Goal: Task Accomplishment & Management: Manage account settings

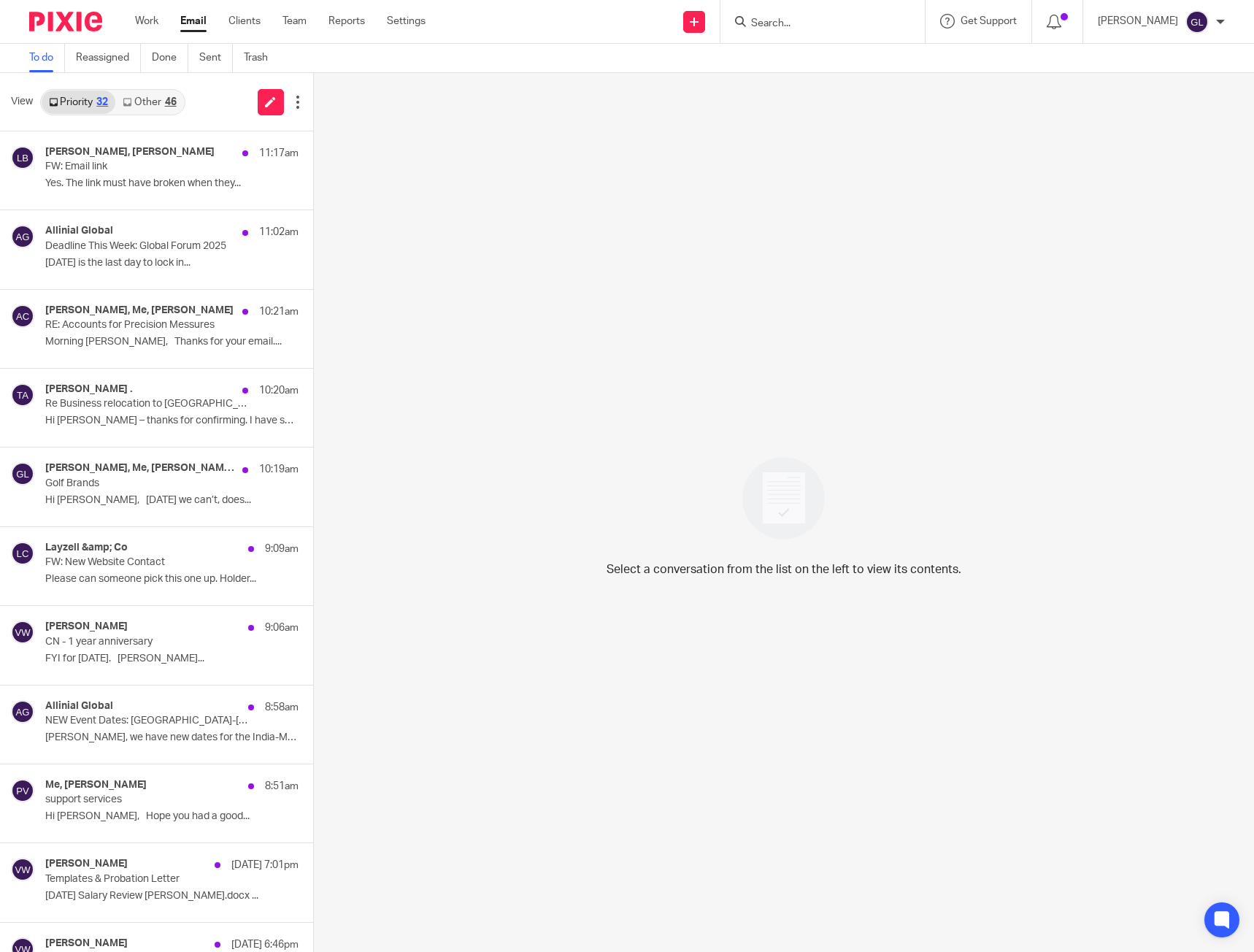
click at [153, 105] on link "Other 46" at bounding box center [150, 102] width 68 height 23
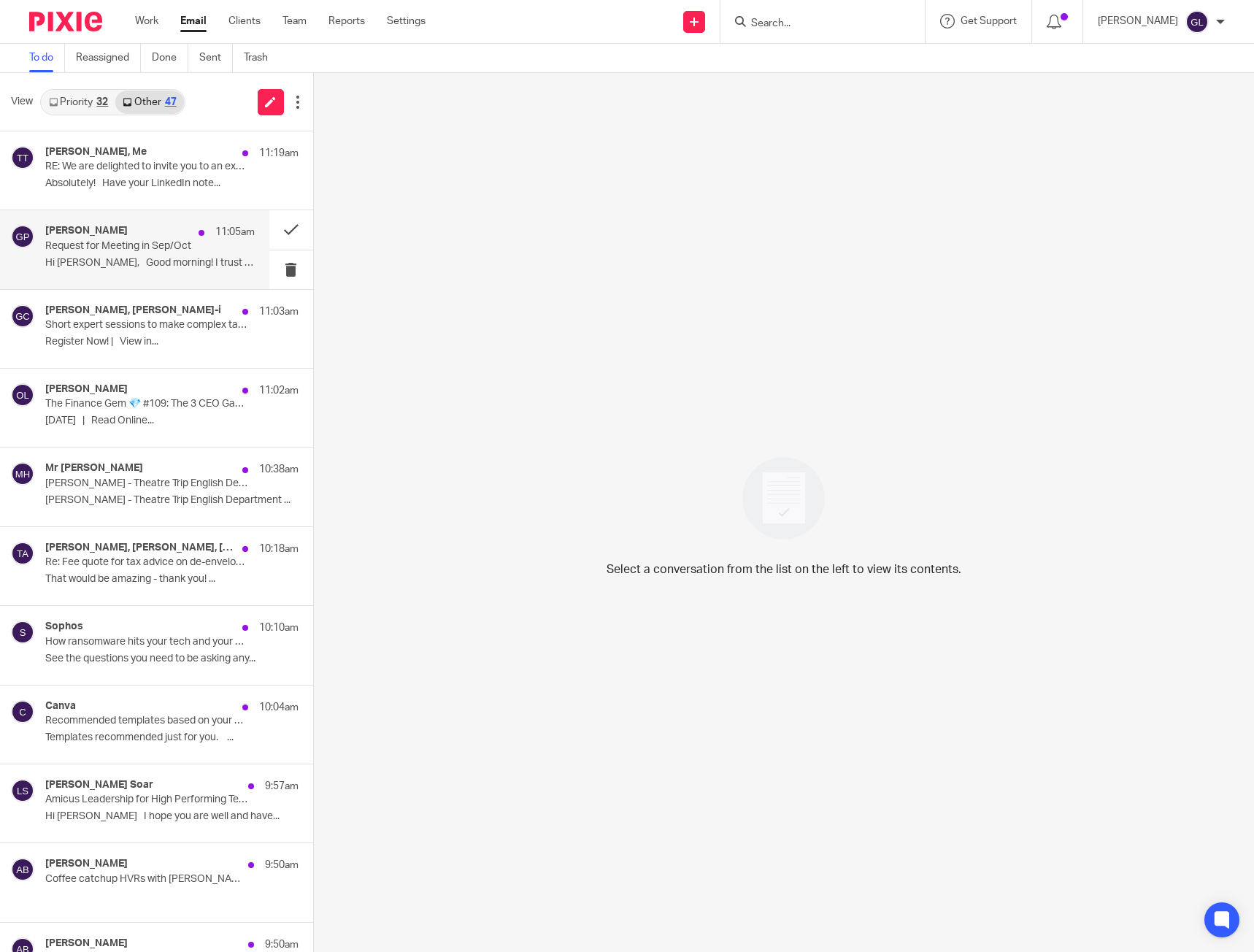
click at [121, 251] on p "Request for Meeting in Sep/Oct" at bounding box center [128, 246] width 167 height 13
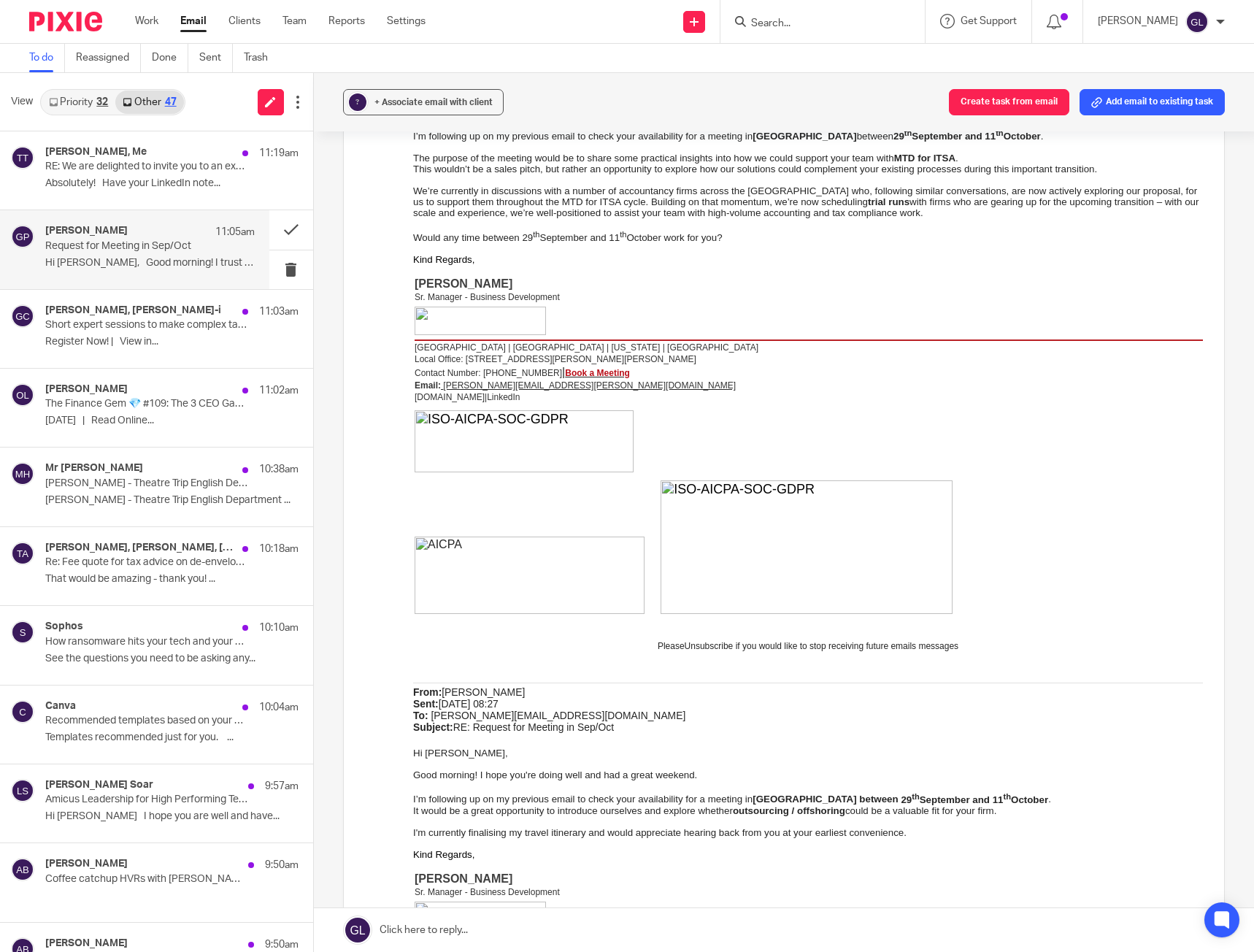
scroll to position [656, 0]
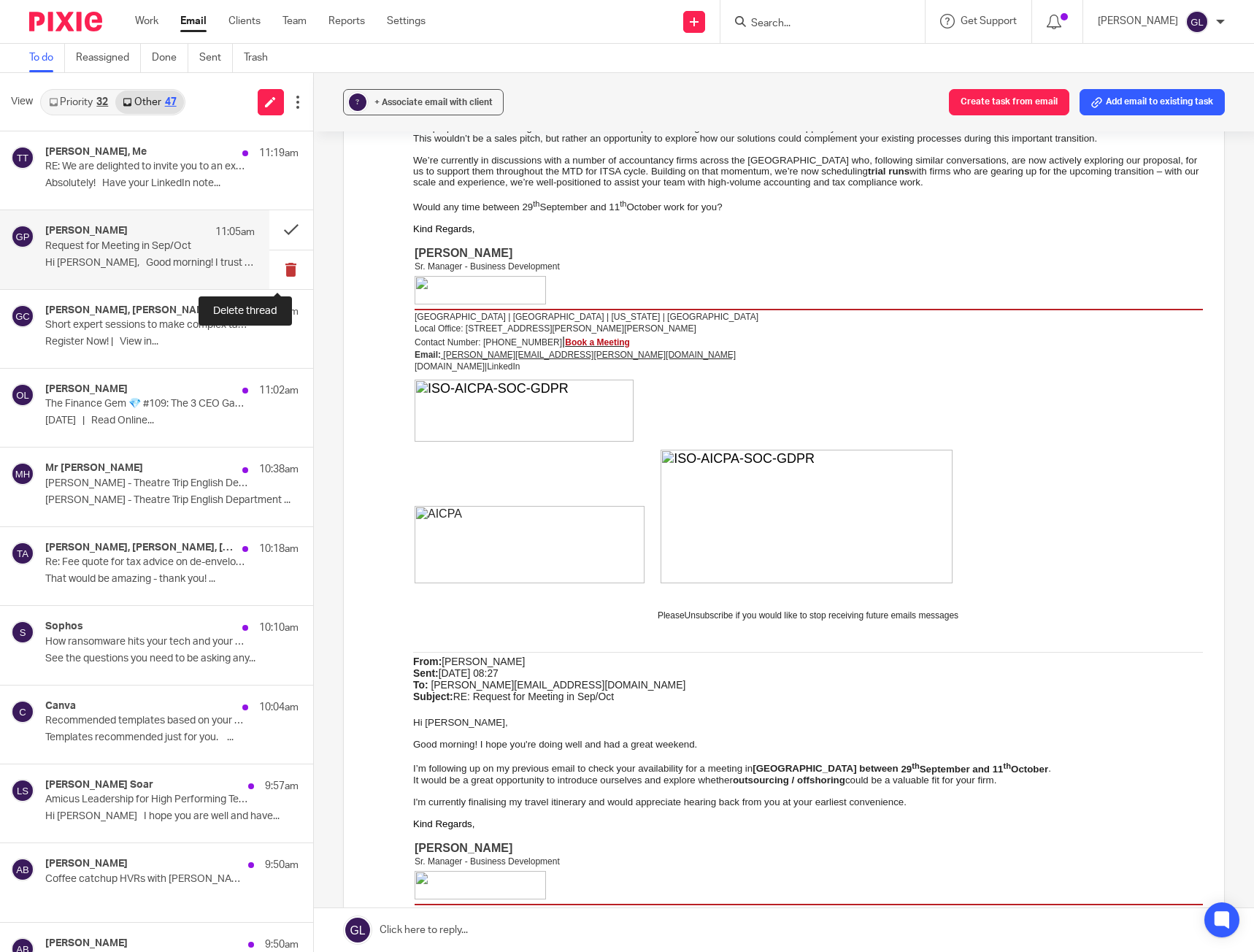
click at [288, 262] on button at bounding box center [291, 270] width 44 height 39
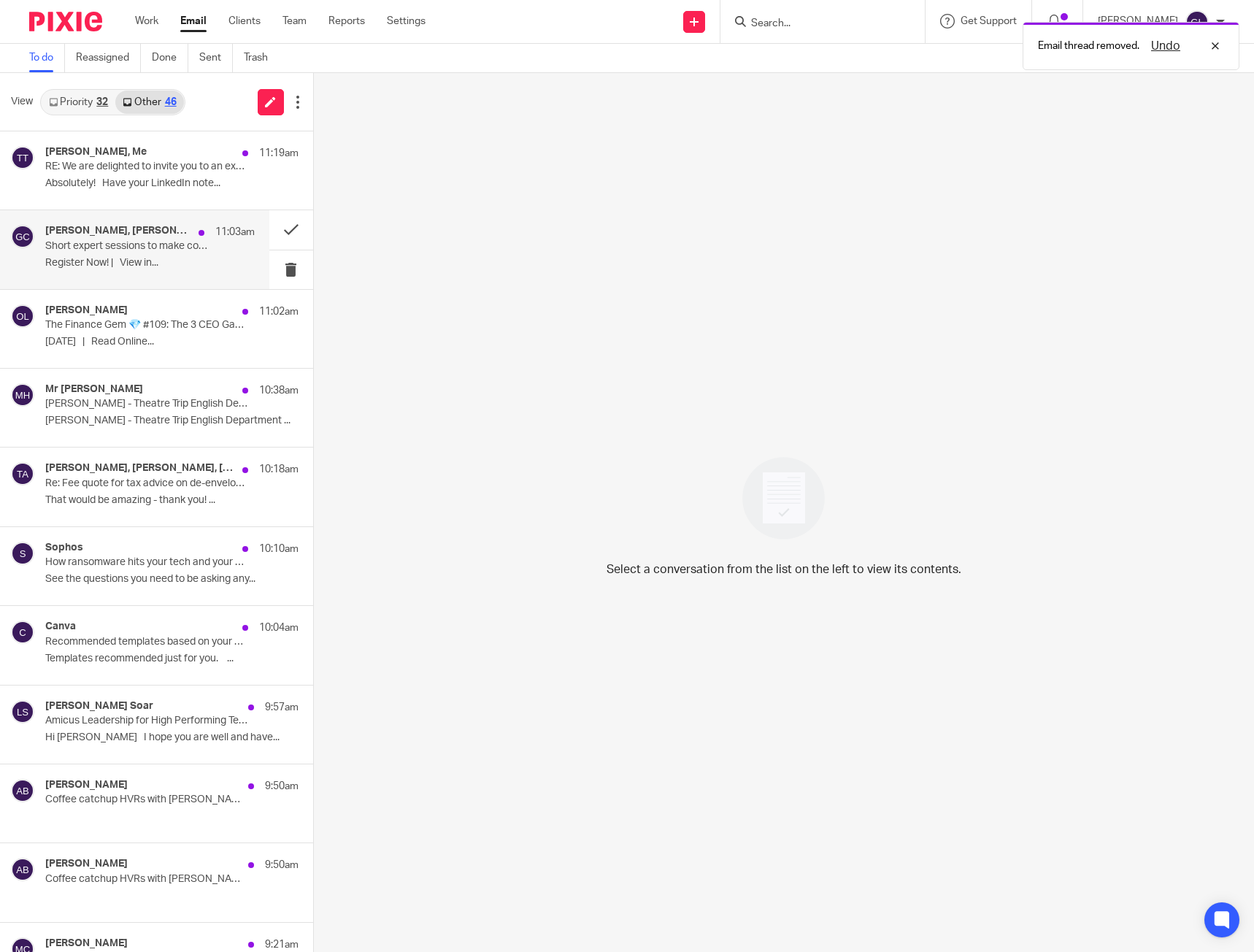
click at [175, 269] on div "George Moran, Croner-i 11:03am Short expert sessions to make complex tax simple…" at bounding box center [150, 250] width 210 height 49
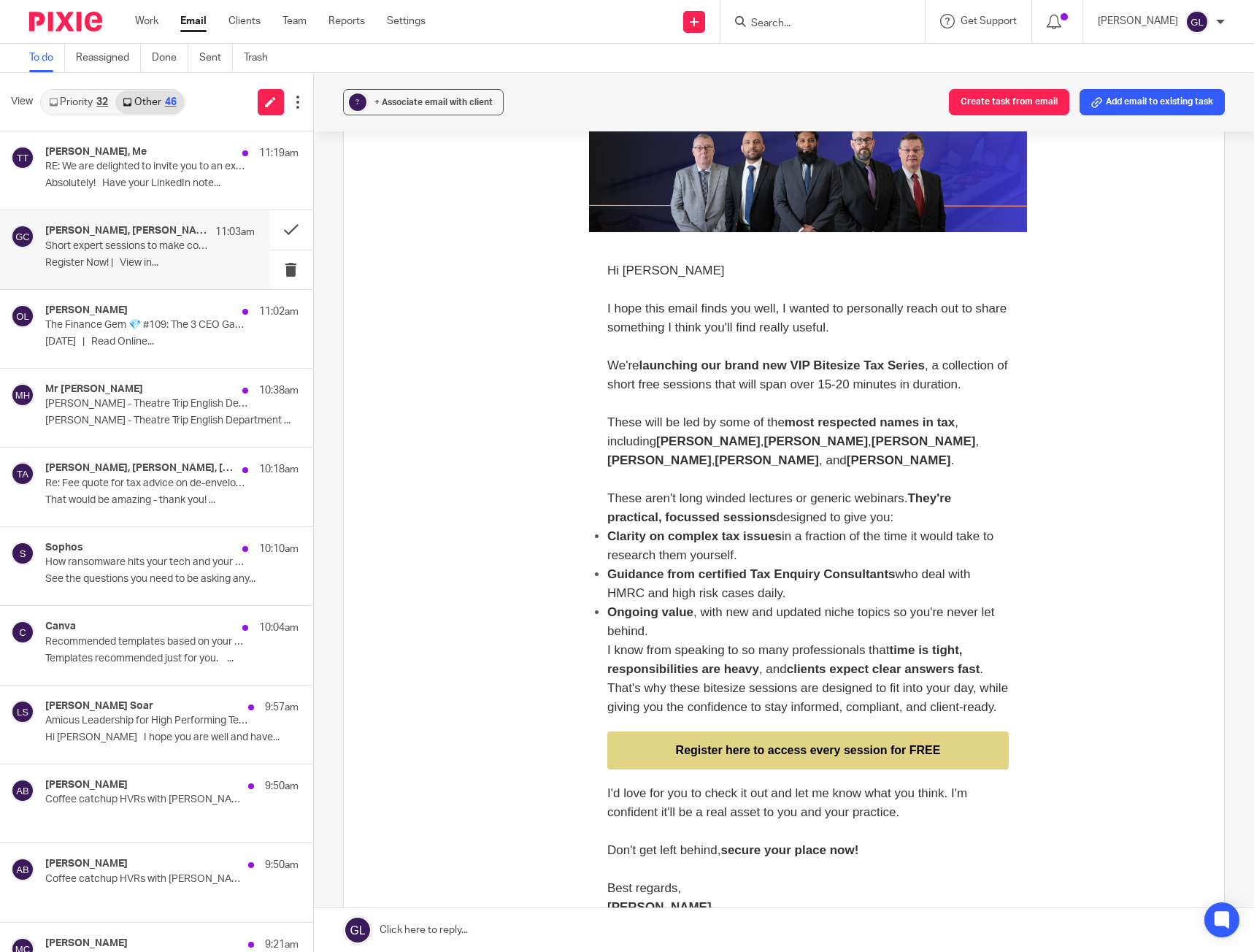
scroll to position [365, 0]
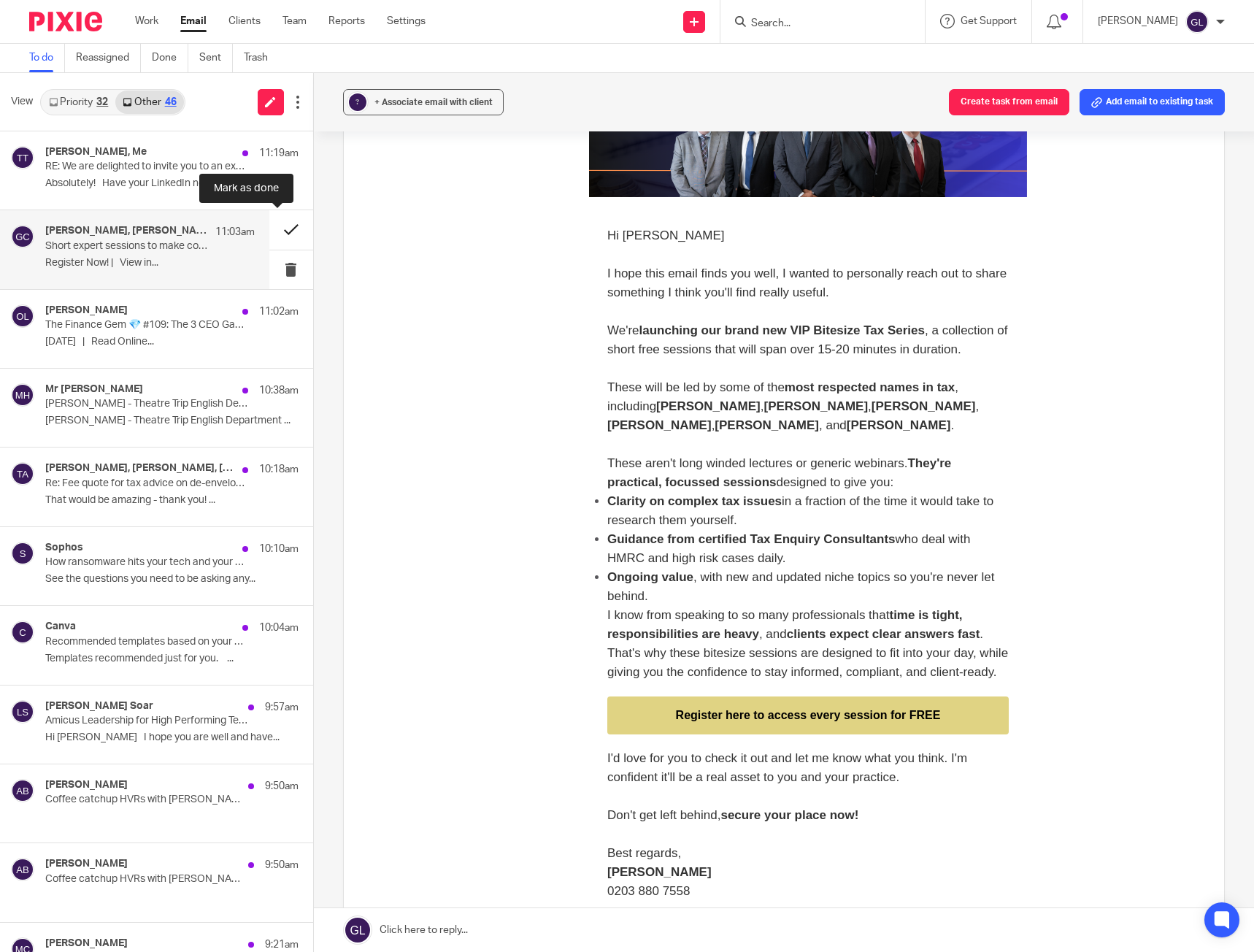
click at [279, 231] on button at bounding box center [291, 229] width 44 height 39
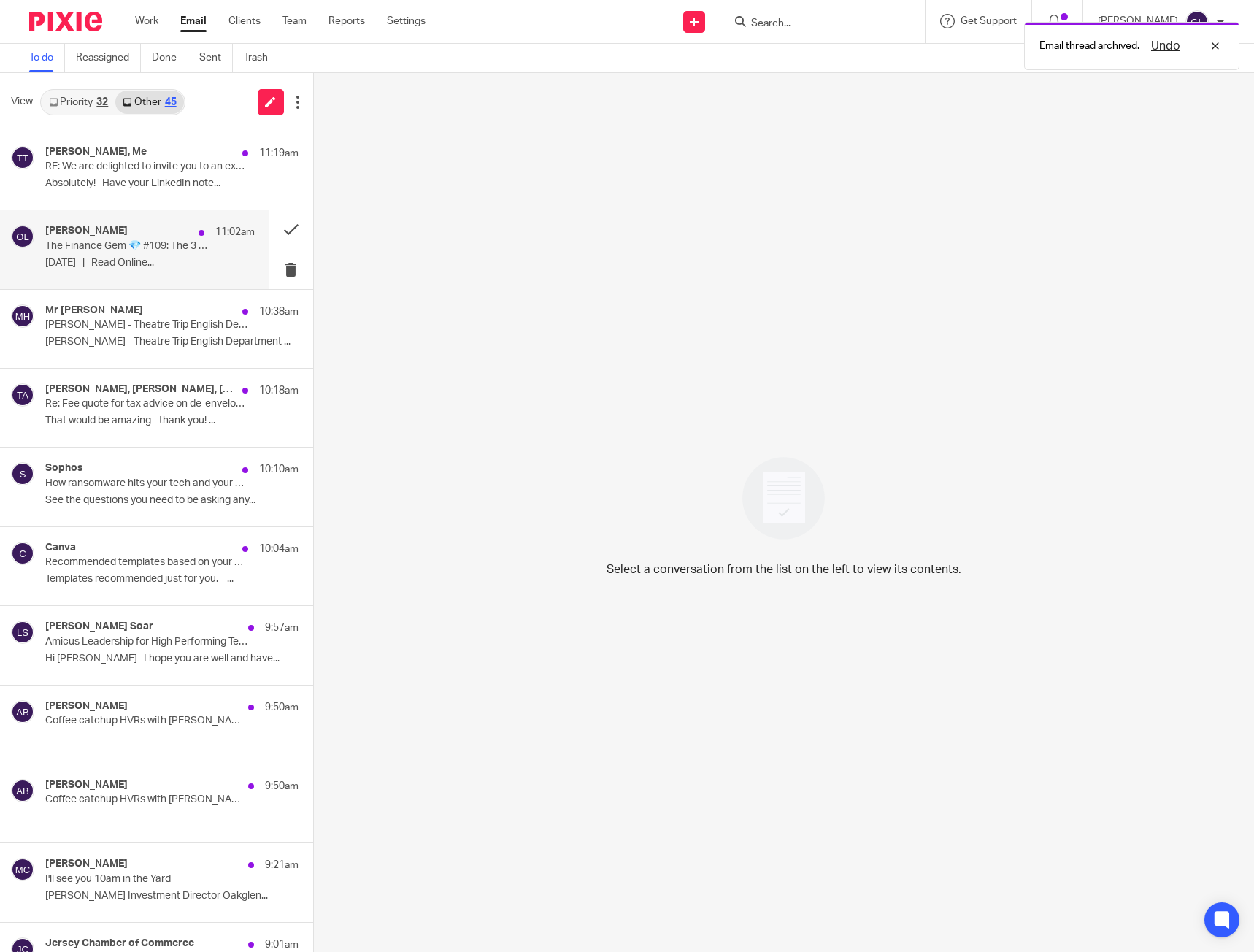
click at [202, 251] on div "Oana Labes 11:02am The Finance Gem 💎 #109: The 3 CEO Gaps and How to Trust the …" at bounding box center [150, 250] width 210 height 49
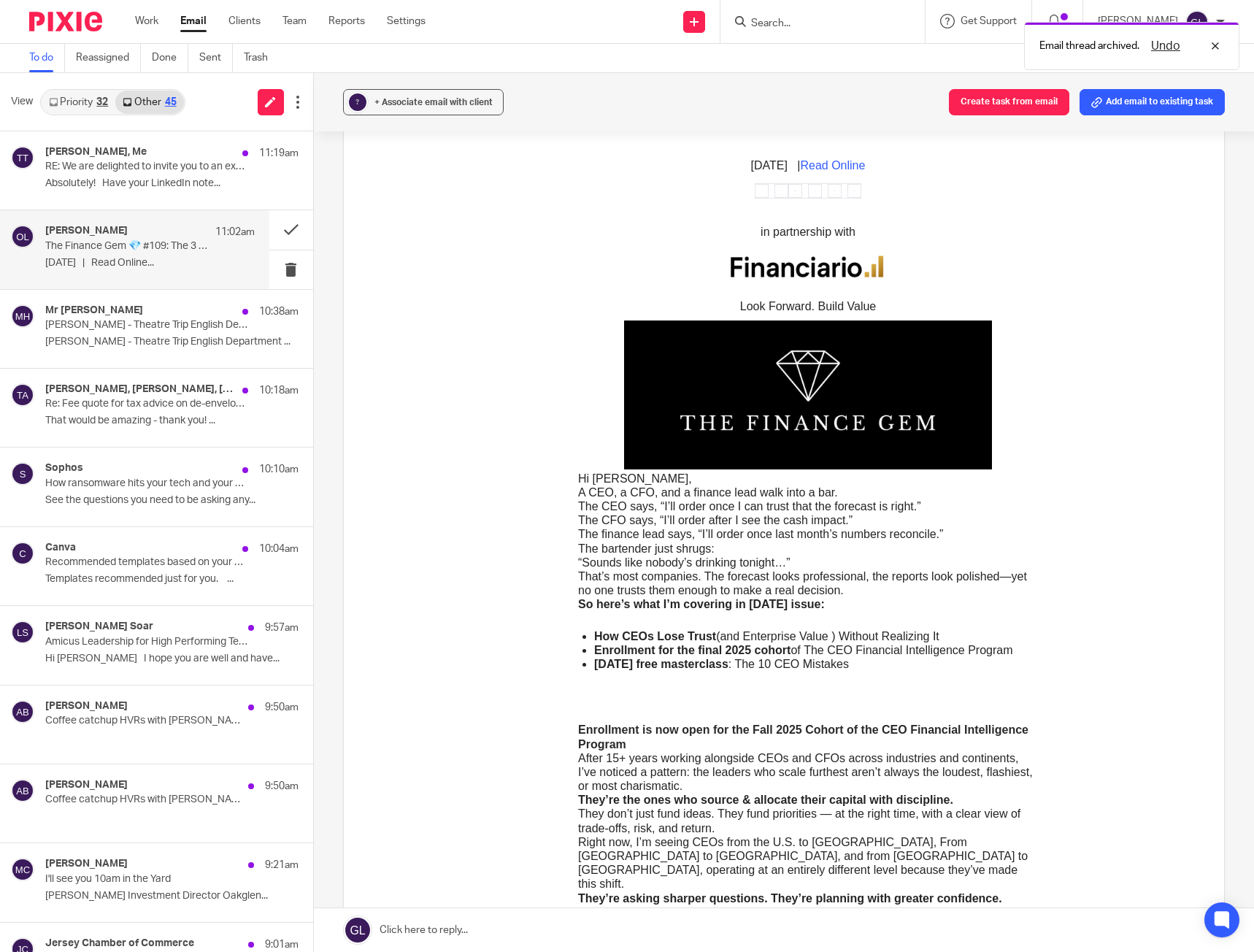
scroll to position [146, 0]
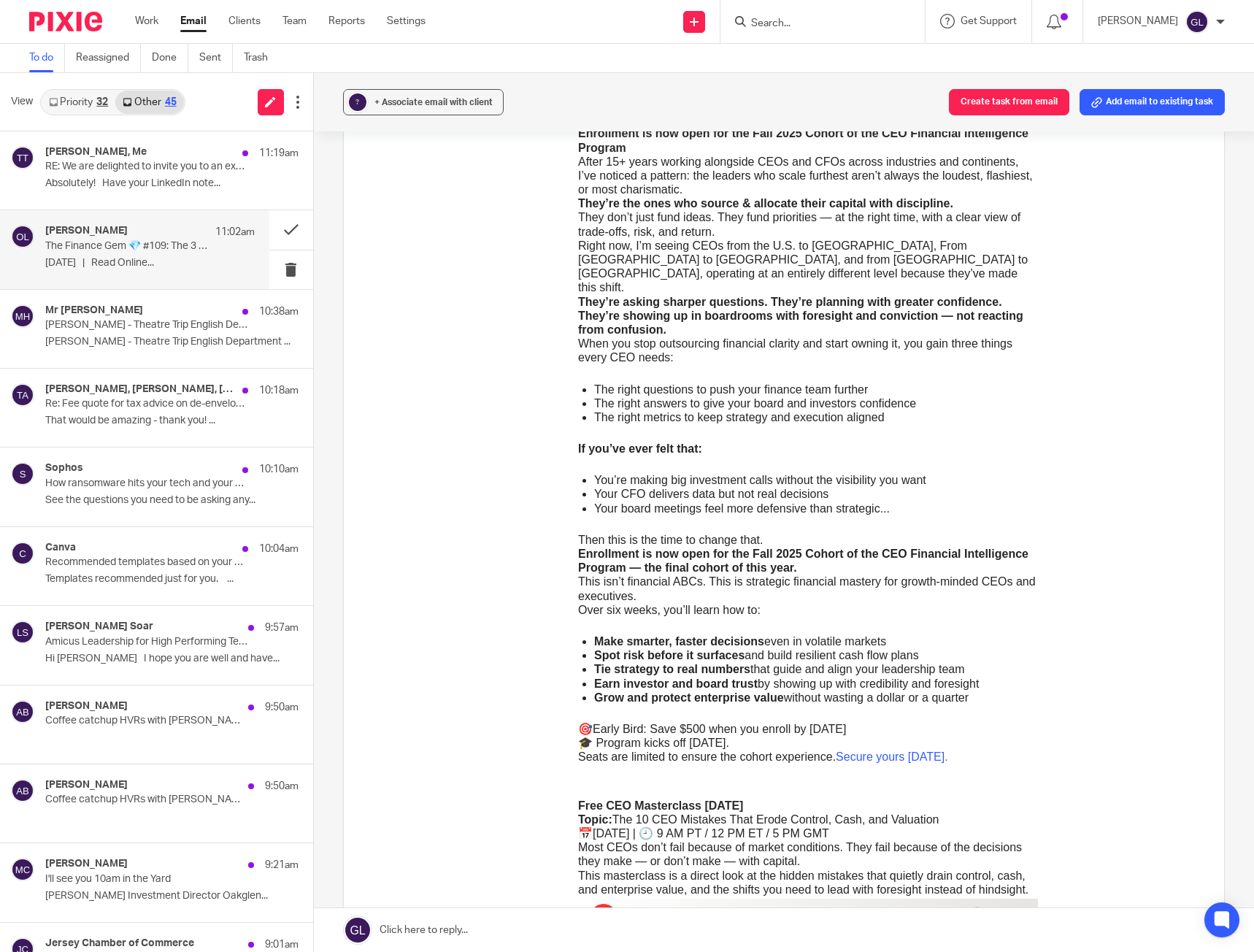
scroll to position [729, 0]
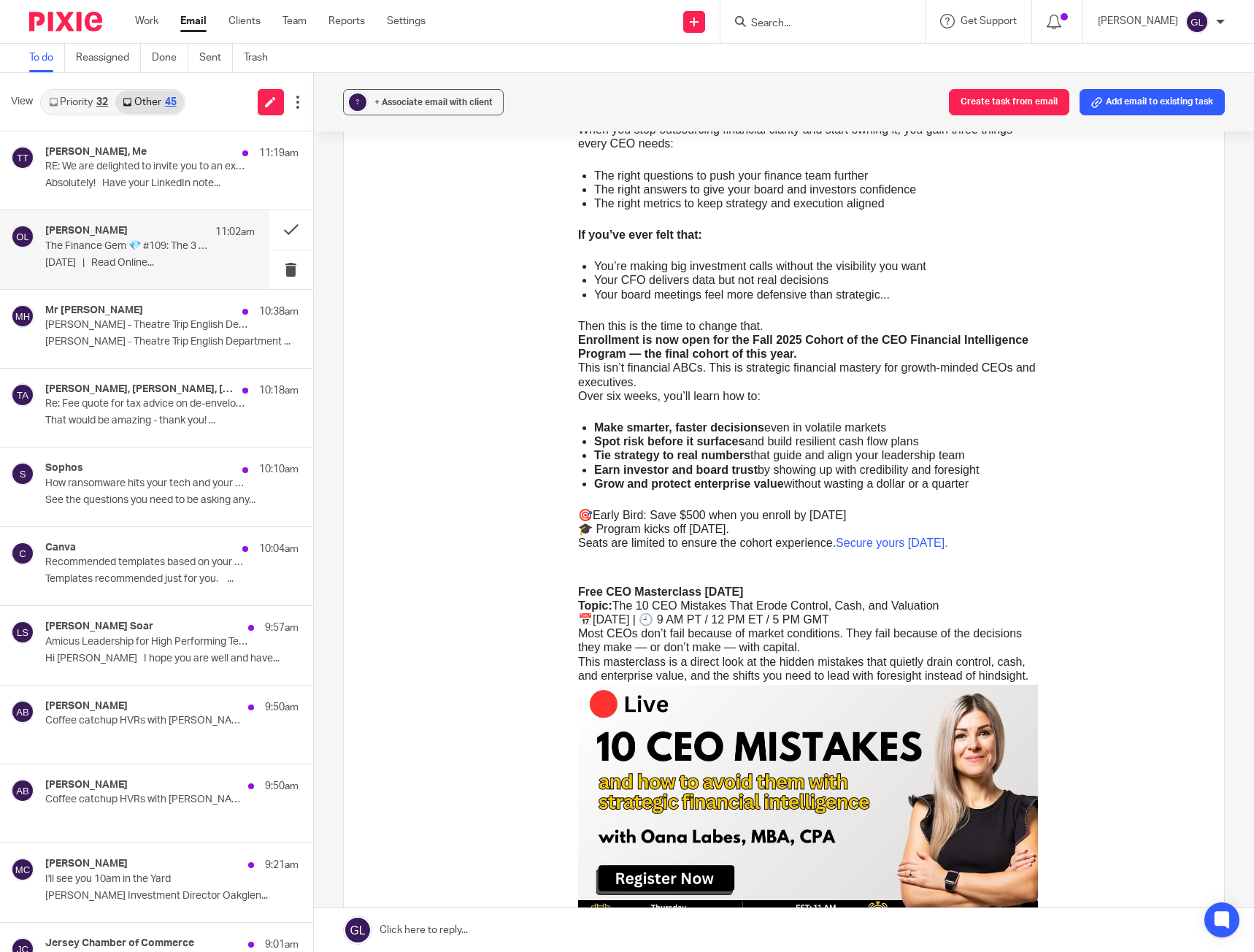
scroll to position [949, 0]
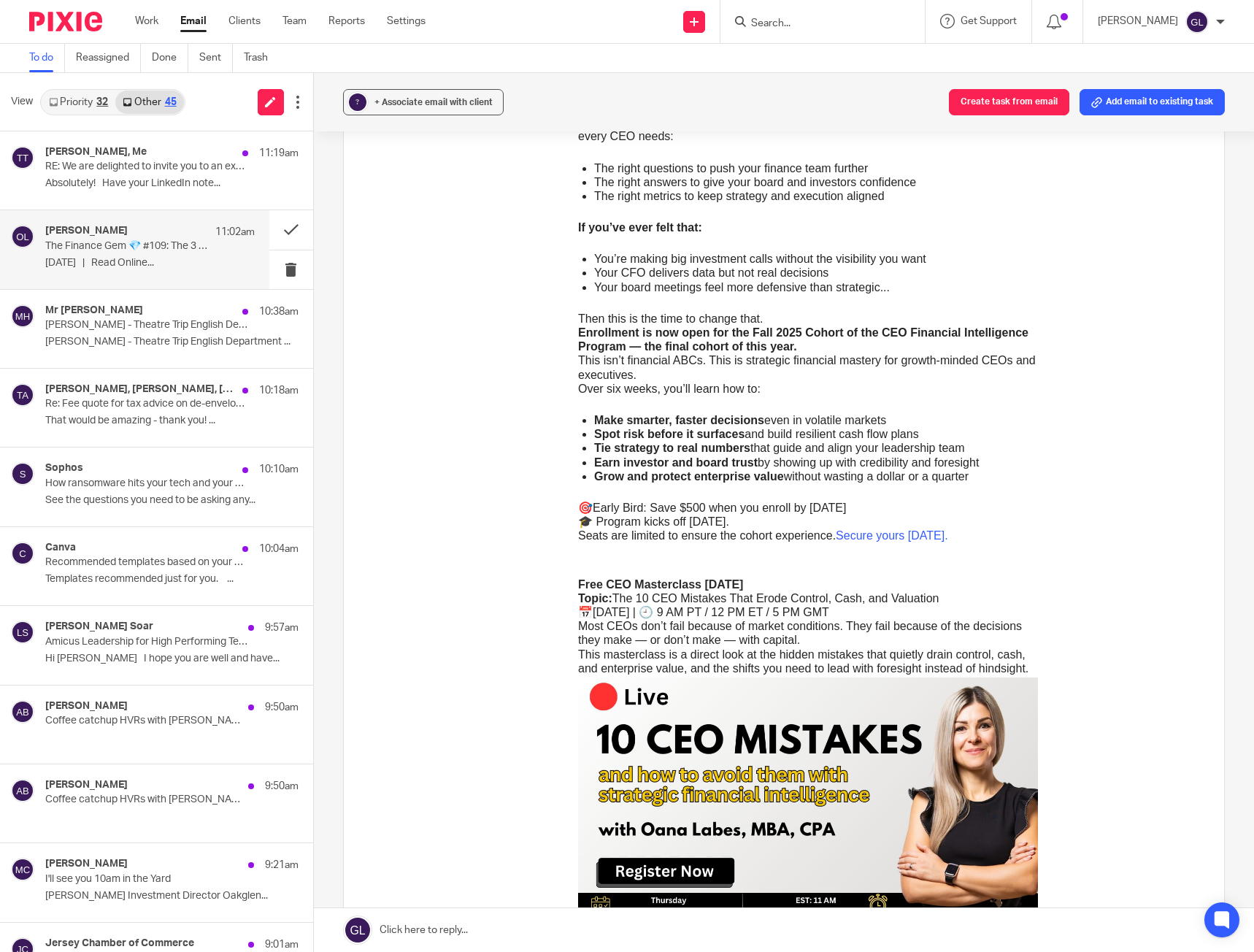
click at [879, 529] on span "Secure yours today." at bounding box center [891, 535] width 112 height 13
click at [275, 231] on button at bounding box center [291, 229] width 44 height 39
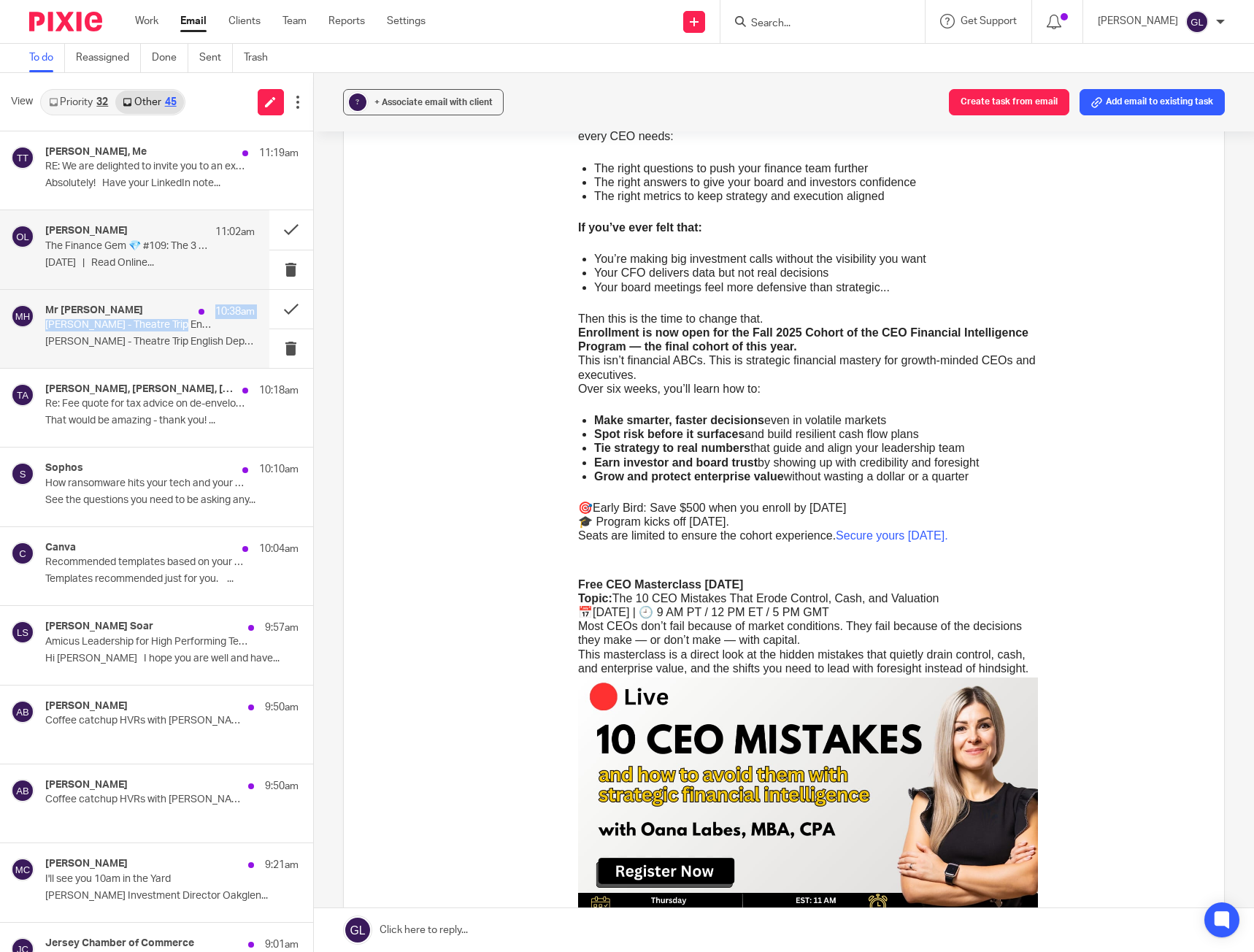
click at [172, 319] on div "Mr P Harris 10:38am Beaulieu - Theatre Trip English Department Beaulieu - Theat…" at bounding box center [150, 329] width 210 height 49
click at [144, 341] on p "[PERSON_NAME] - Theatre Trip English Department ..." at bounding box center [150, 341] width 210 height 13
click at [173, 265] on p "September 15, 2025 | Read Online..." at bounding box center [150, 262] width 210 height 13
click at [273, 261] on button at bounding box center [291, 270] width 44 height 39
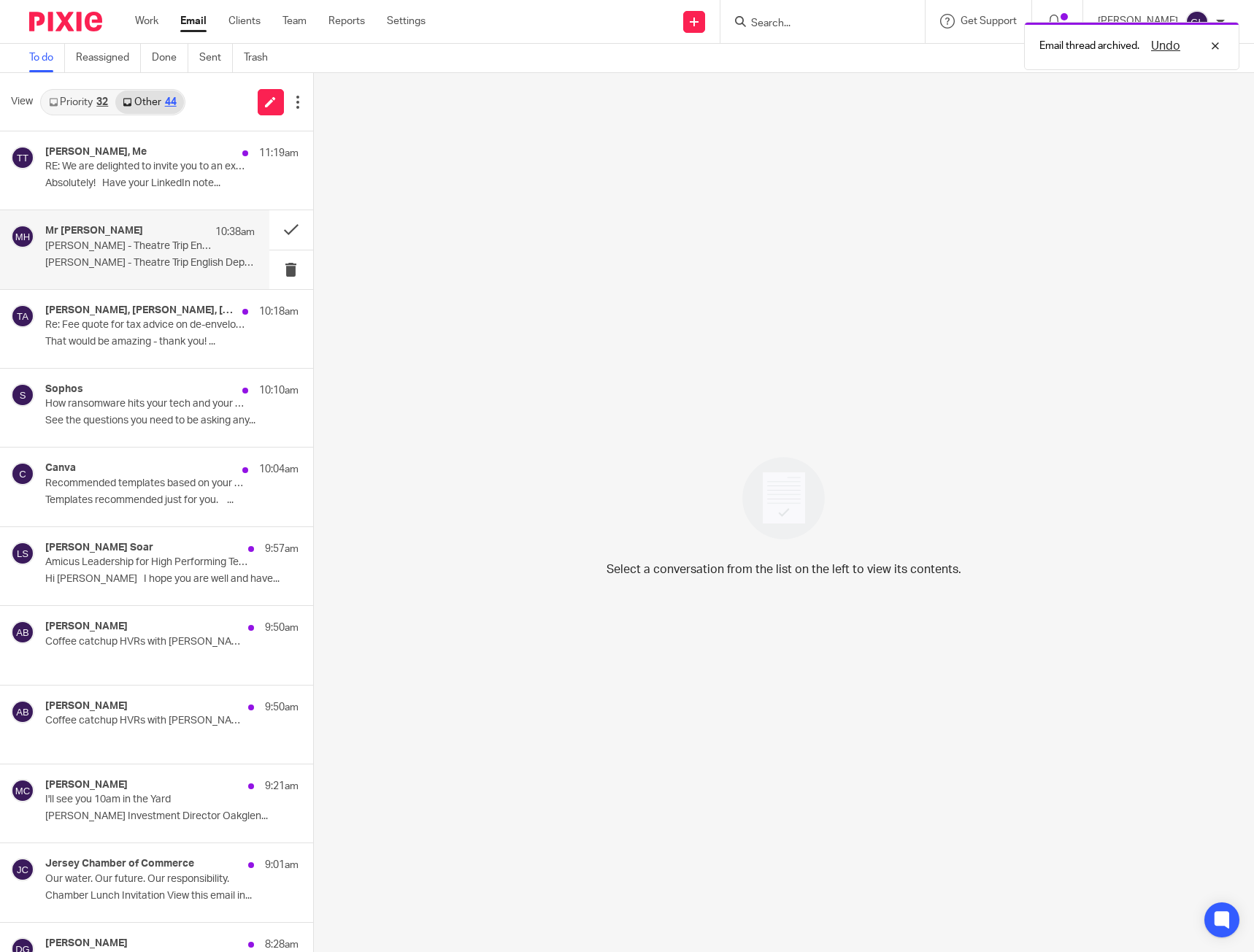
scroll to position [0, 0]
click at [127, 262] on p "[PERSON_NAME] - Theatre Trip English Department ..." at bounding box center [150, 262] width 210 height 13
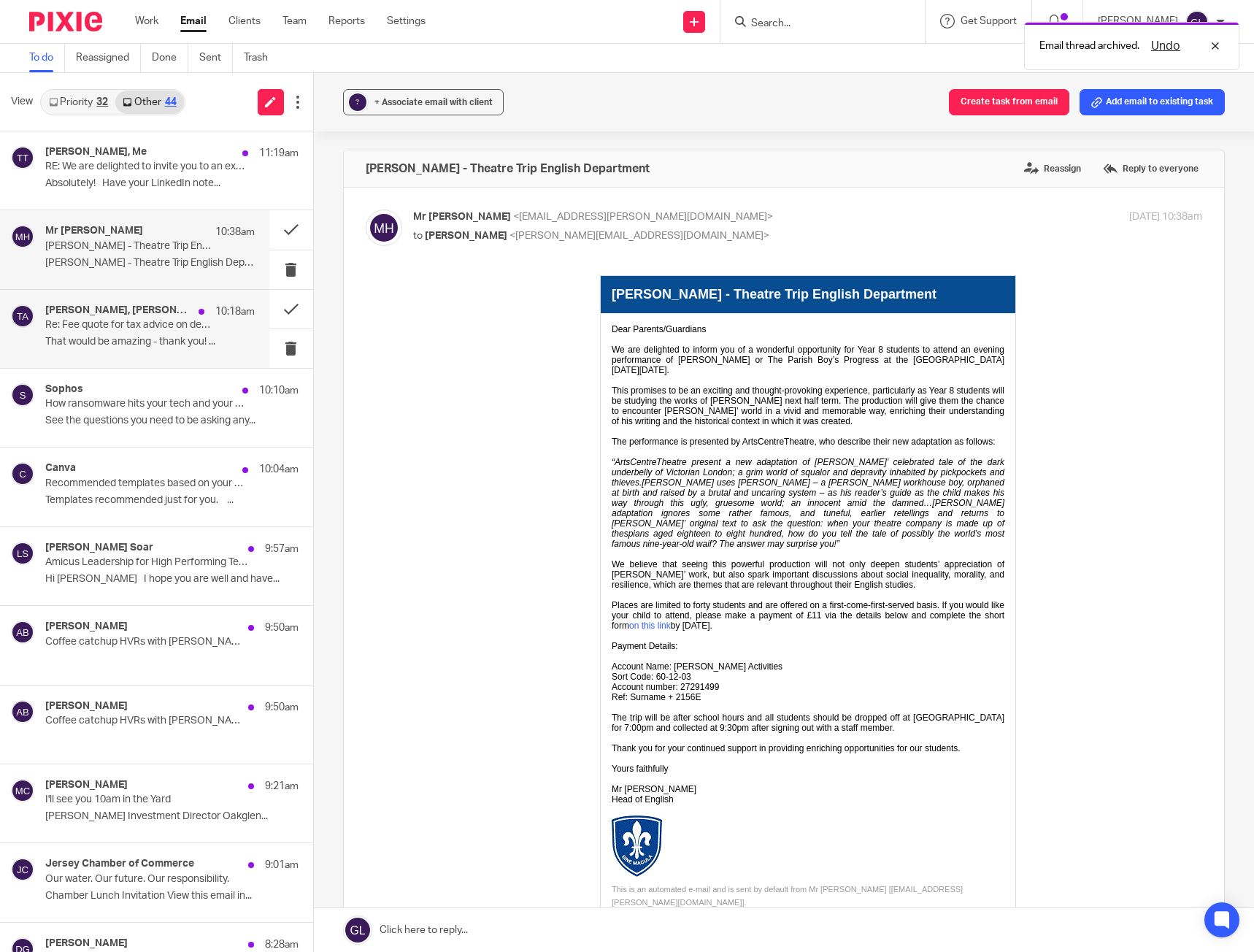
click at [169, 325] on p "Re: Fee quote for tax advice on de-enveloping a UK property" at bounding box center [128, 325] width 167 height 13
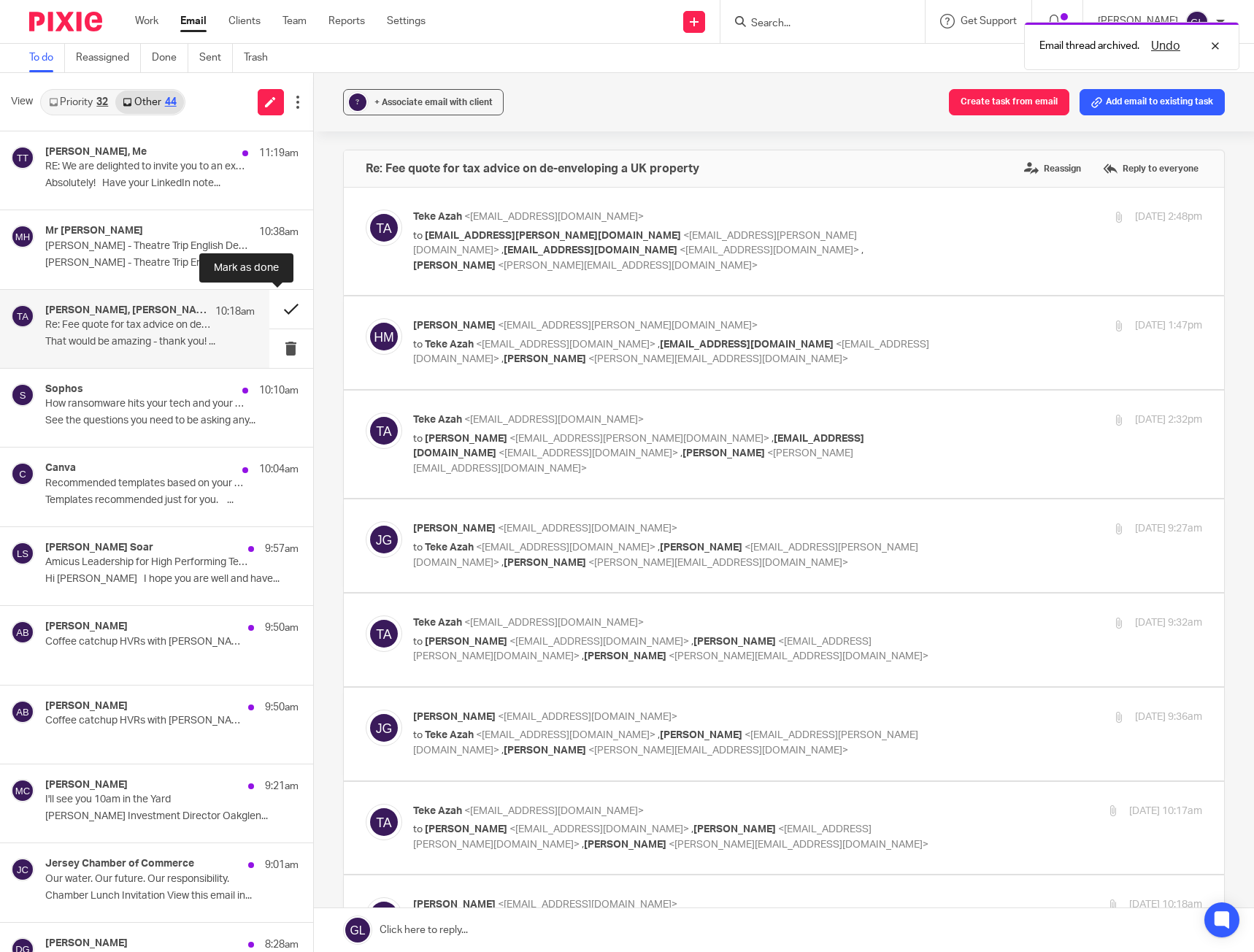
click at [285, 306] on button at bounding box center [291, 309] width 44 height 39
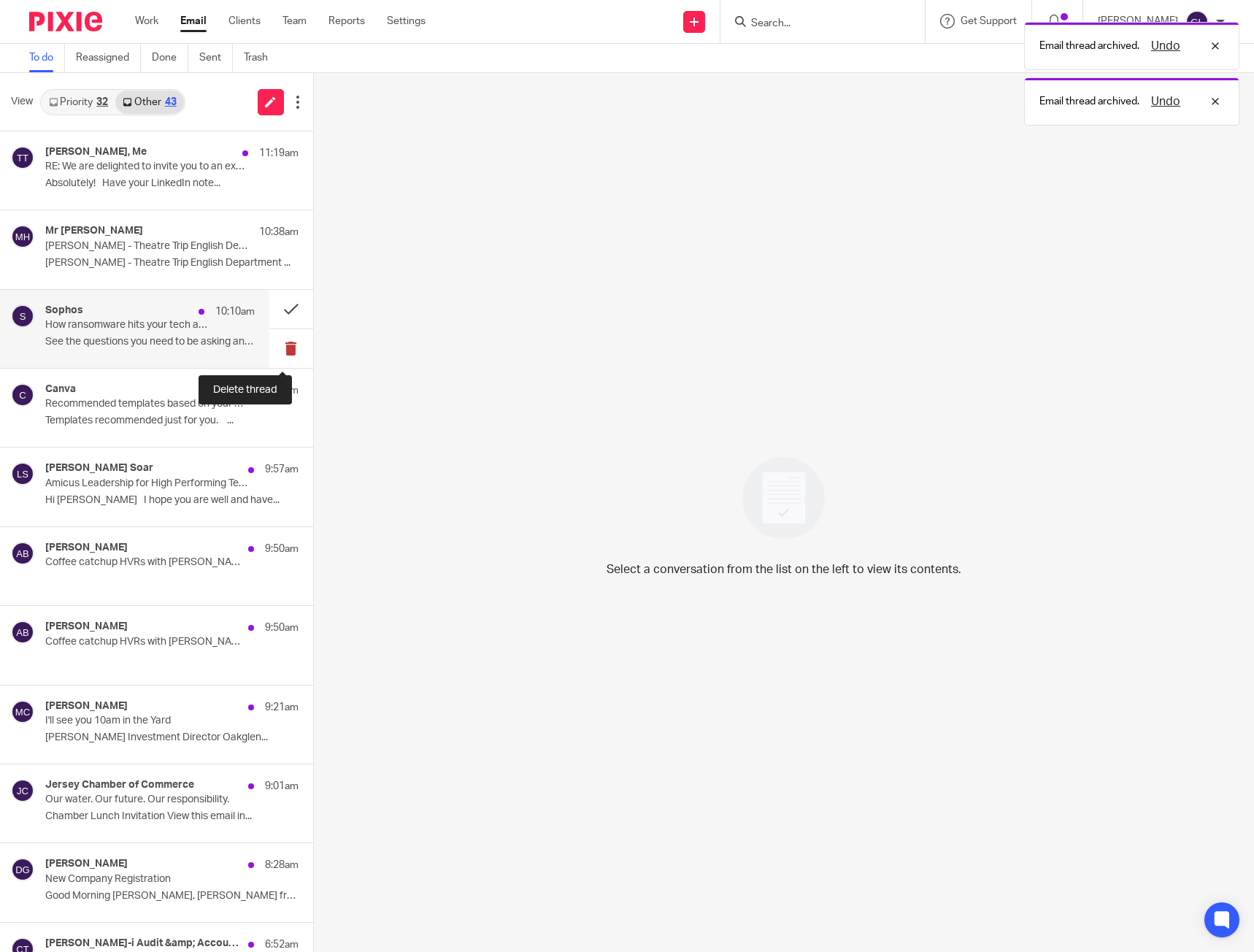
click at [279, 345] on button at bounding box center [291, 349] width 44 height 39
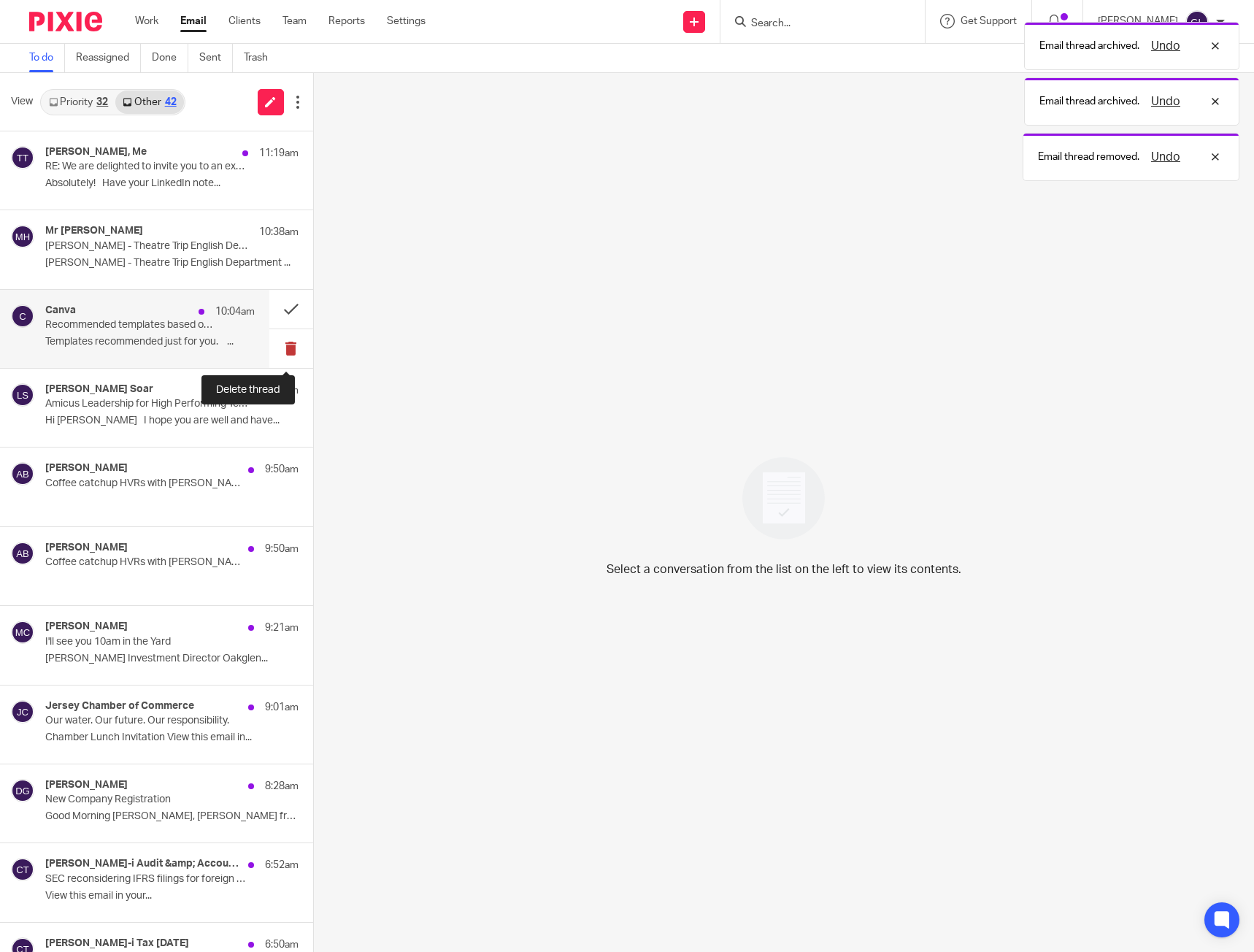
click at [273, 355] on button at bounding box center [291, 349] width 44 height 39
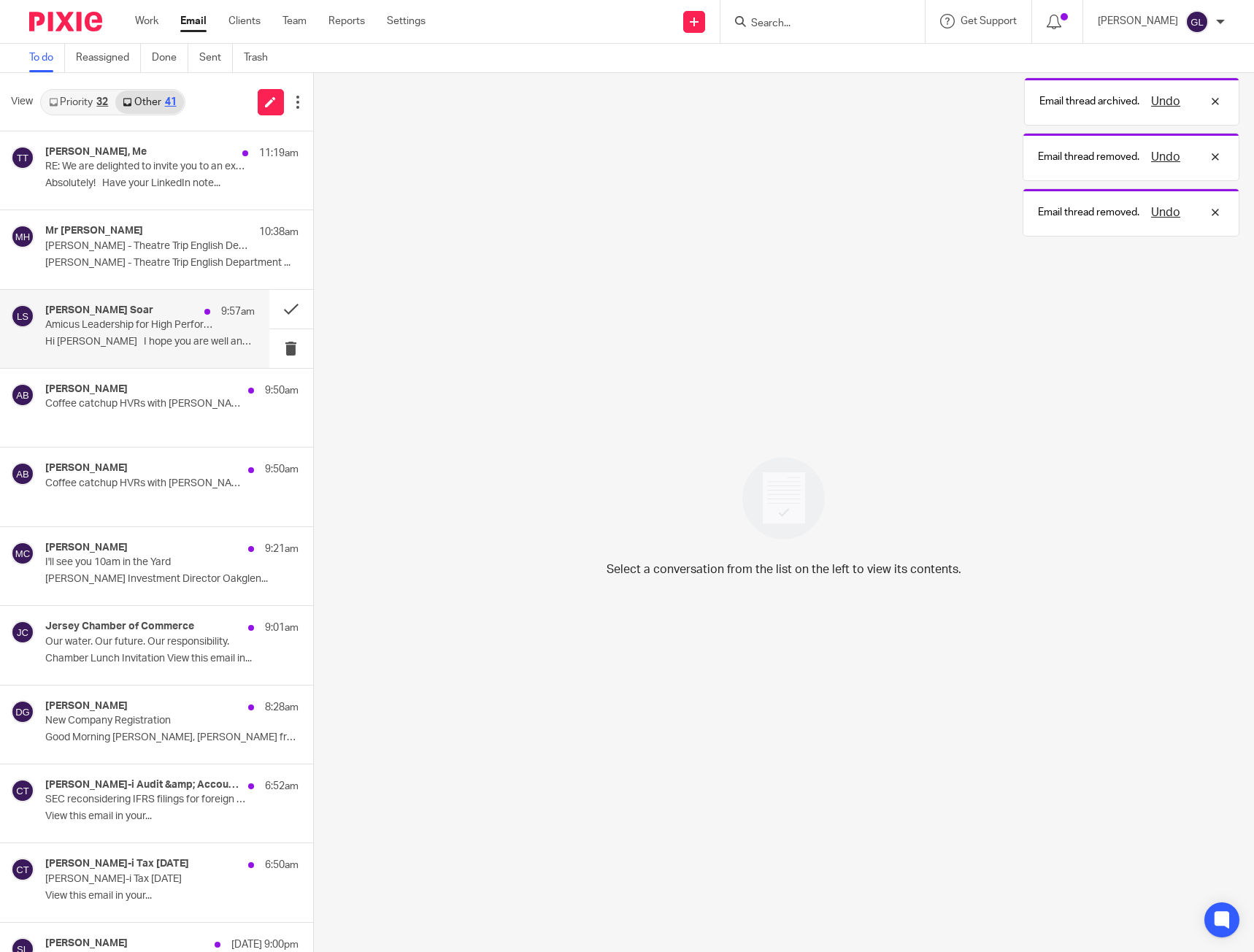
click at [173, 331] on p "Amicus Leadership for High Performing Teams - [DATE]" at bounding box center [128, 325] width 167 height 13
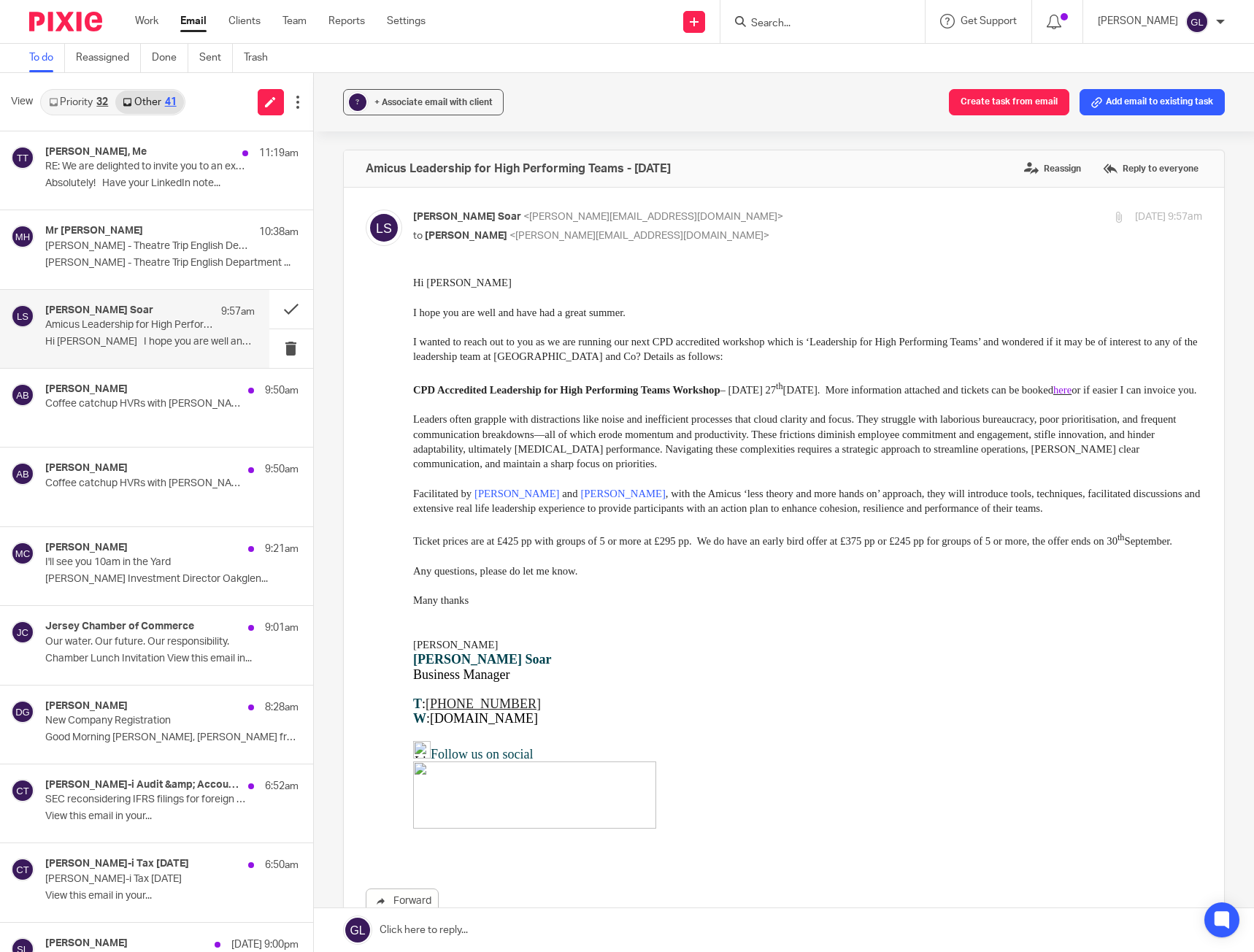
click at [1071, 390] on link "here" at bounding box center [1061, 390] width 18 height 12
click at [239, 261] on p "[PERSON_NAME] - Theatre Trip English Department ..." at bounding box center [150, 262] width 210 height 13
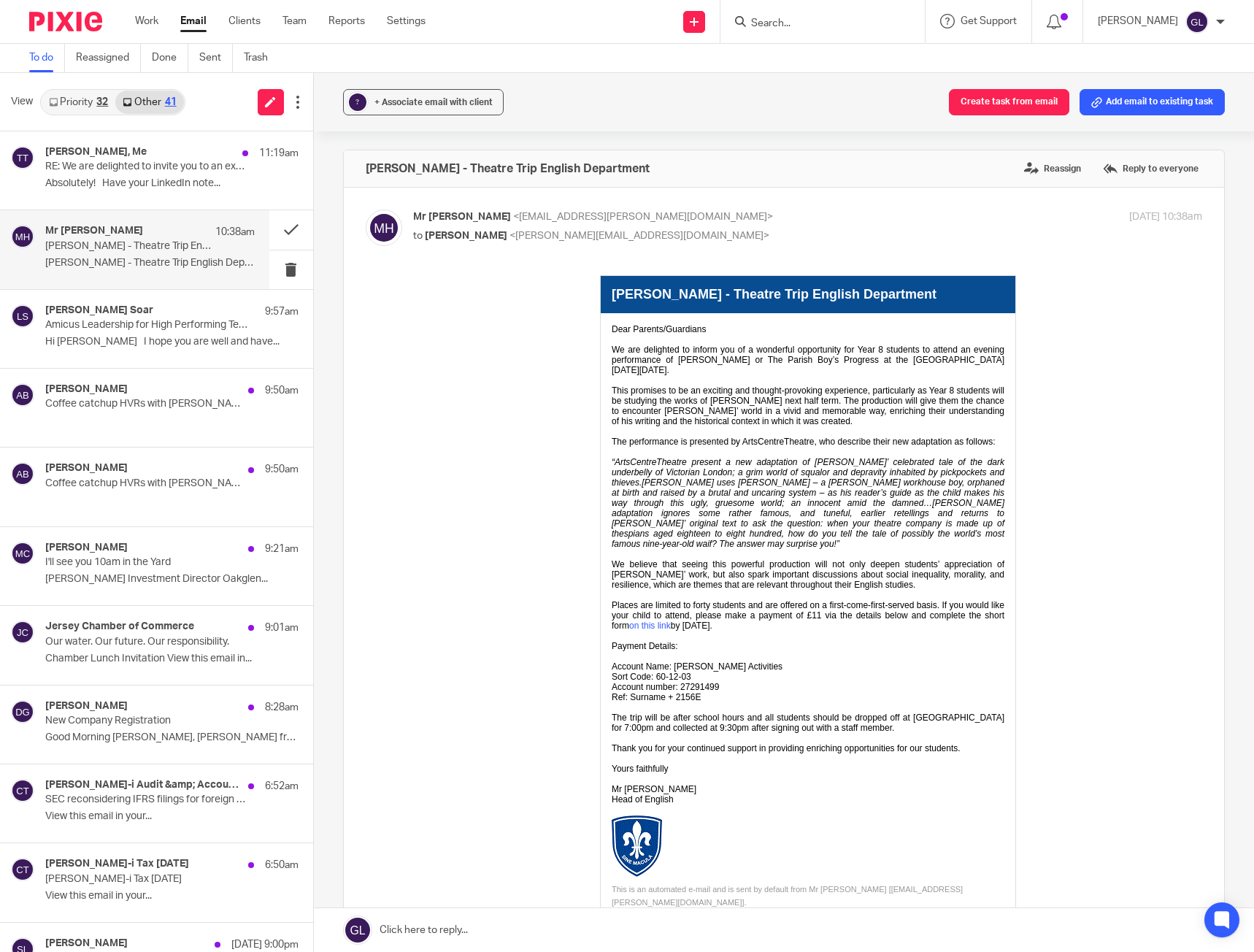
click at [669, 360] on span "We are delighted to inform you of a wonderful opportunity for Year 8 students t…" at bounding box center [807, 360] width 393 height 31
click at [786, 368] on span "We are delighted to inform you of a wonderful opportunity for Year 8 students t…" at bounding box center [807, 360] width 393 height 31
click at [269, 543] on button at bounding box center [291, 546] width 44 height 39
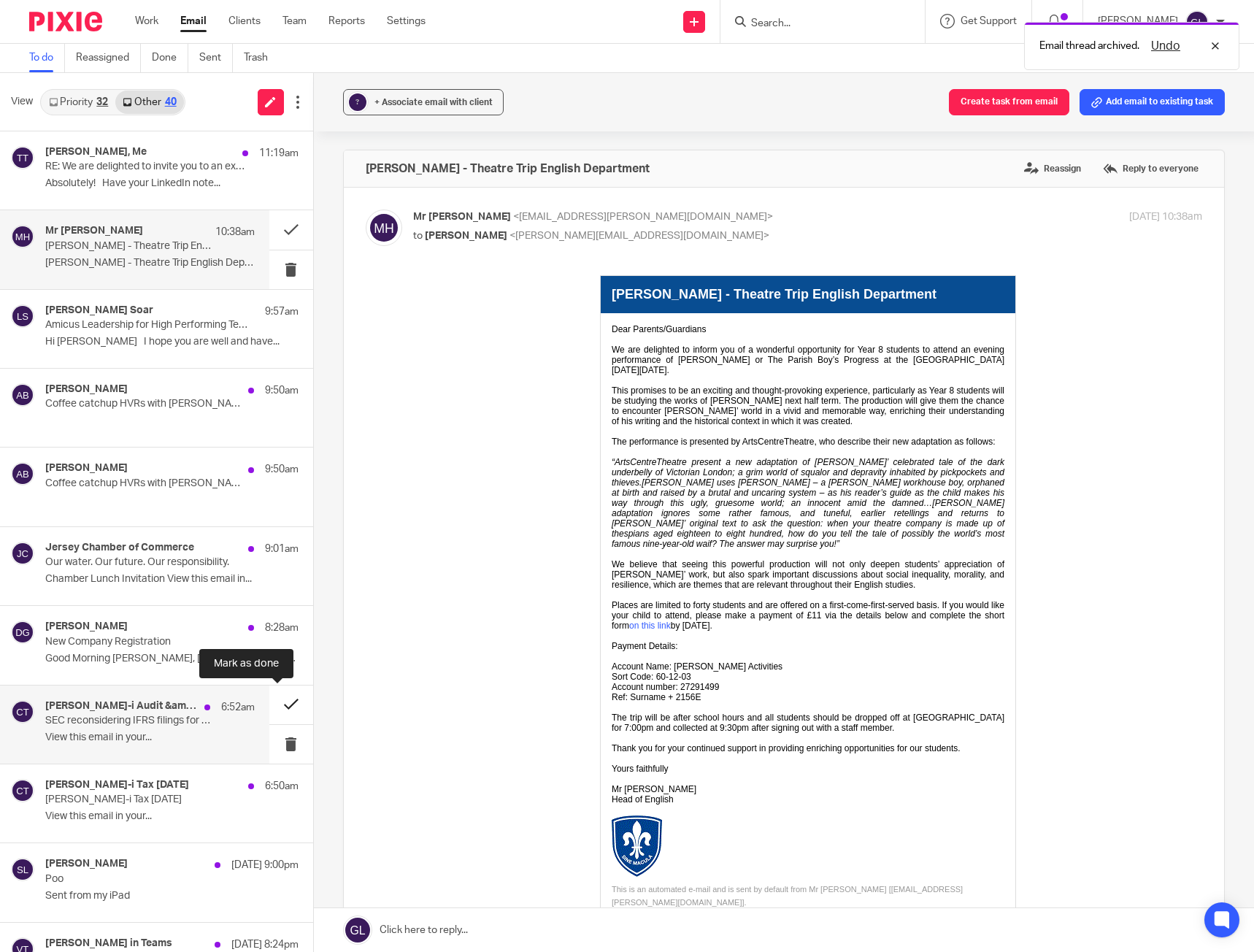
click at [284, 706] on button at bounding box center [291, 705] width 44 height 39
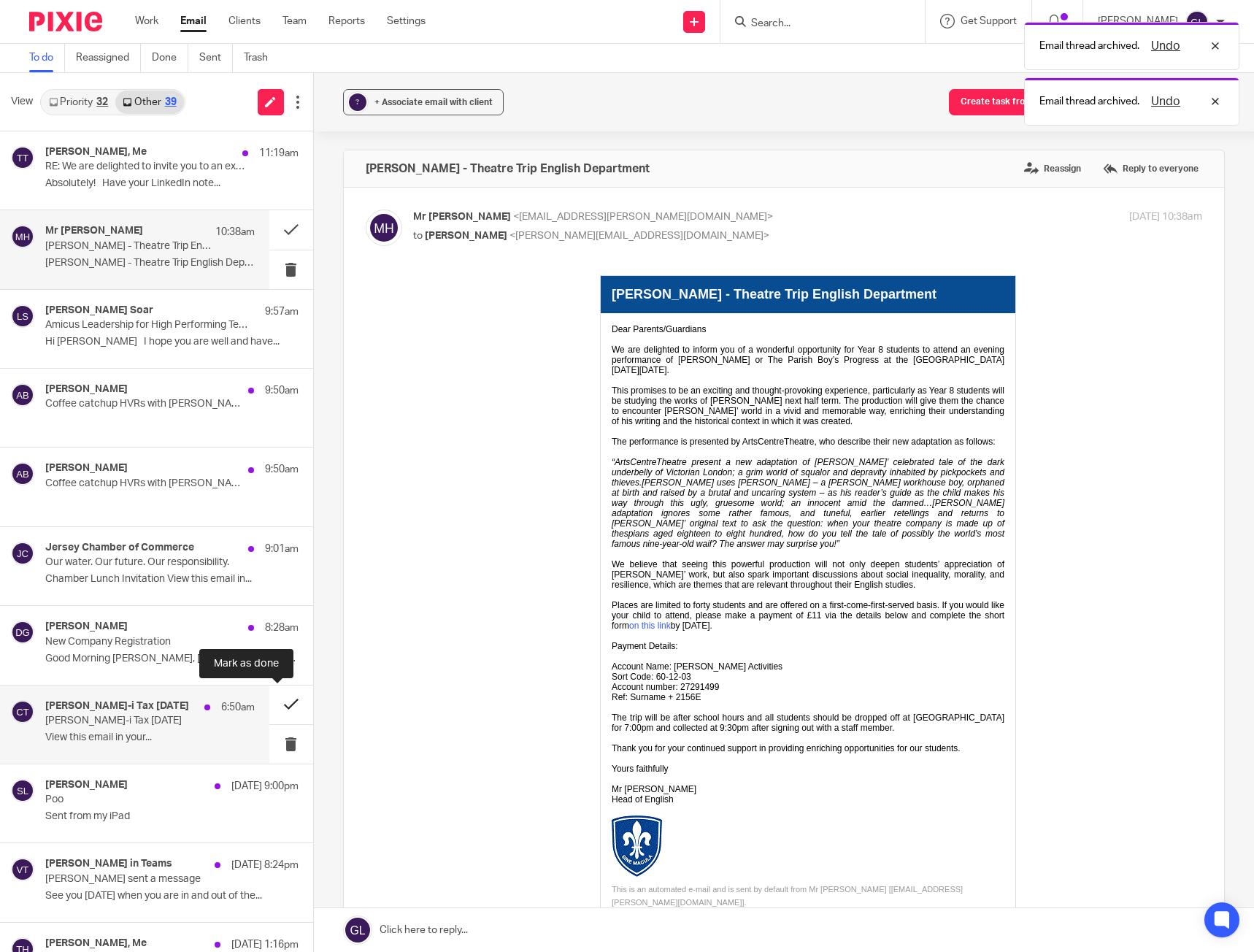
click at [279, 703] on button at bounding box center [291, 705] width 44 height 39
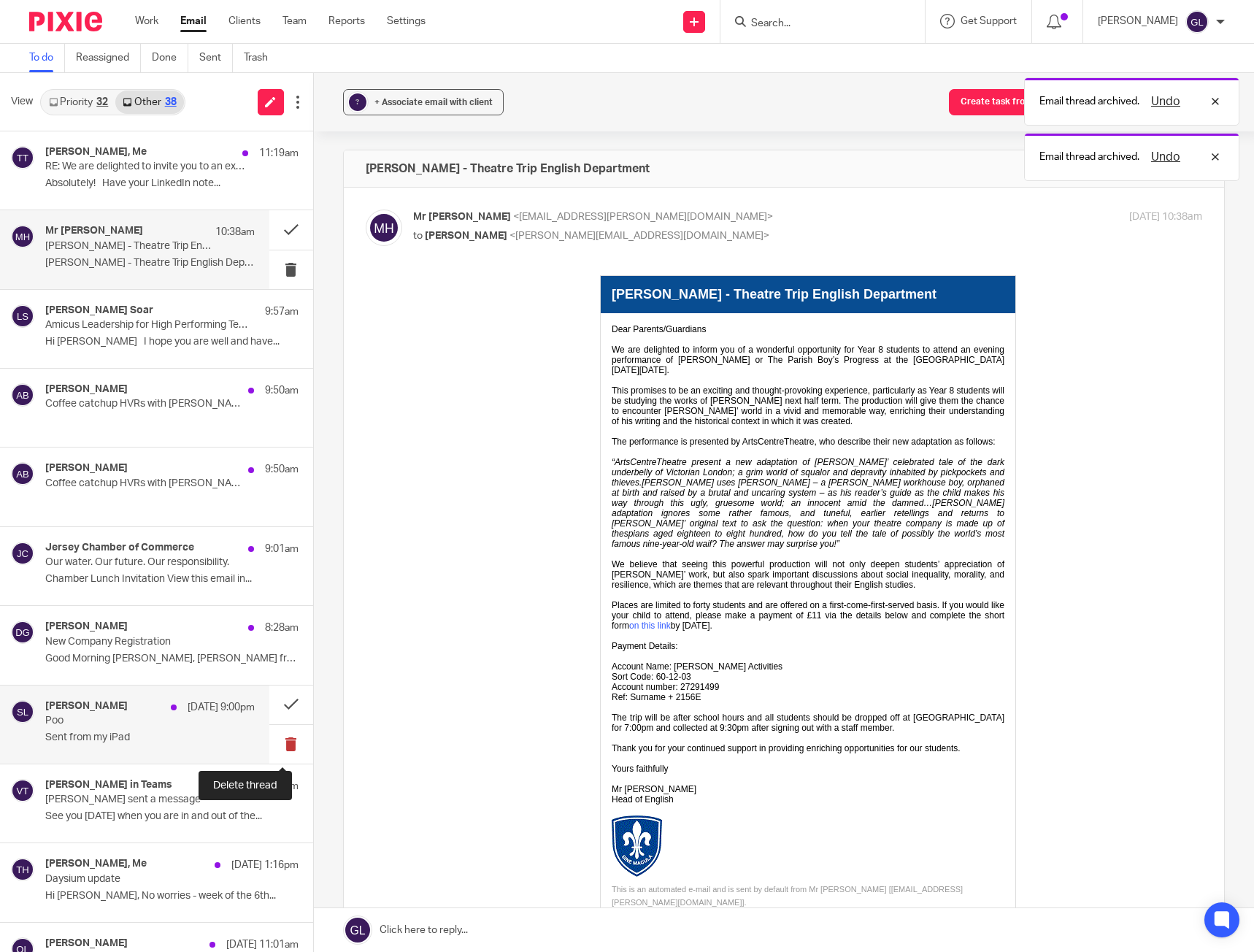
click at [272, 750] on button at bounding box center [291, 744] width 44 height 39
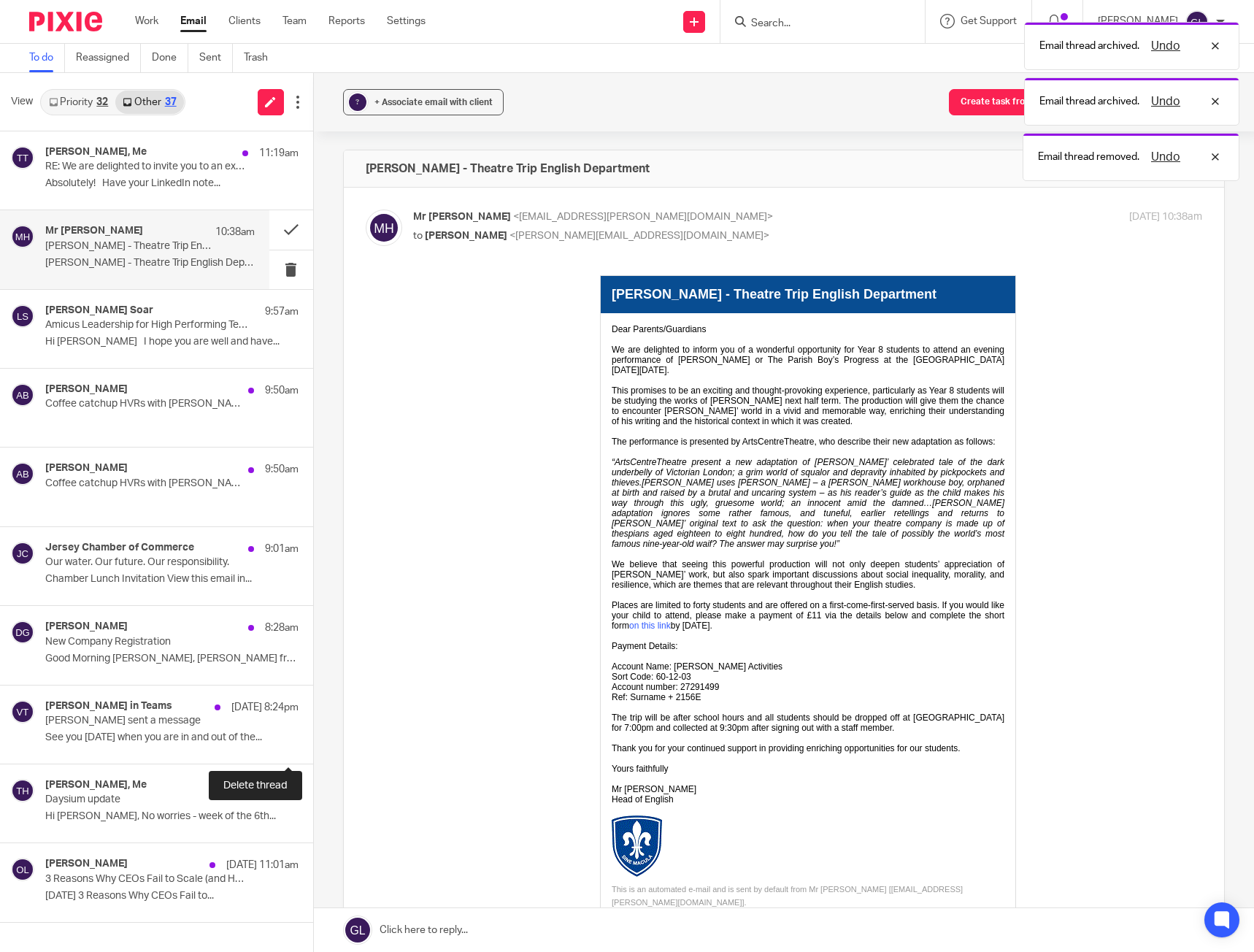
click at [314, 750] on button at bounding box center [319, 744] width 12 height 39
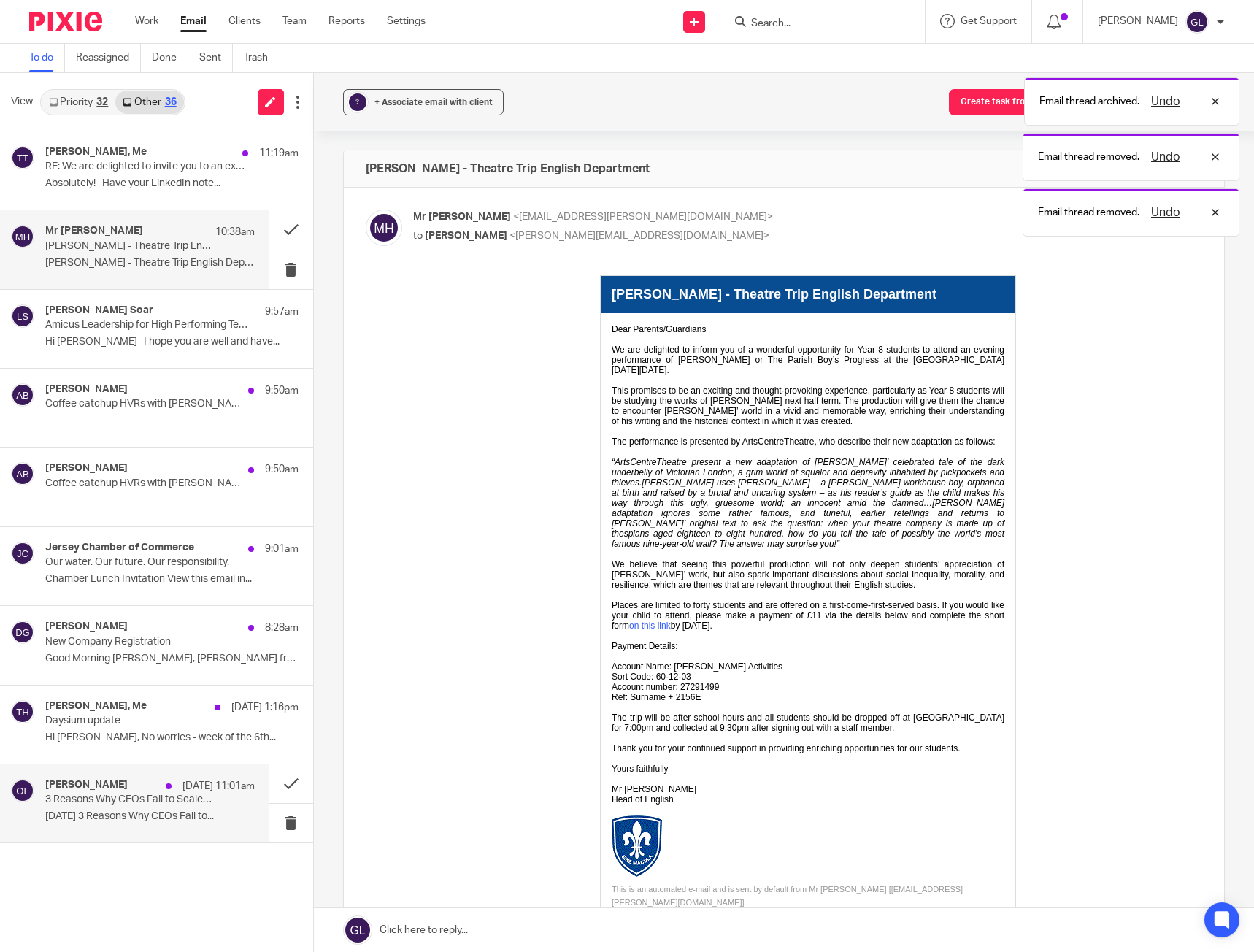
click at [212, 817] on p "September 14, 2025 3 Reasons Why CEOs Fail to..." at bounding box center [150, 816] width 210 height 13
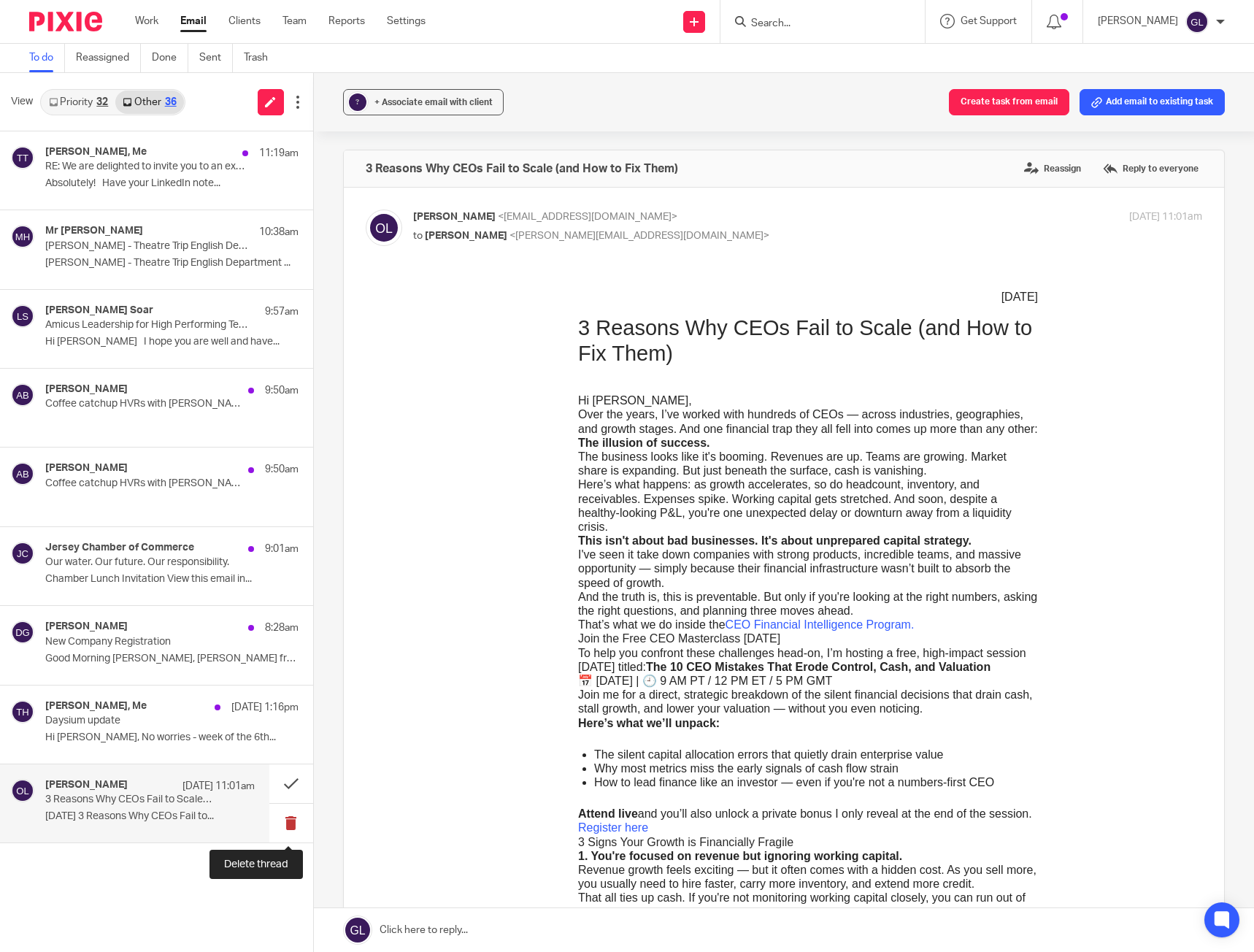
click at [291, 823] on button at bounding box center [291, 823] width 44 height 39
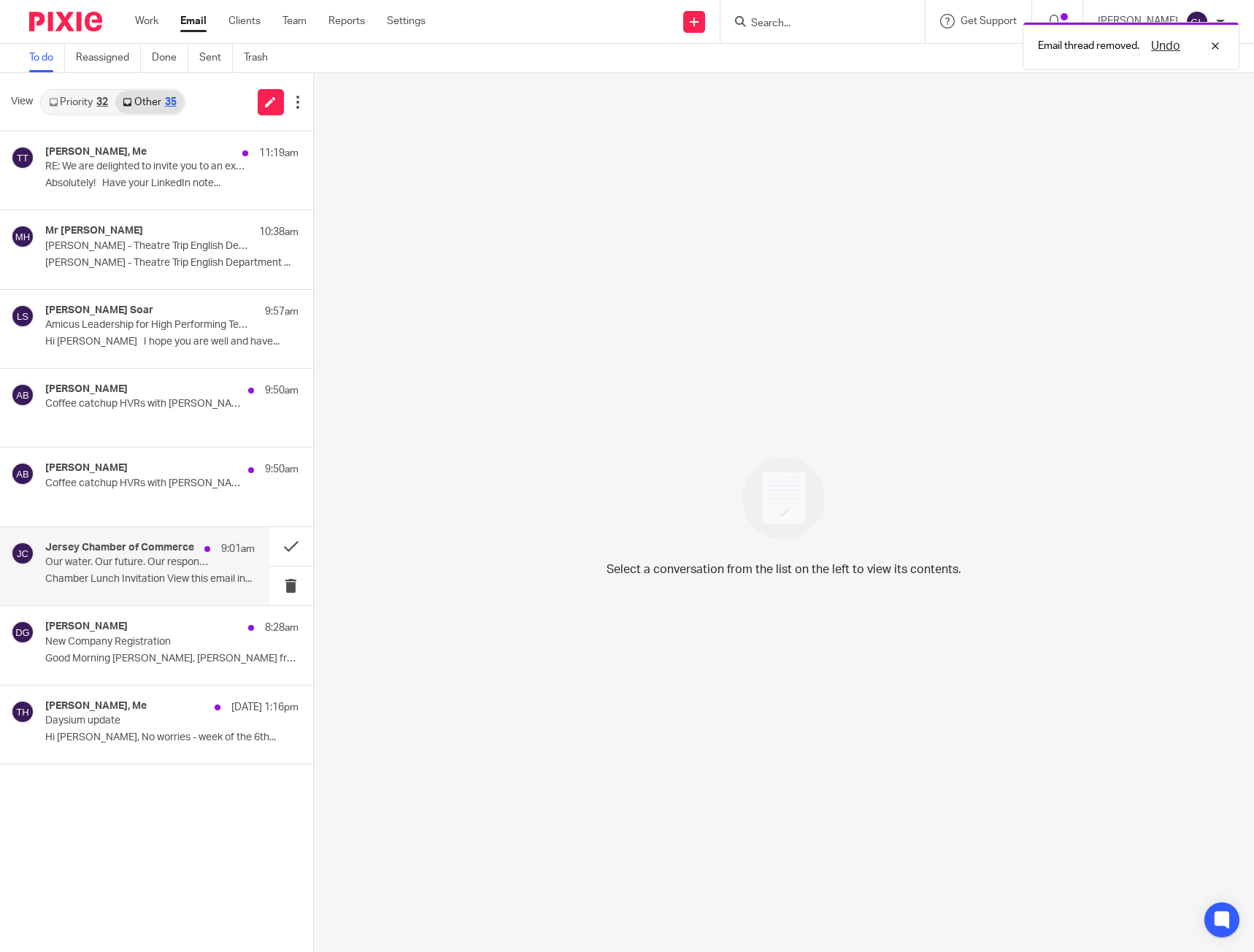
click at [138, 563] on p "Our water. Our future. Our responsibility." at bounding box center [128, 562] width 167 height 13
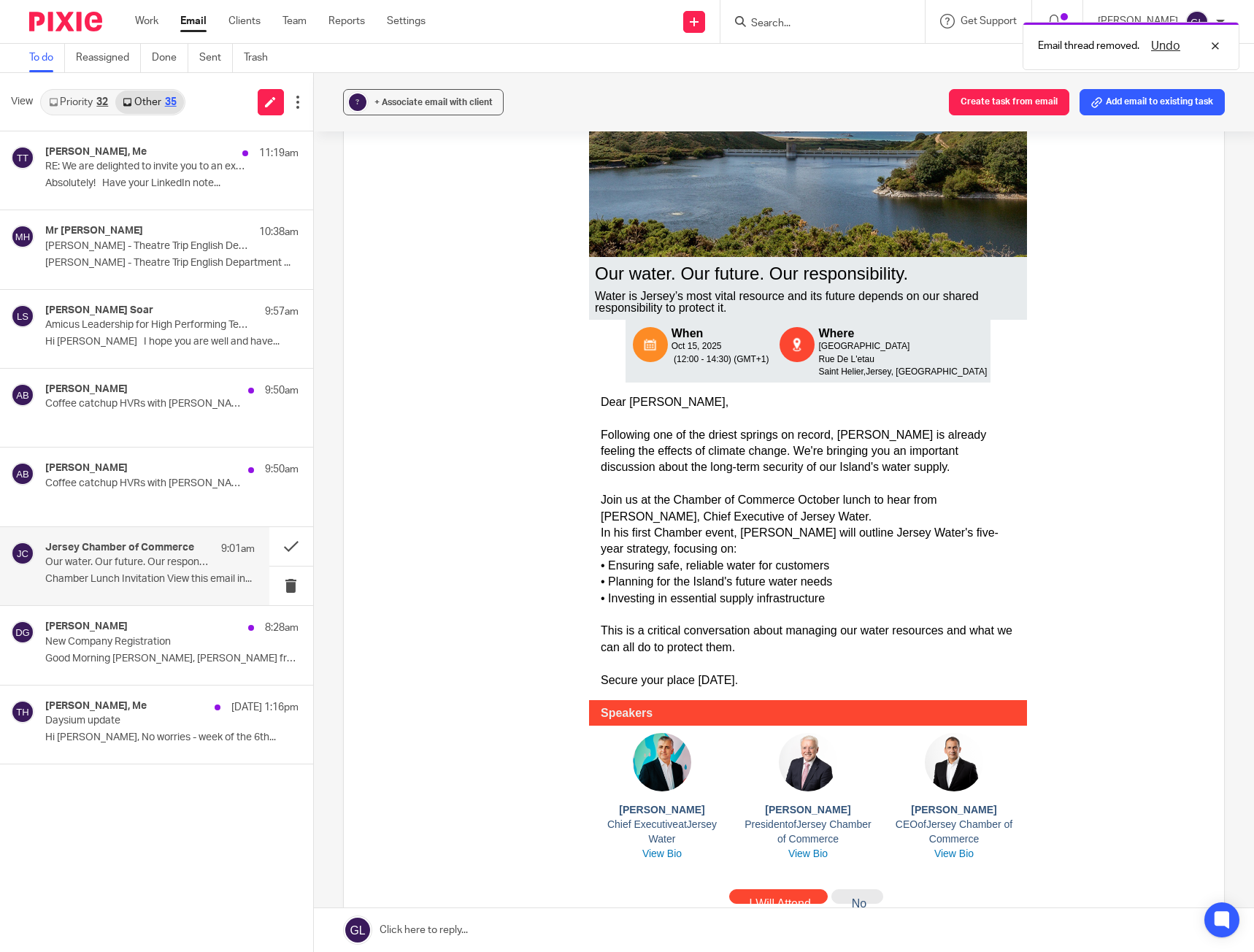
scroll to position [365, 0]
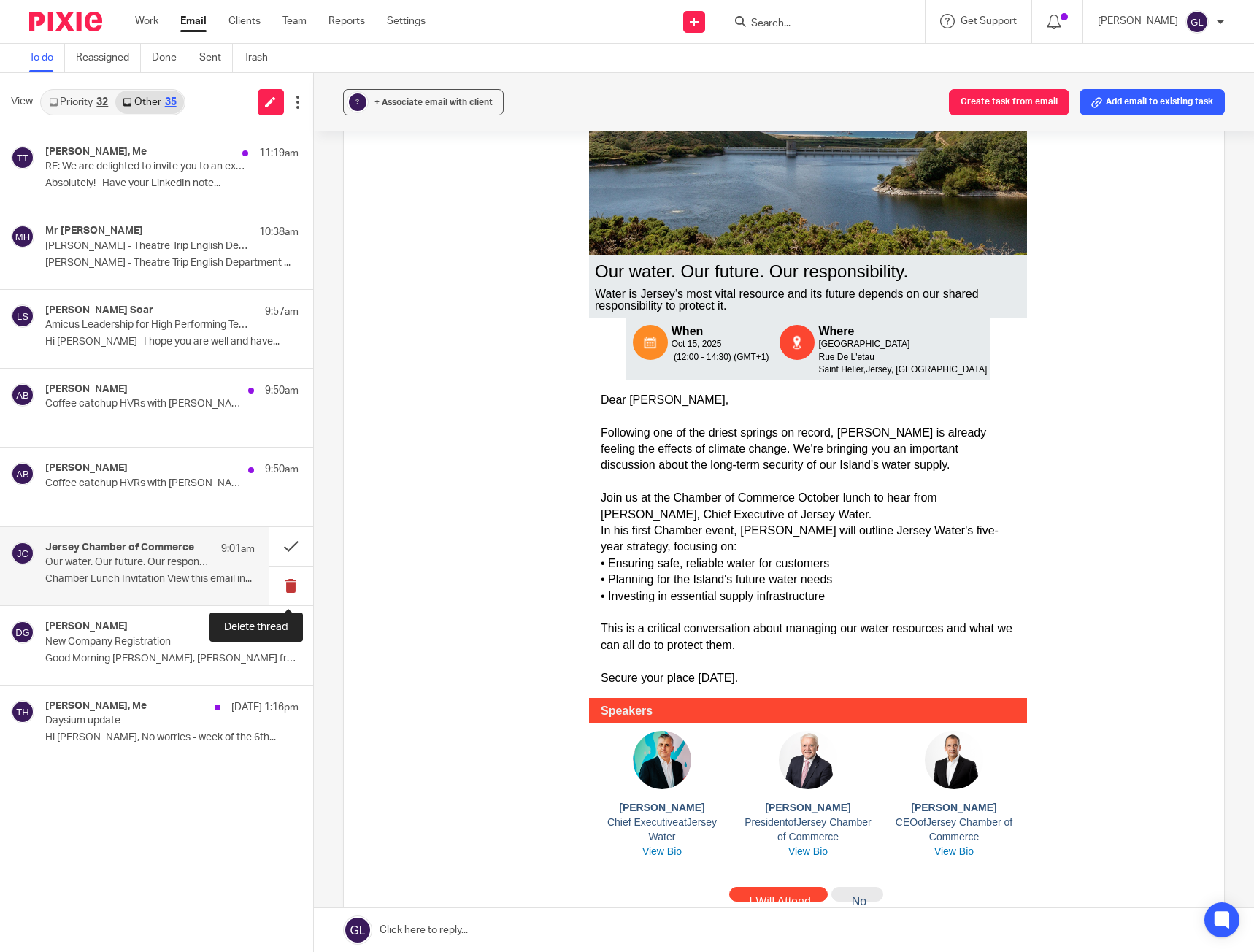
click at [287, 582] on button at bounding box center [291, 586] width 44 height 39
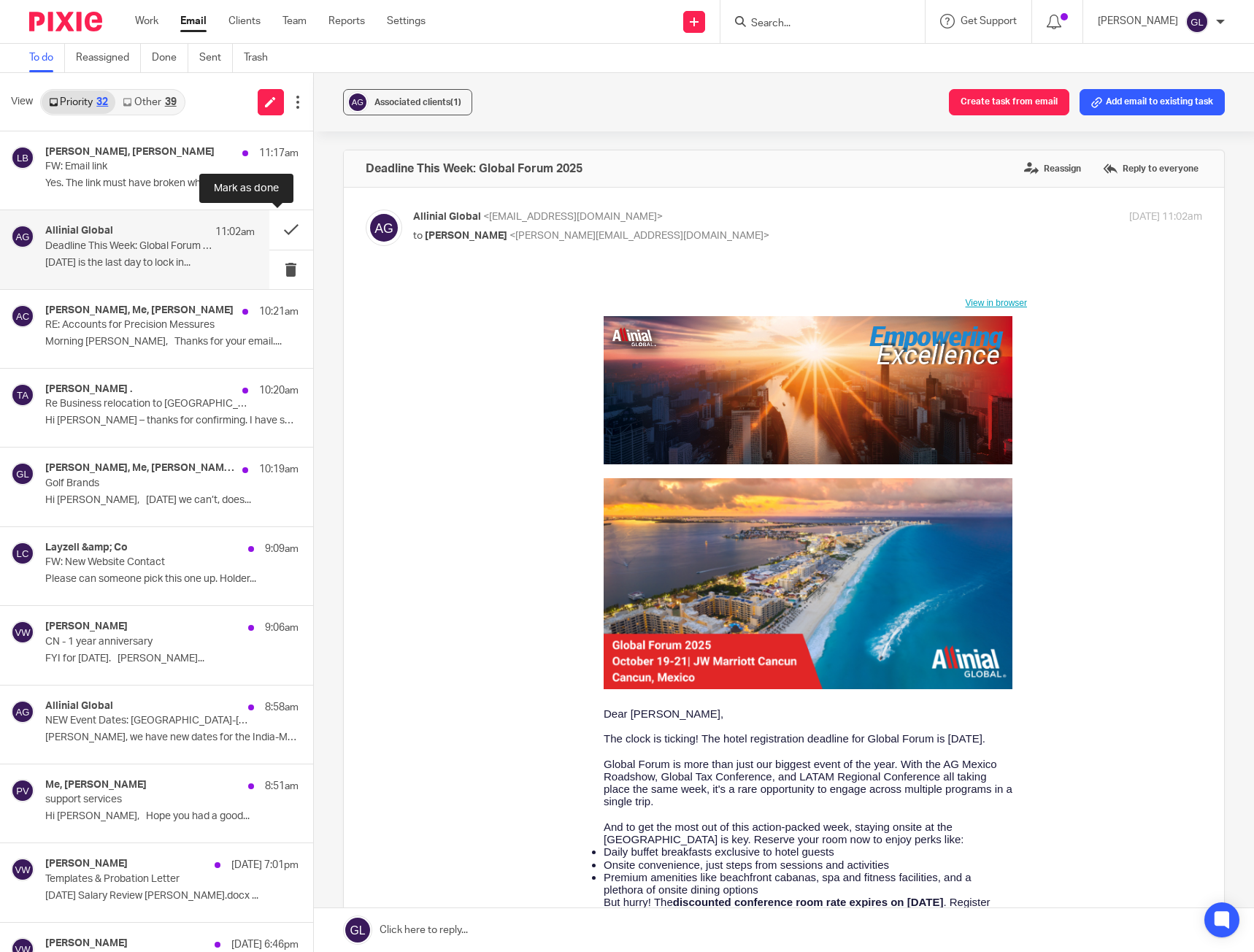
click at [288, 228] on button at bounding box center [291, 229] width 44 height 39
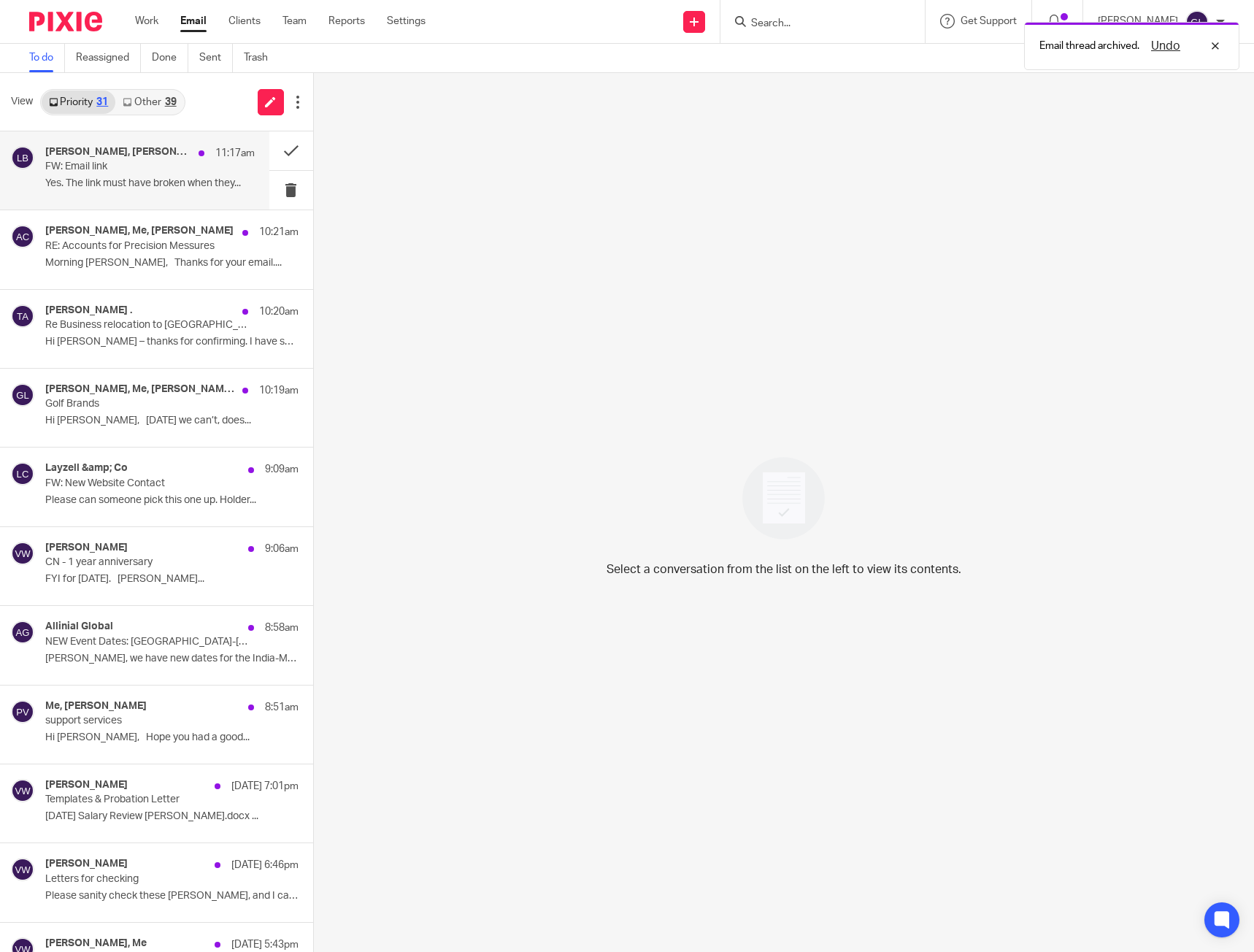
click at [161, 154] on h4 "[PERSON_NAME], [PERSON_NAME]" at bounding box center [118, 152] width 146 height 13
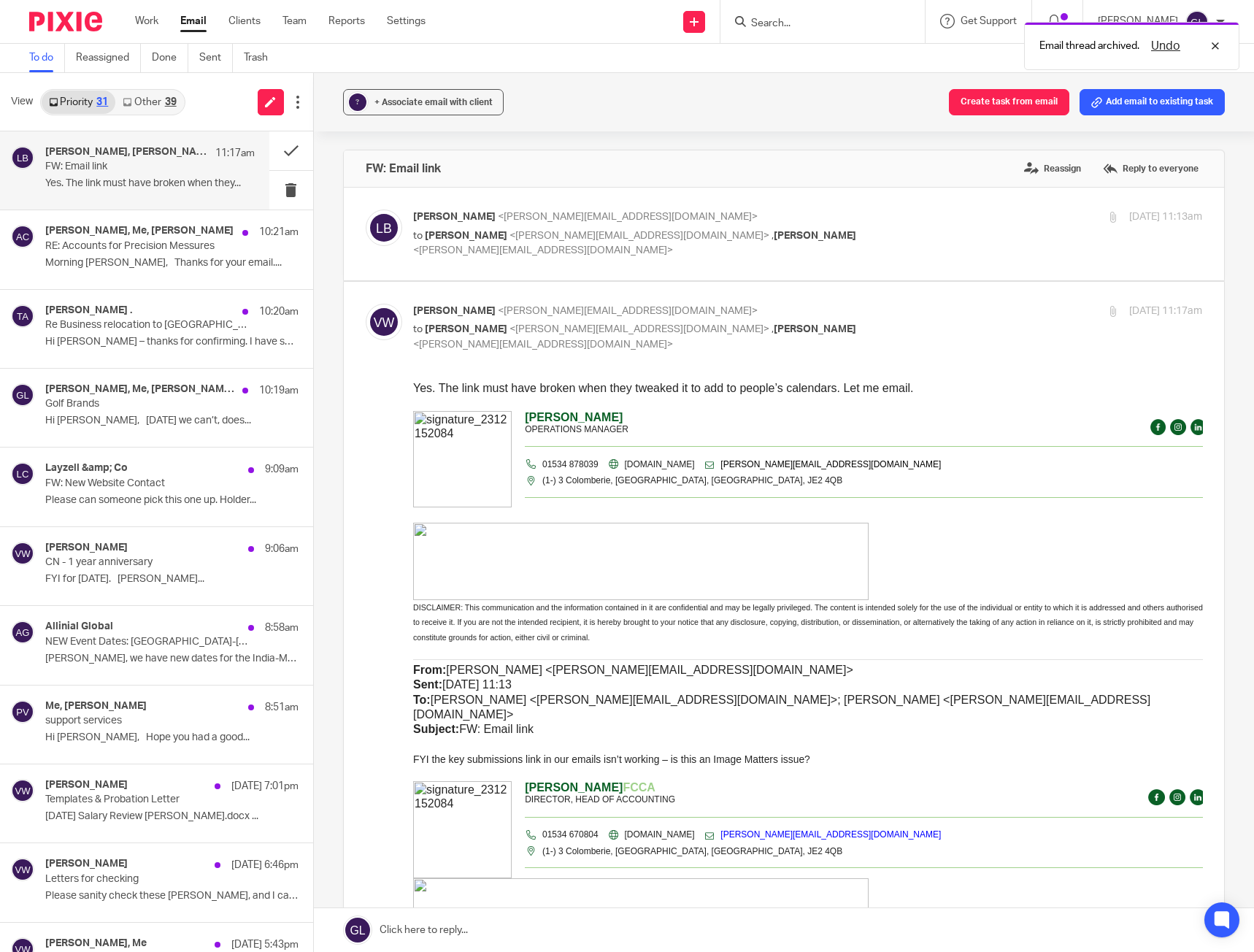
click at [138, 112] on link "Other 39" at bounding box center [150, 102] width 68 height 23
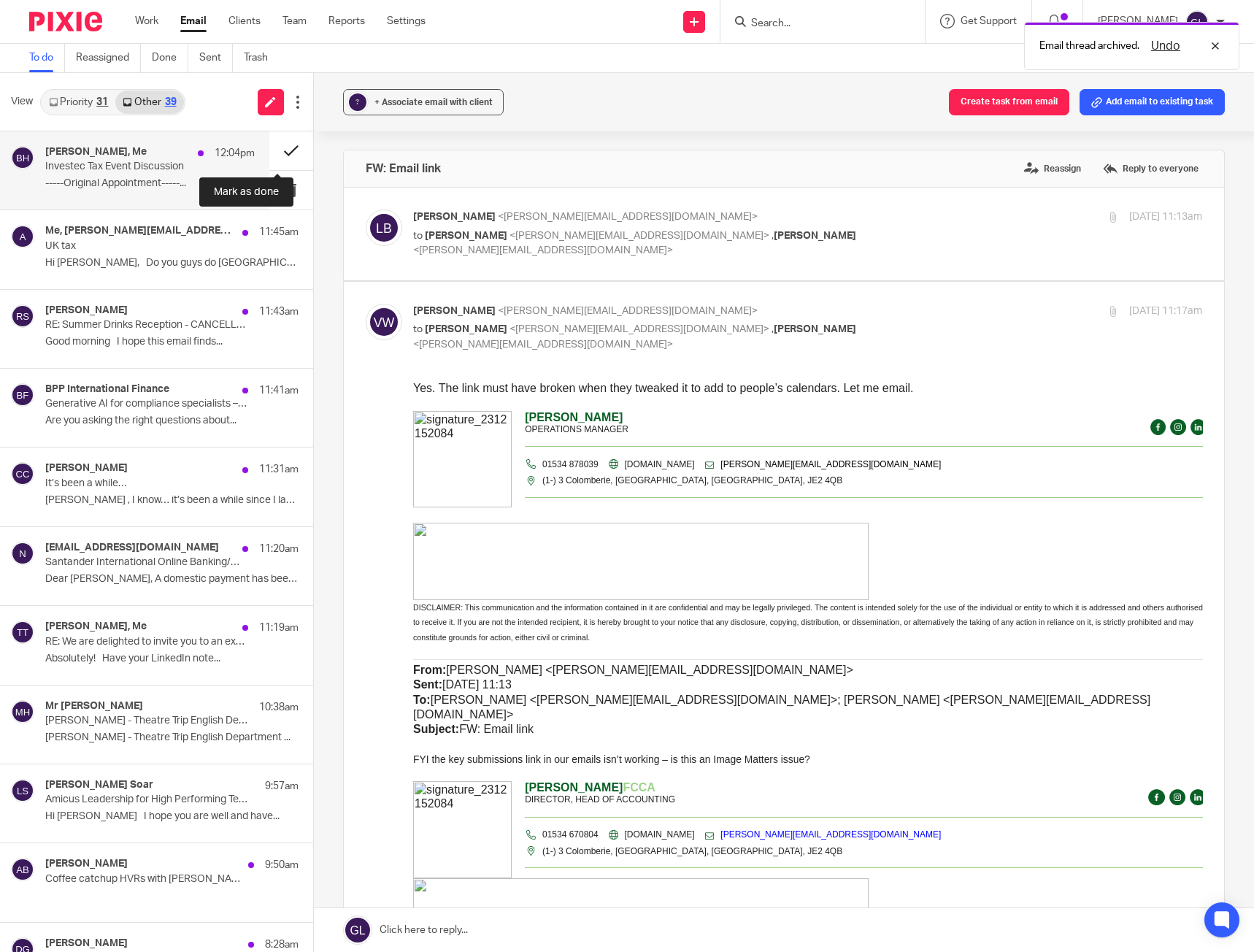
click at [283, 145] on button at bounding box center [291, 151] width 44 height 39
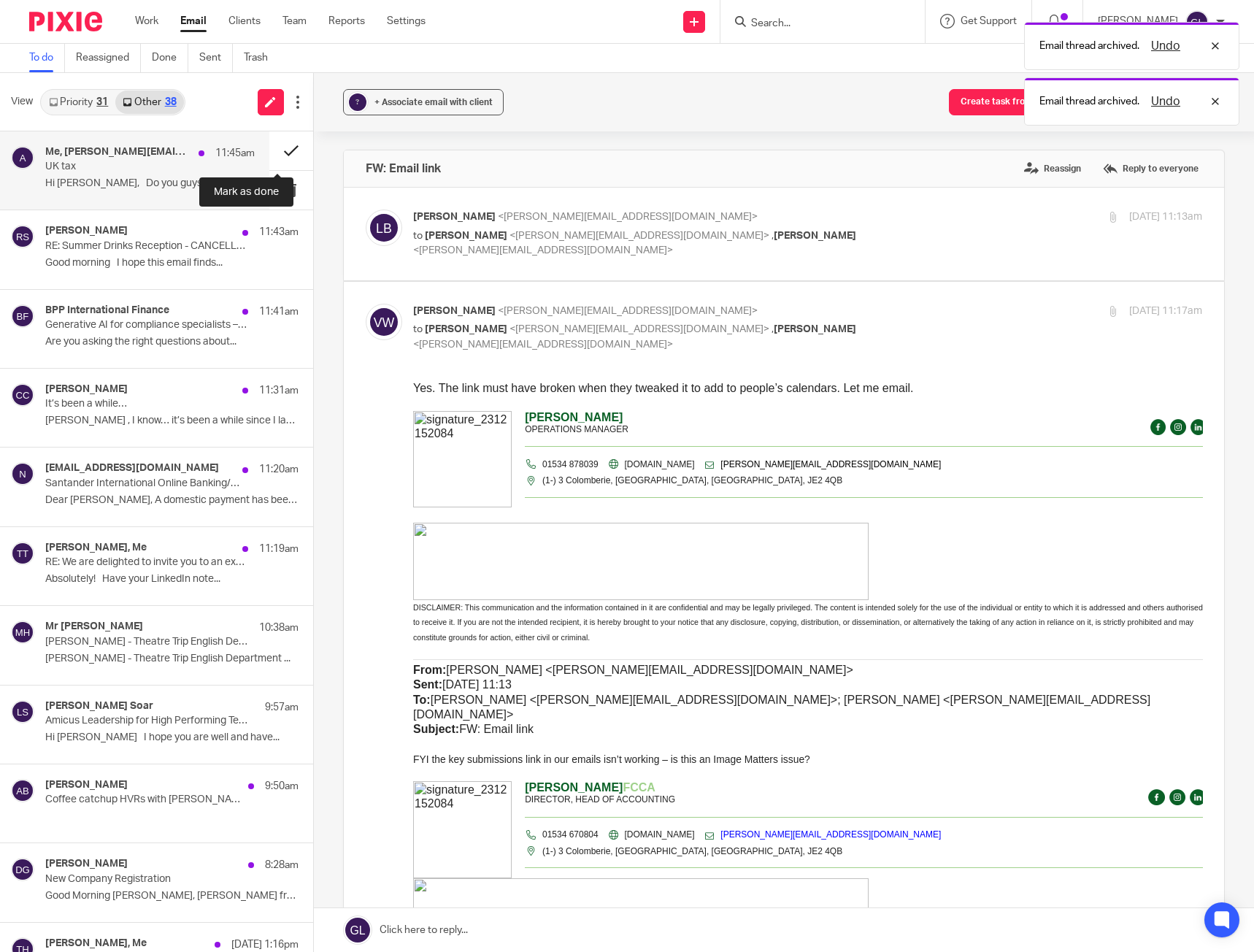
click at [279, 153] on button at bounding box center [291, 151] width 44 height 39
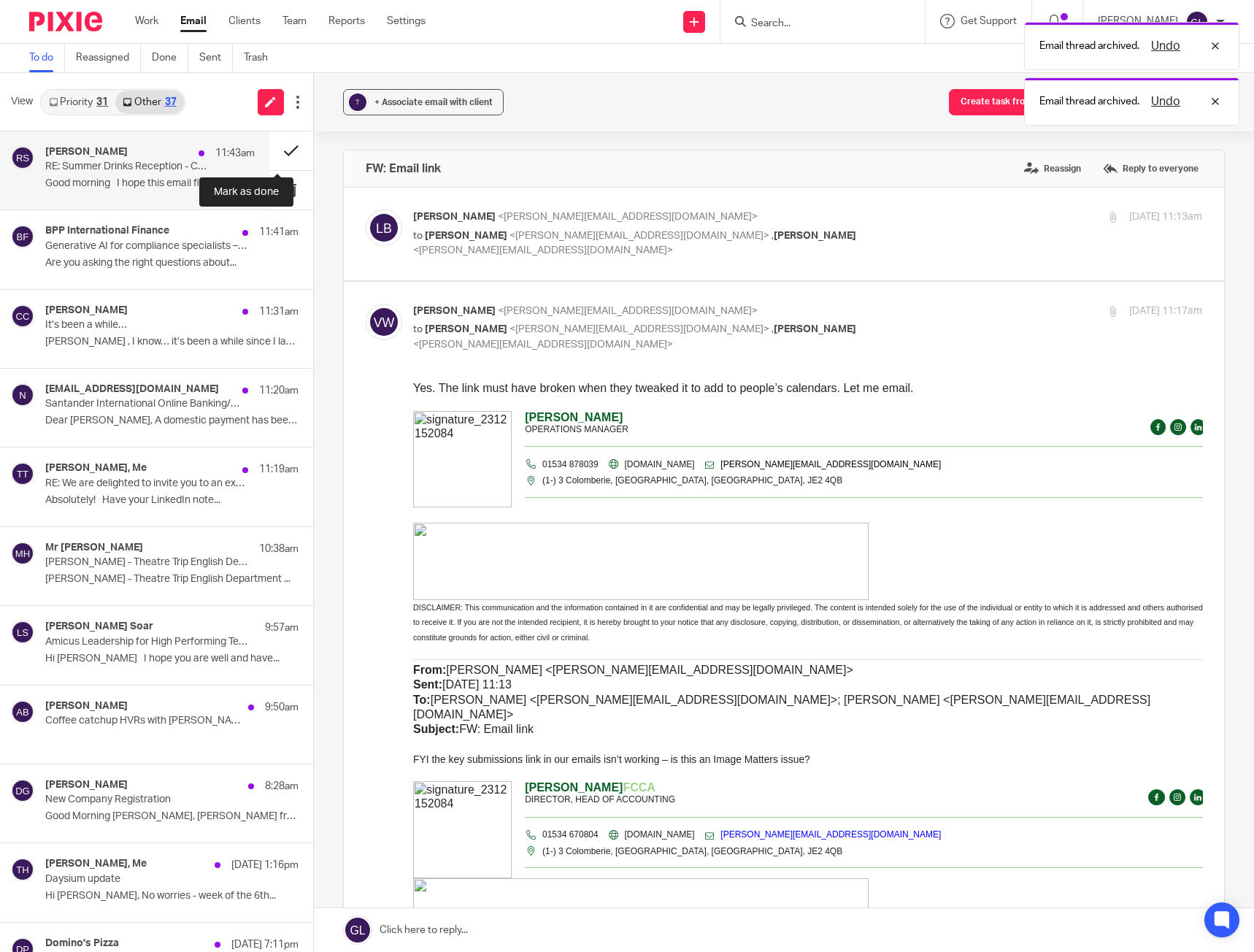
click at [273, 153] on button at bounding box center [291, 151] width 44 height 39
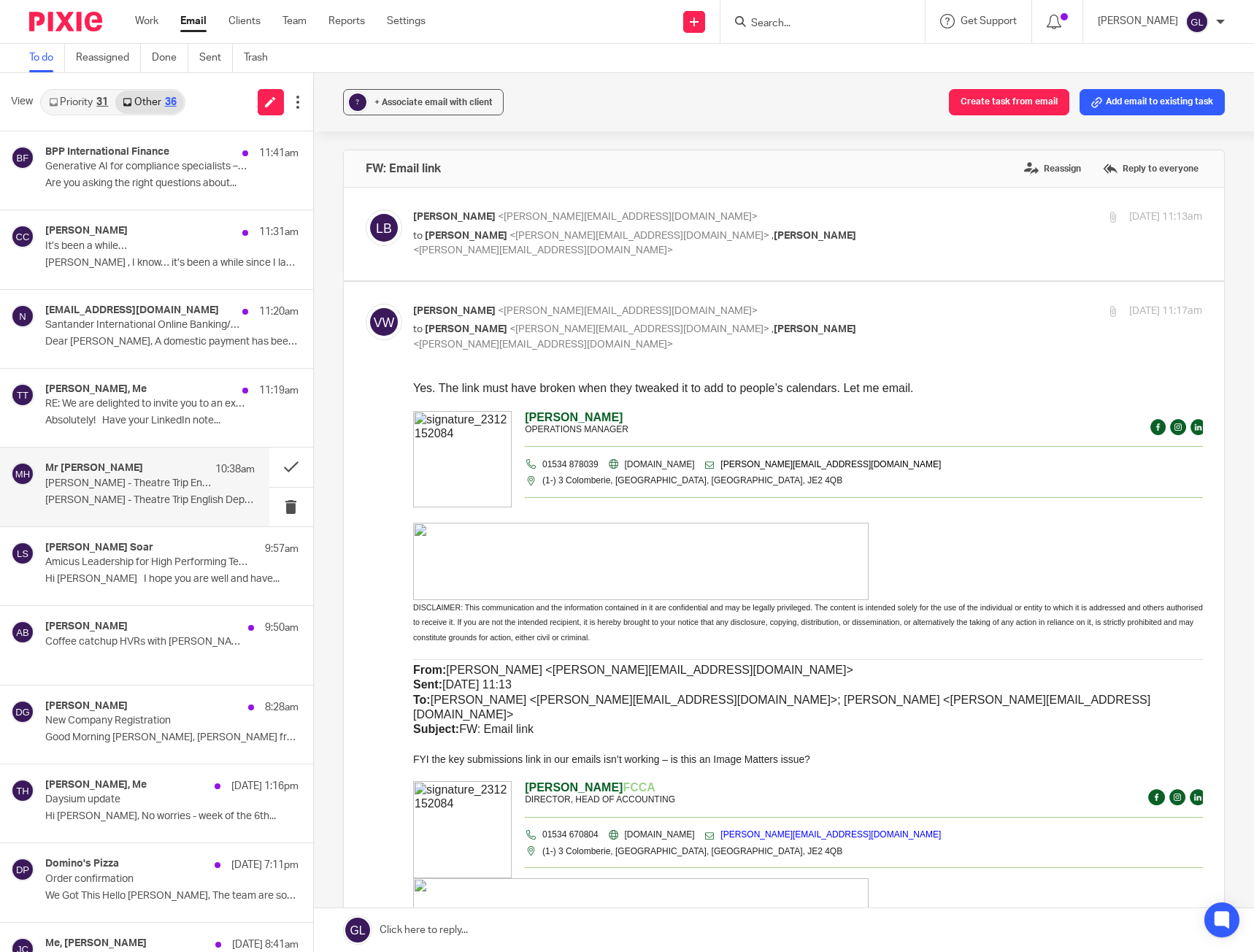
drag, startPoint x: 155, startPoint y: 496, endPoint x: 188, endPoint y: 481, distance: 36.2
click at [155, 496] on p "[PERSON_NAME] - Theatre Trip English Department ..." at bounding box center [150, 500] width 210 height 13
click at [215, 474] on p "10:38am" at bounding box center [234, 469] width 39 height 14
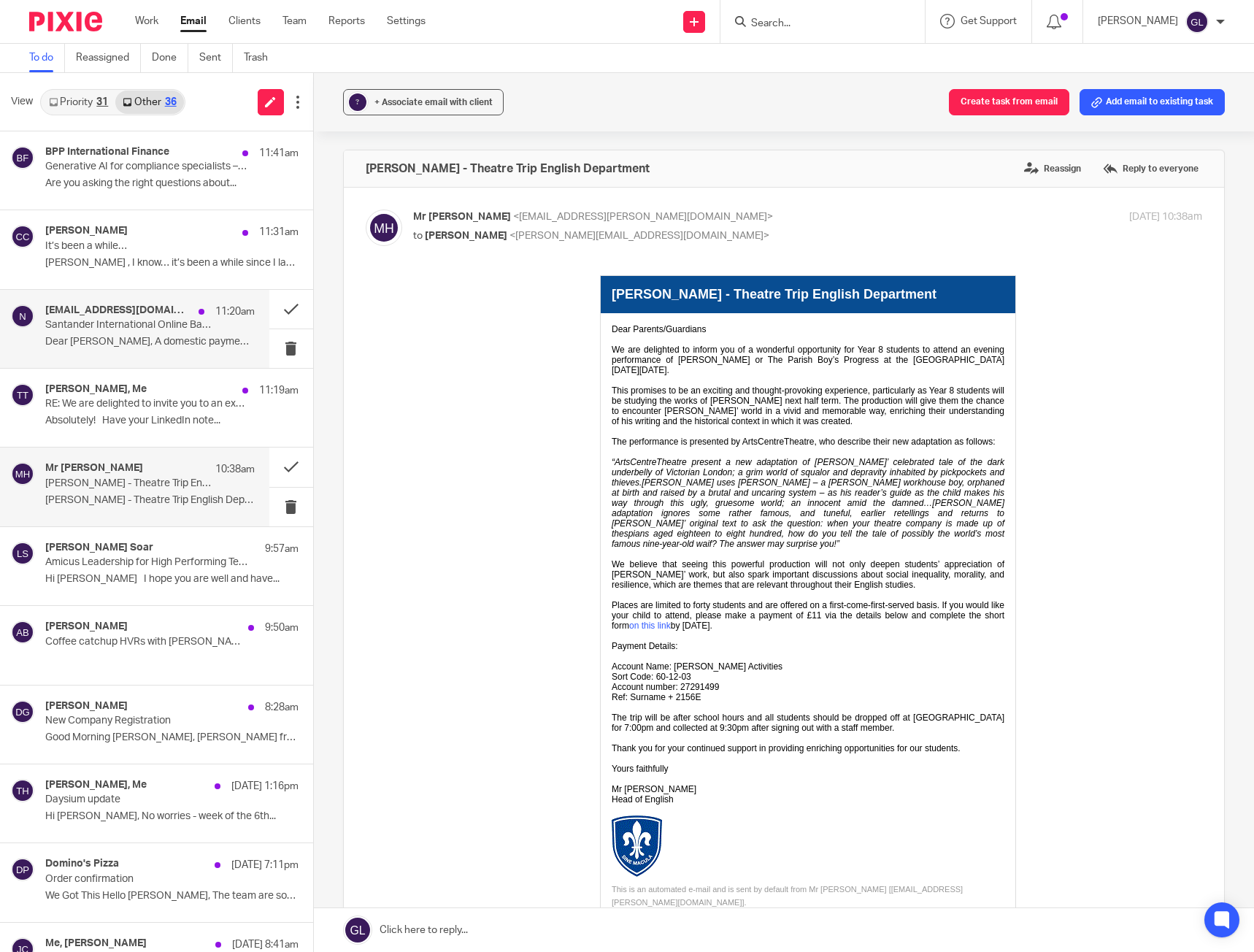
click at [181, 296] on div "[EMAIL_ADDRESS][DOMAIN_NAME] 11:20am Santander International Online Banking/Mob…" at bounding box center [134, 329] width 269 height 78
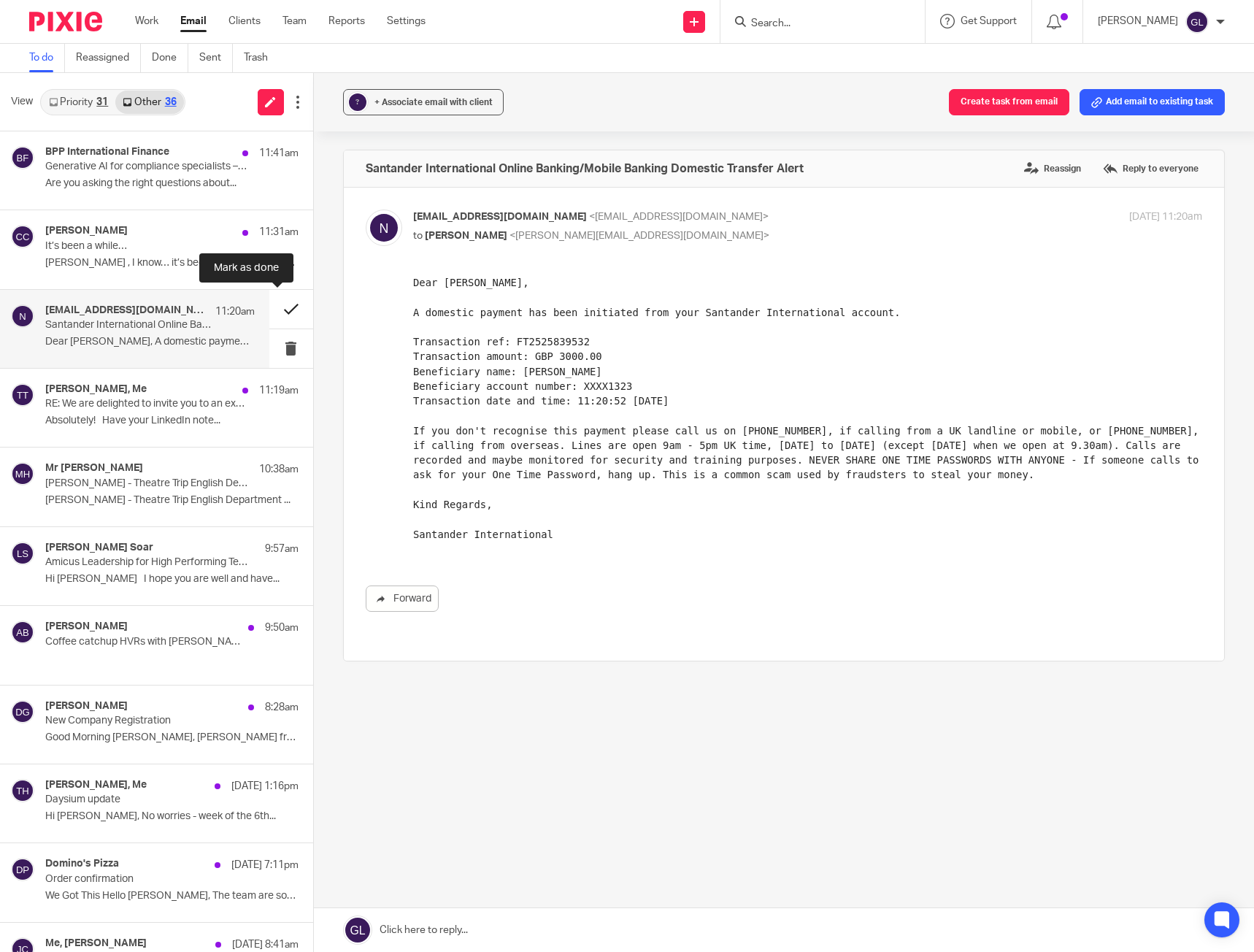
click at [286, 307] on button at bounding box center [291, 309] width 44 height 39
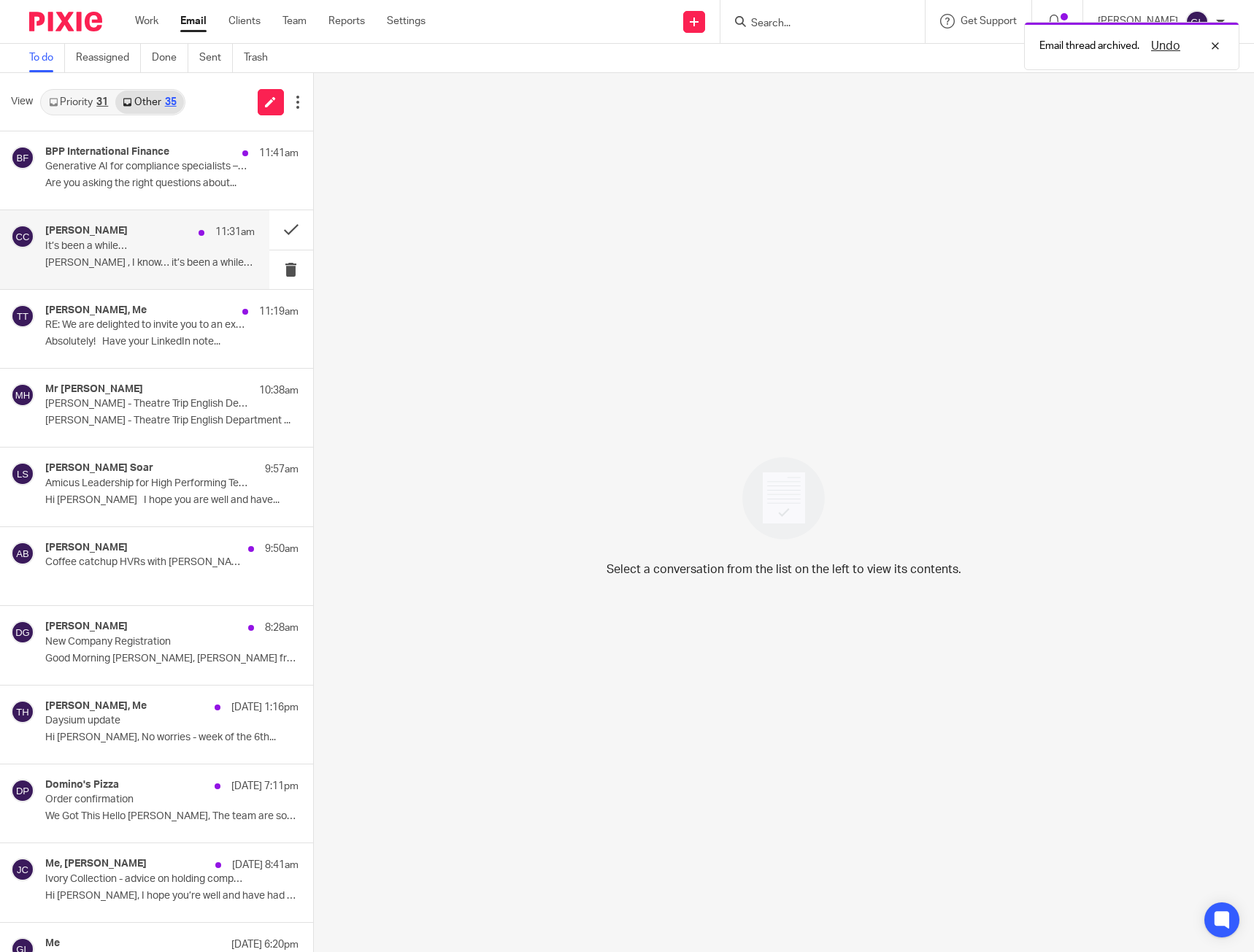
click at [141, 252] on div "[PERSON_NAME] 11:31am It’s been a while… [PERSON_NAME] , I know… it’s been a wh…" at bounding box center [150, 250] width 210 height 49
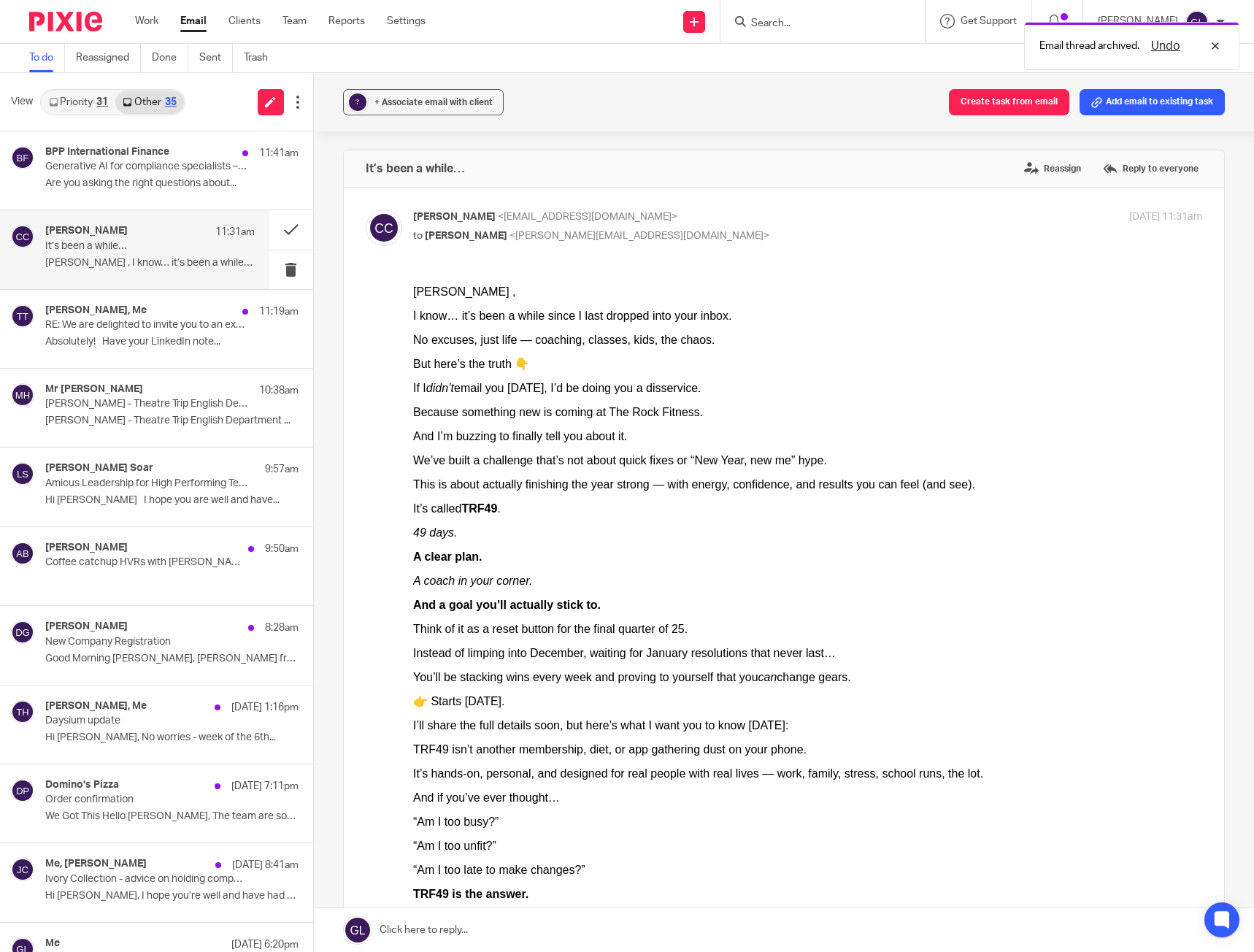
click at [769, 365] on p "But here’s the truth 👇" at bounding box center [808, 363] width 790 height 14
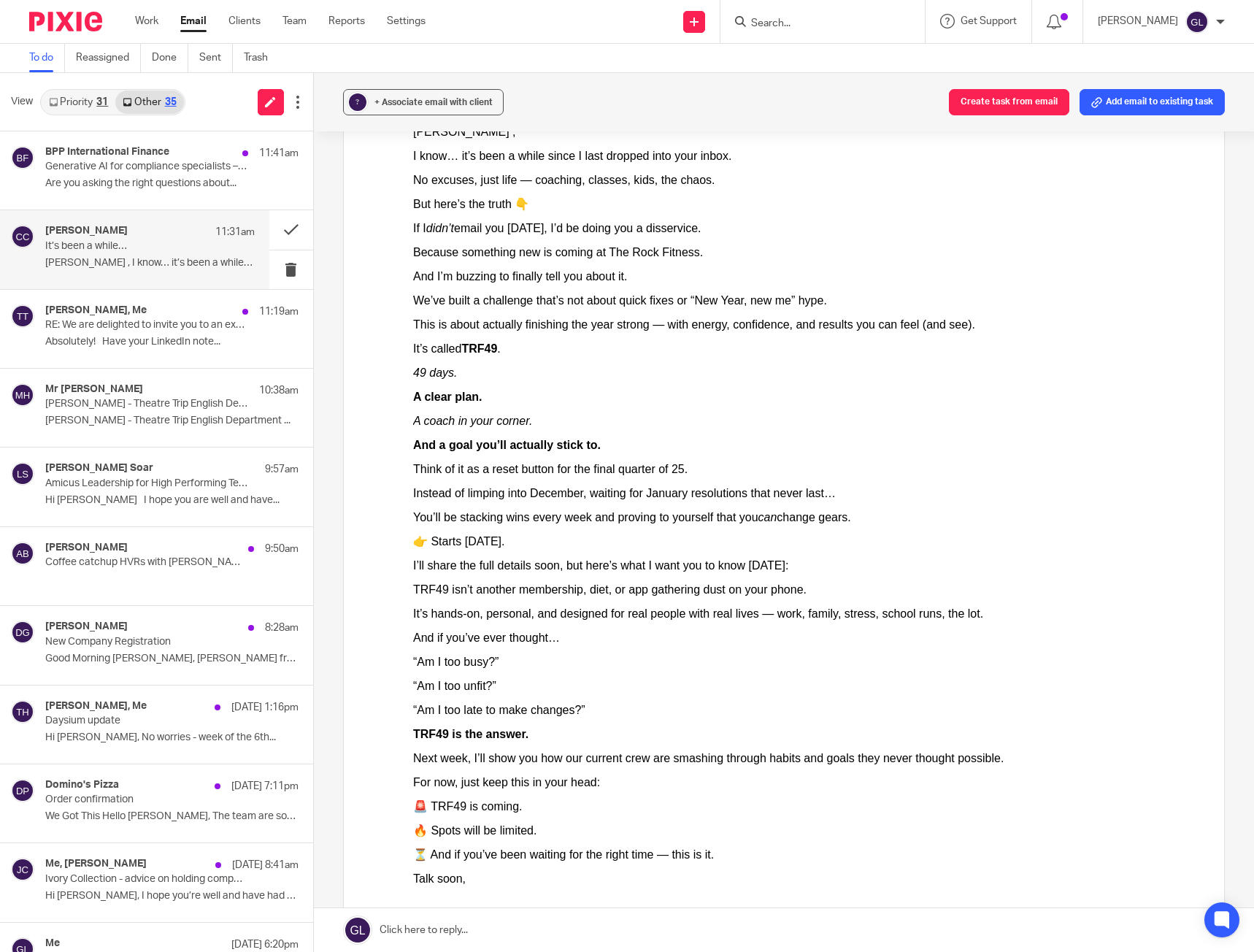
scroll to position [219, 0]
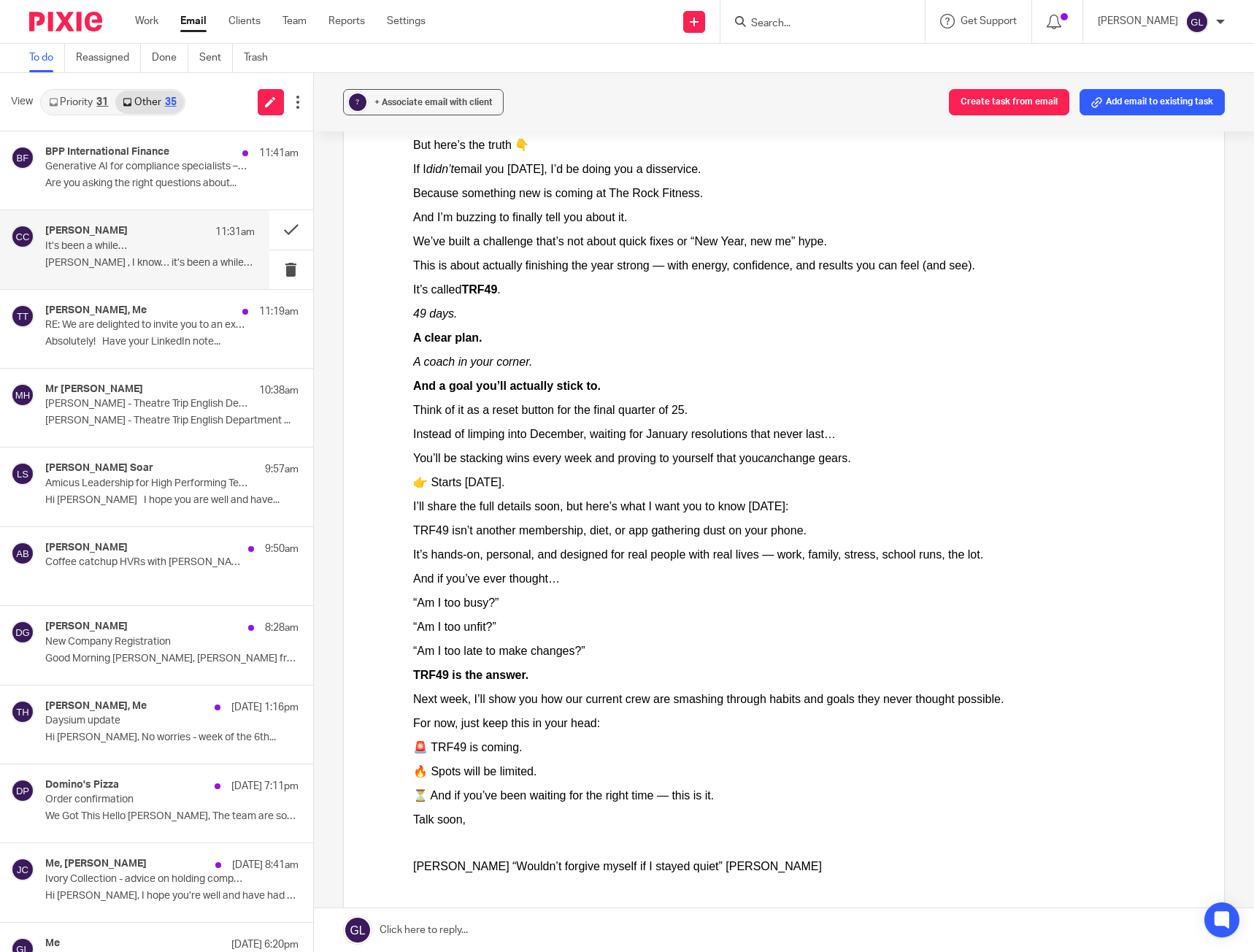
drag, startPoint x: 782, startPoint y: 256, endPoint x: 764, endPoint y: 422, distance: 167.0
click at [764, 422] on div "[PERSON_NAME] , I know… it’s been a while since I last dropped into your inbox.…" at bounding box center [808, 497] width 790 height 864
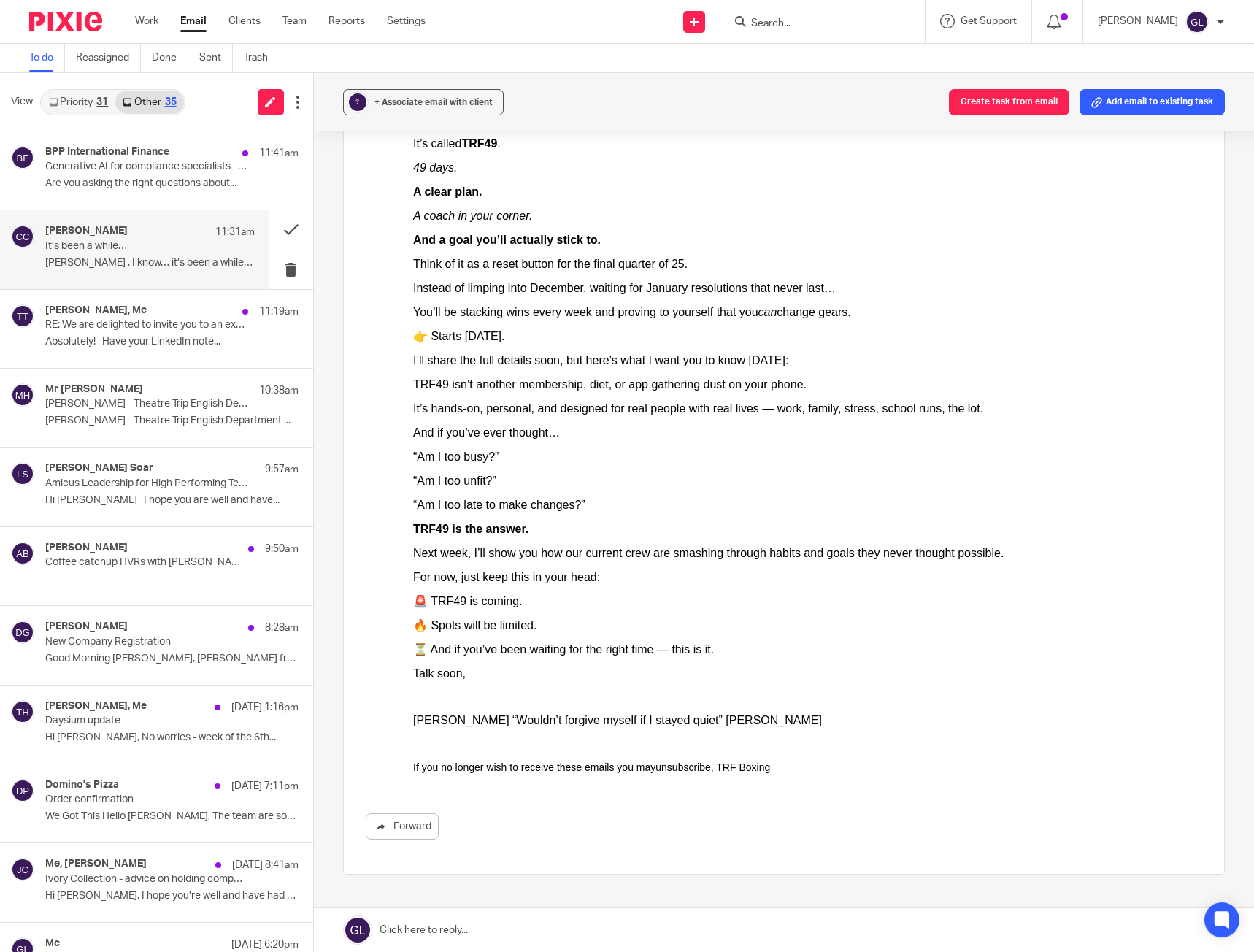
scroll to position [438, 0]
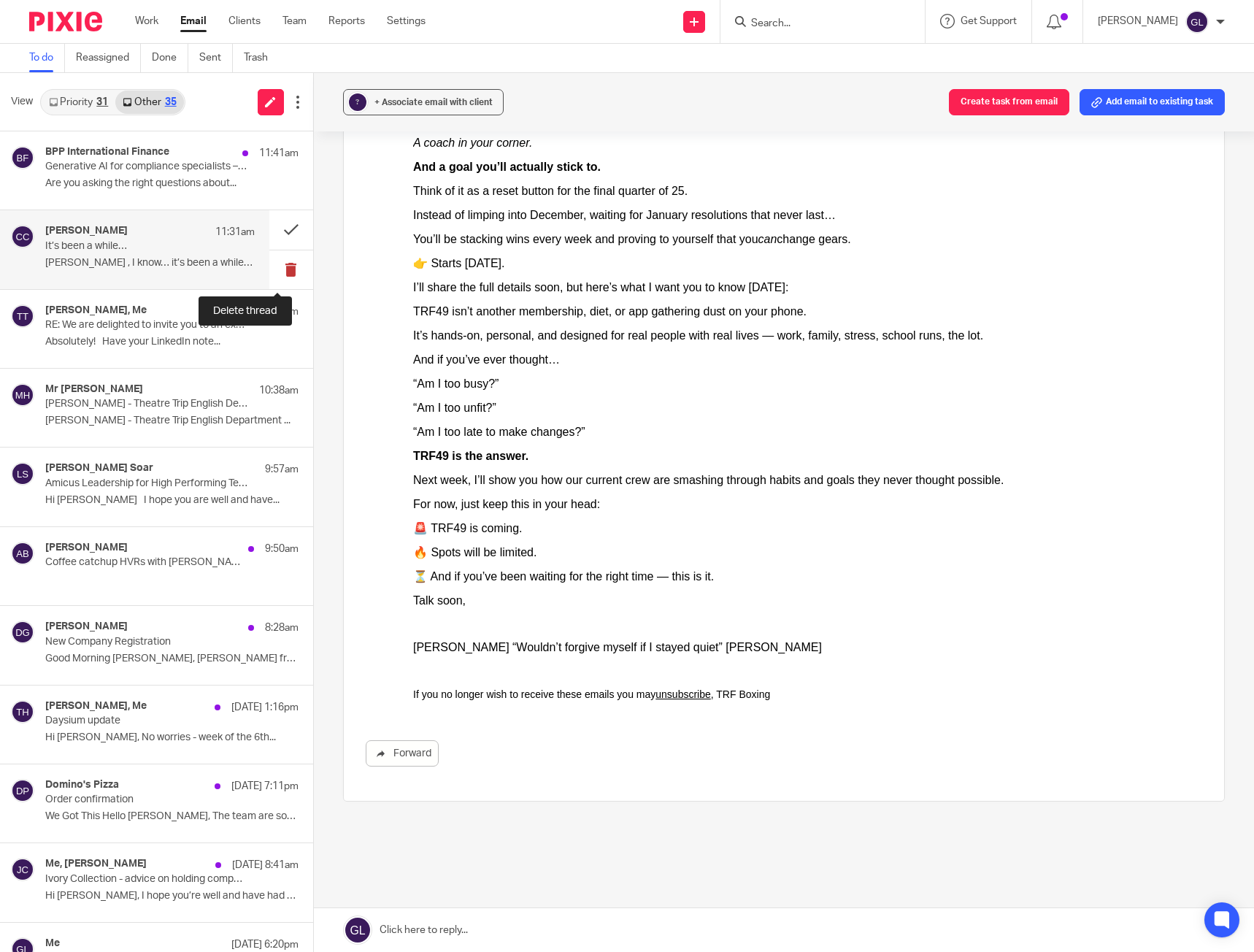
click at [273, 273] on button at bounding box center [291, 270] width 44 height 39
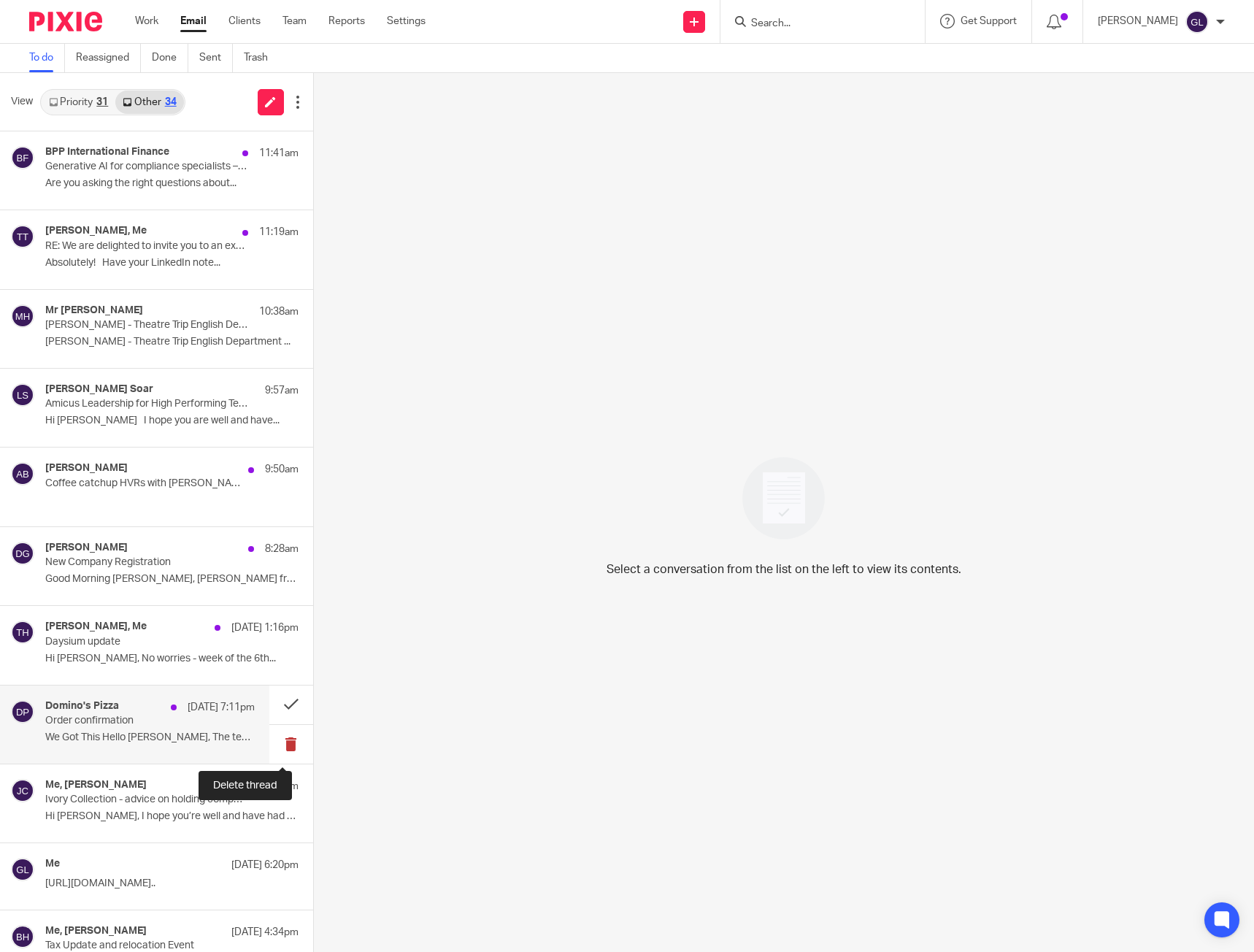
click at [280, 741] on button at bounding box center [291, 744] width 44 height 39
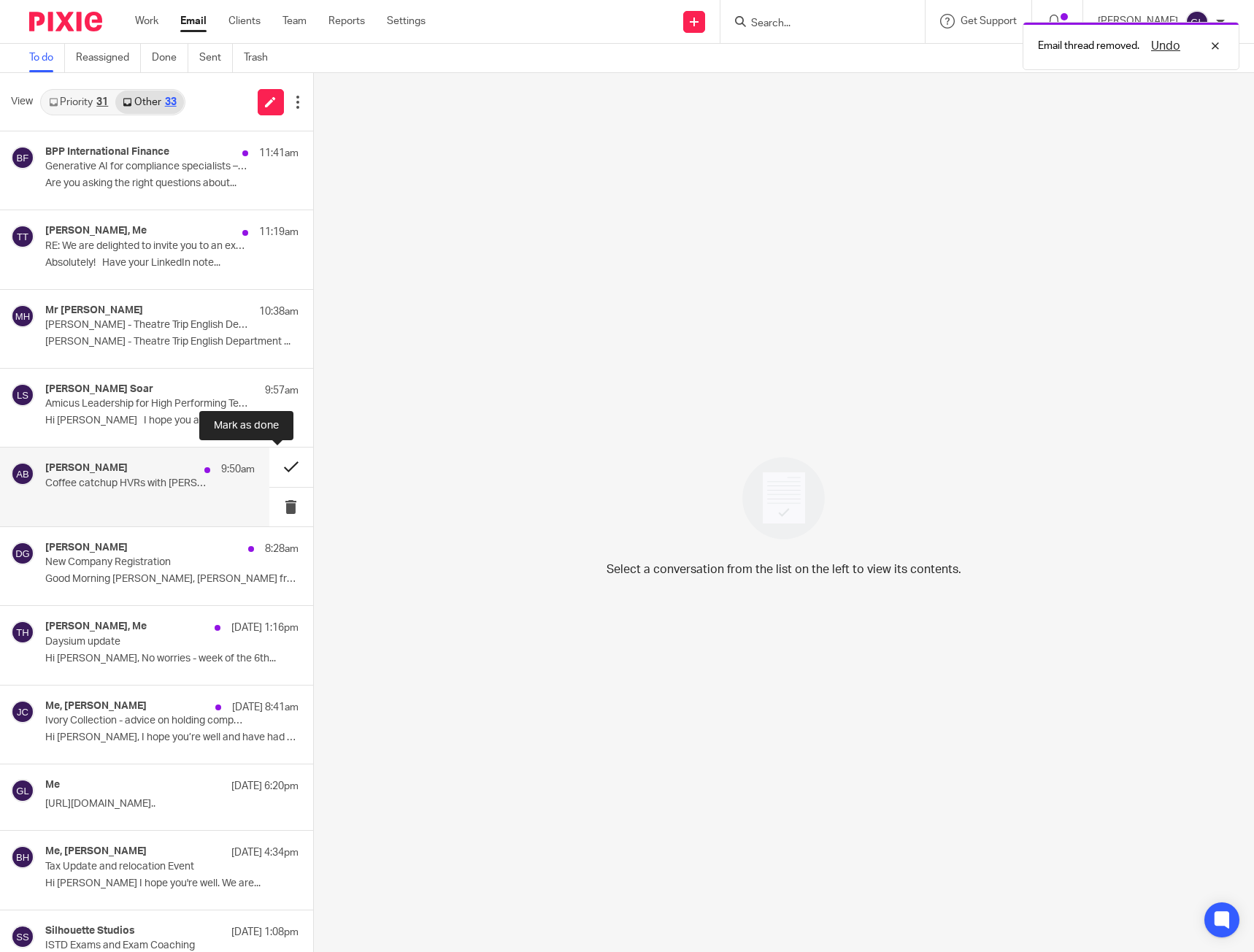
click at [282, 470] on button at bounding box center [291, 467] width 44 height 39
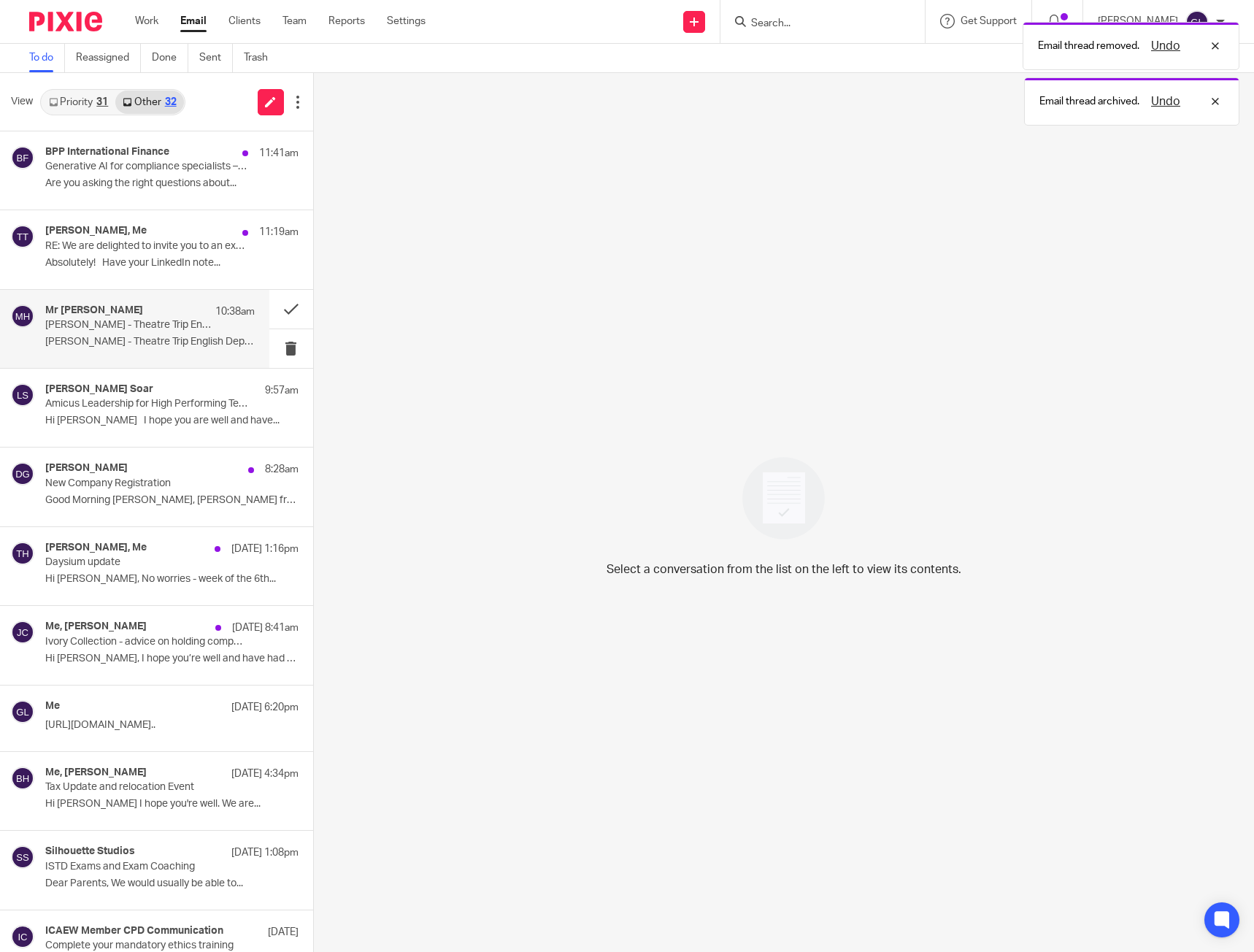
click at [148, 340] on p "[PERSON_NAME] - Theatre Trip English Department ..." at bounding box center [150, 341] width 210 height 13
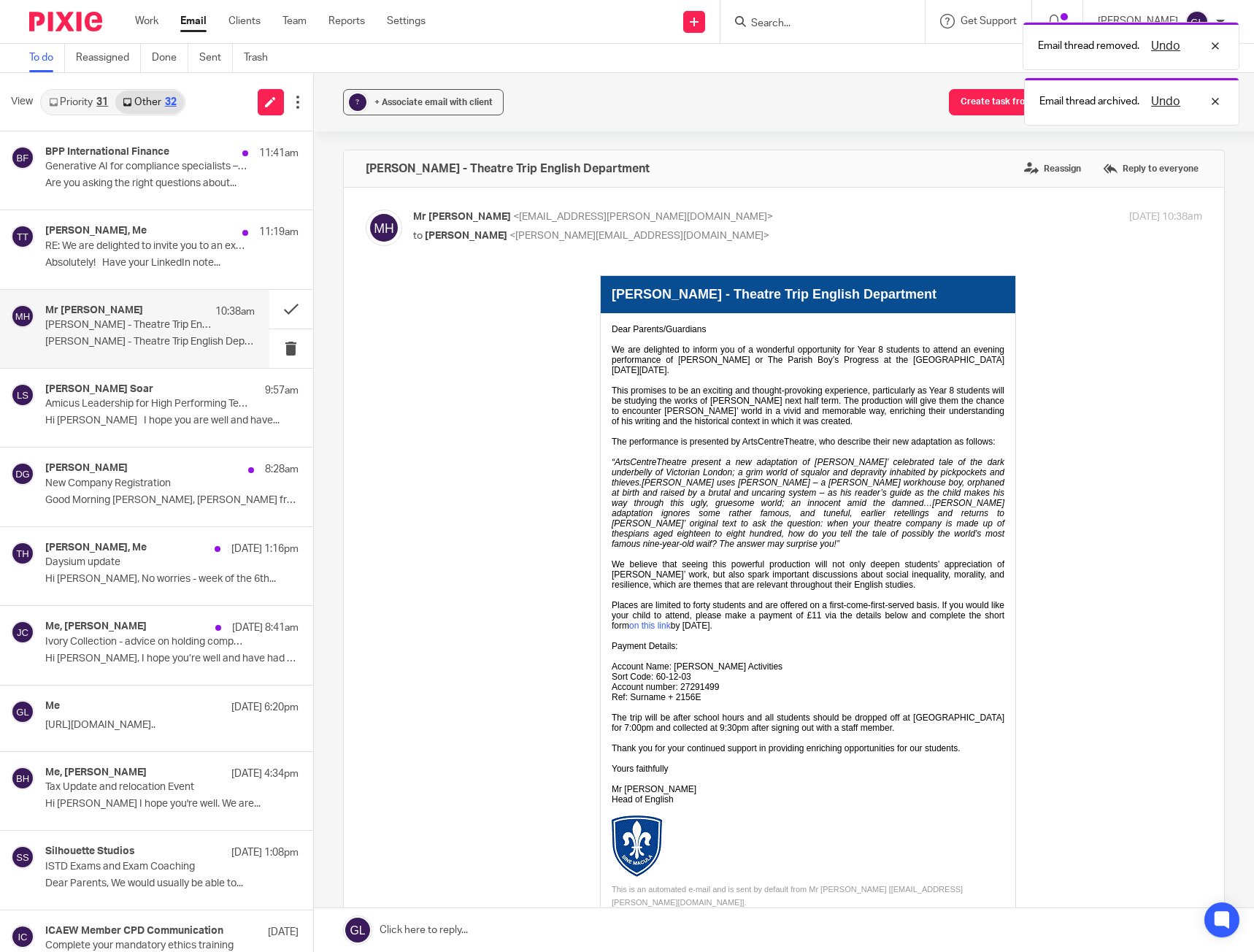
scroll to position [0, 0]
click at [278, 307] on button at bounding box center [291, 309] width 44 height 39
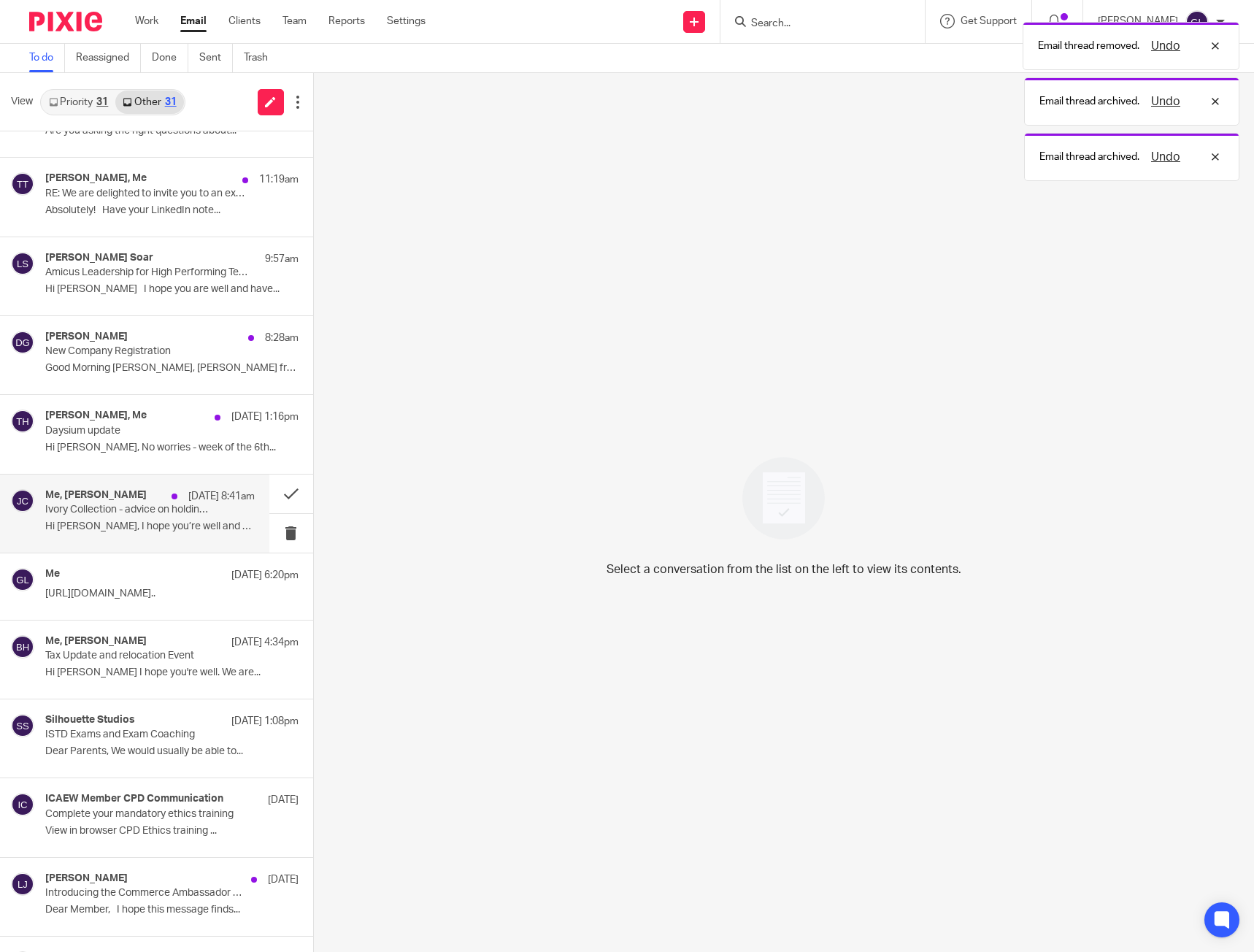
scroll to position [163, 0]
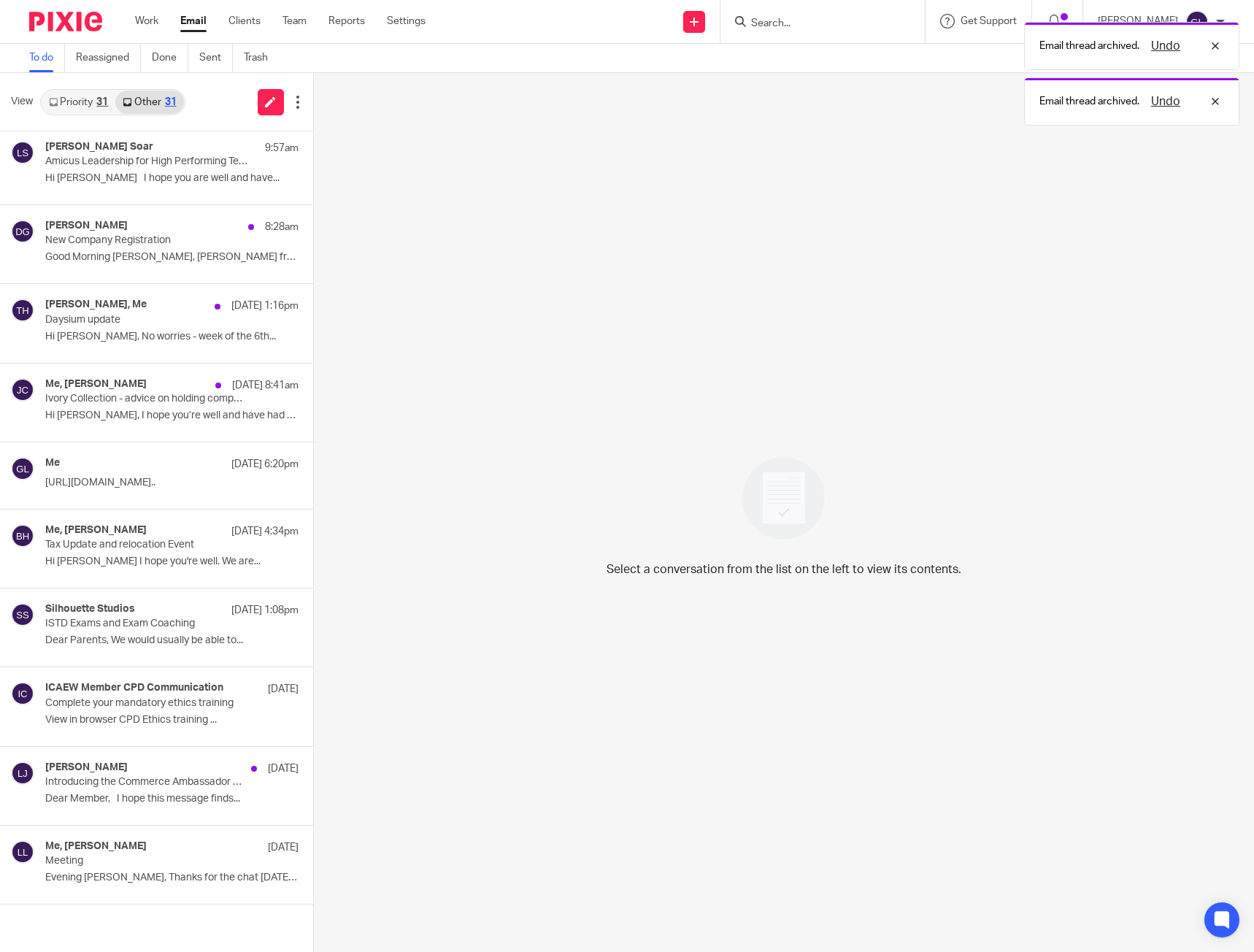
click at [77, 116] on div "View Priority 31 Other 31" at bounding box center [156, 102] width 314 height 59
click at [80, 111] on link "Priority 31" at bounding box center [78, 102] width 74 height 23
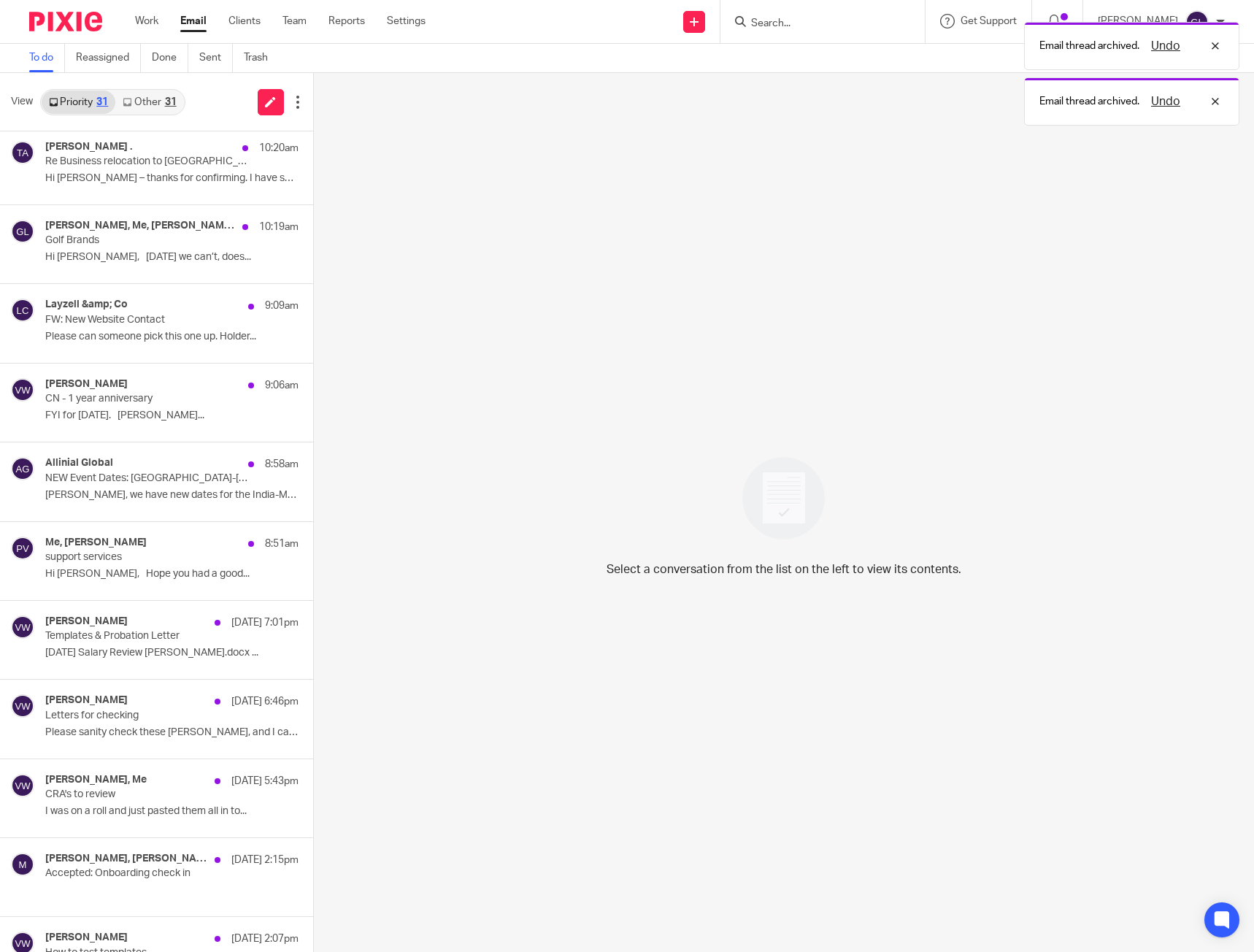
scroll to position [0, 0]
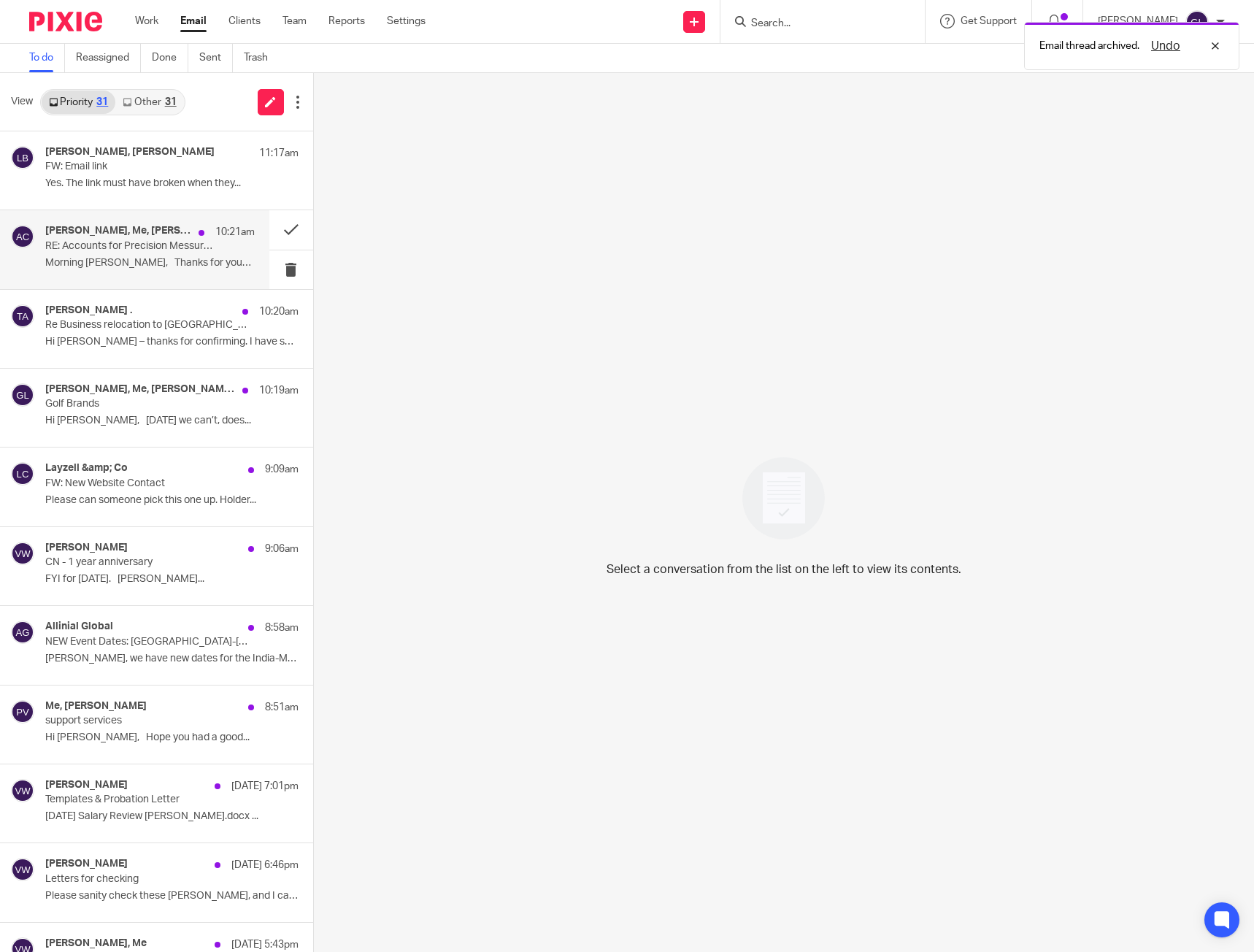
click at [130, 259] on p "Morning [PERSON_NAME], Thanks for your email...." at bounding box center [150, 262] width 210 height 13
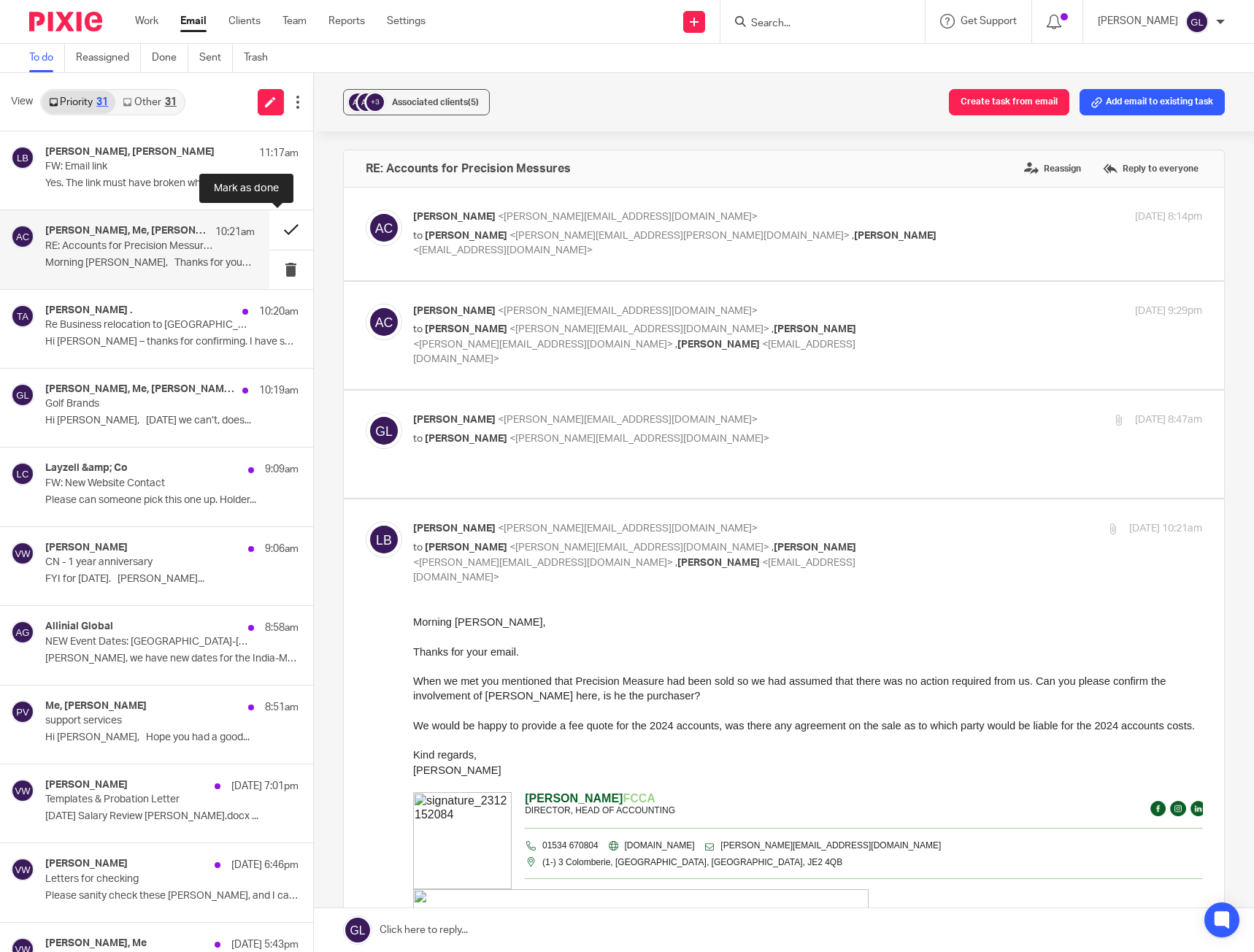
click at [279, 224] on button at bounding box center [291, 229] width 44 height 39
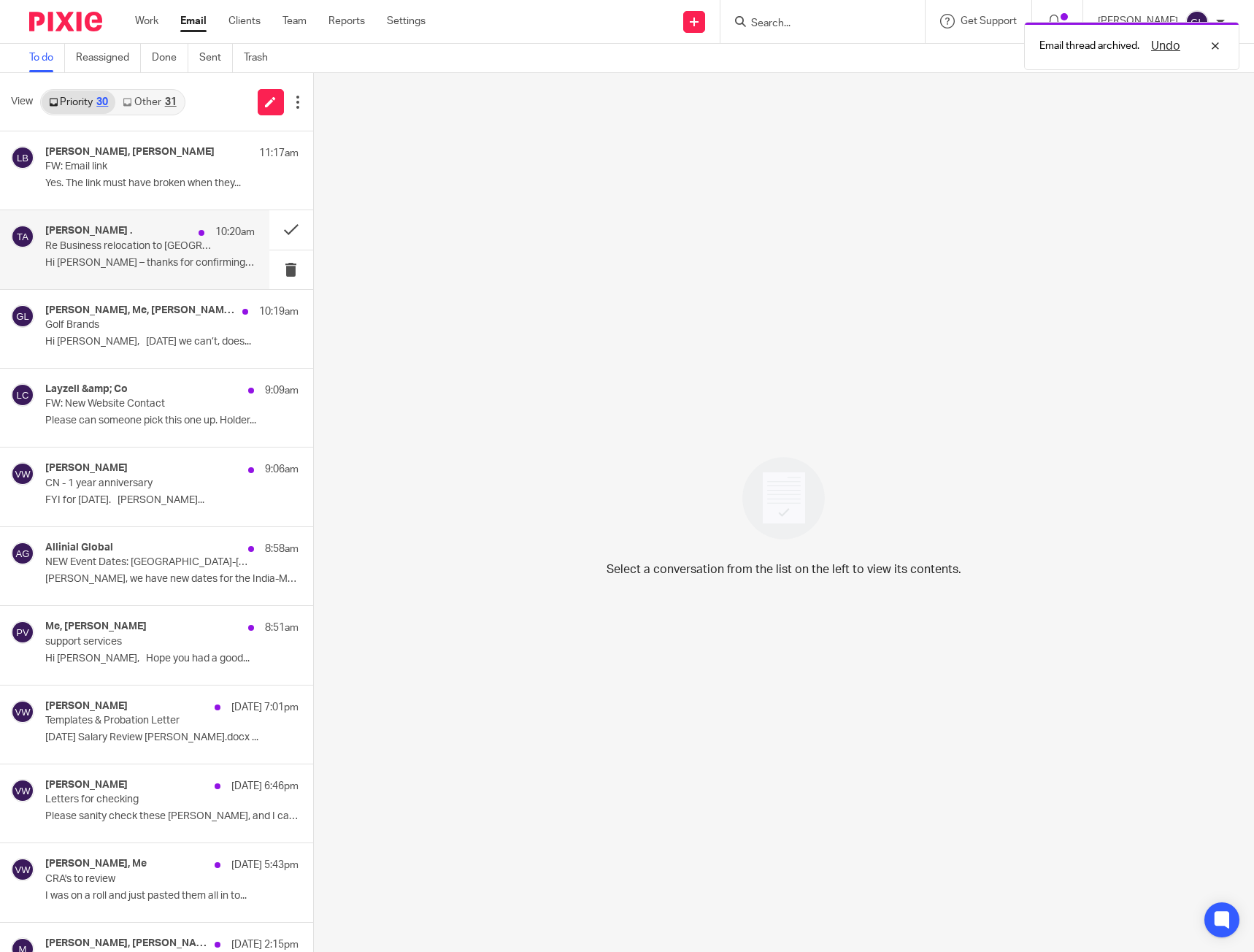
click at [104, 256] on div "[PERSON_NAME] . 10:20am Re Business relocation to Jersey Hi [PERSON_NAME] – tha…" at bounding box center [150, 250] width 210 height 49
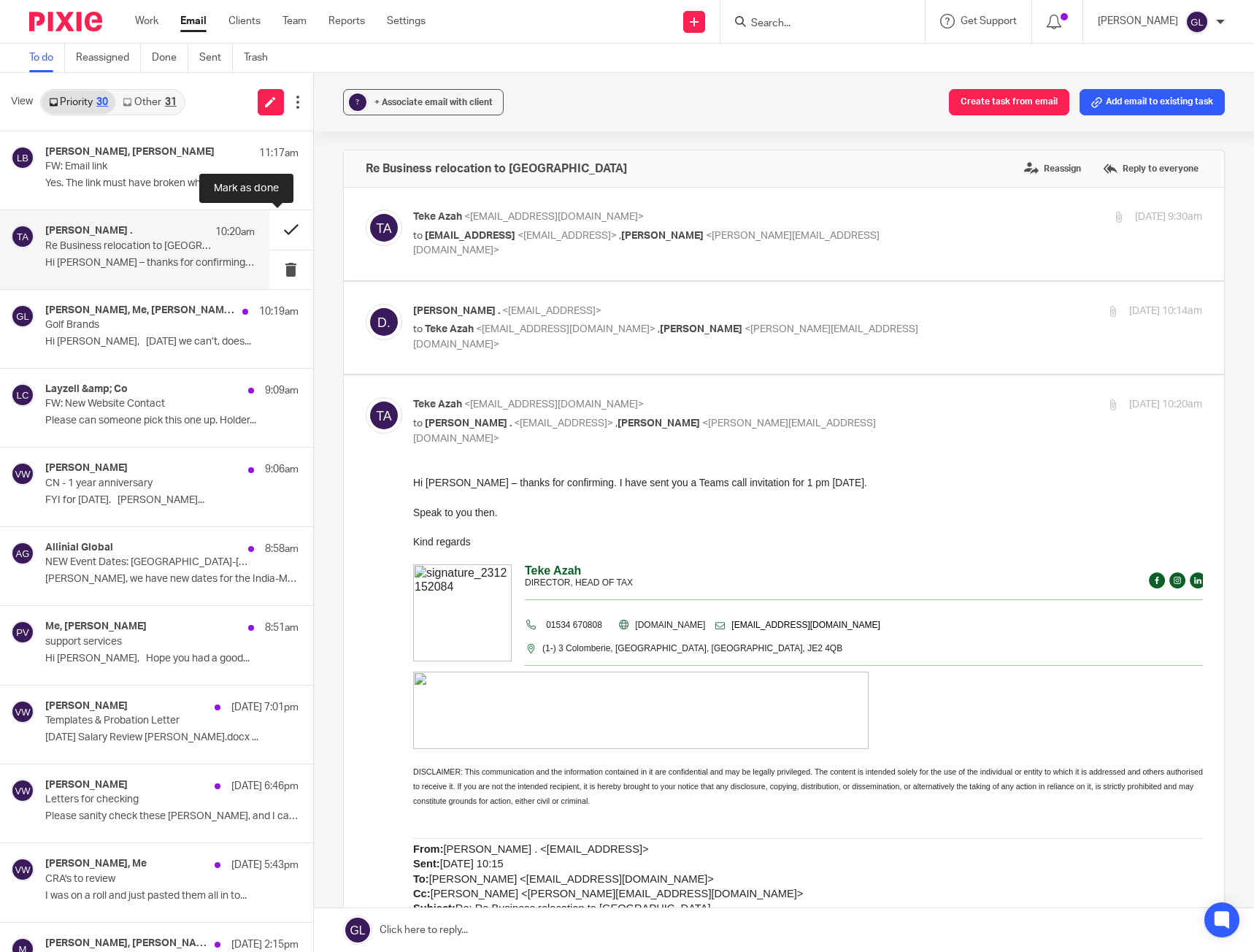
click at [269, 223] on button at bounding box center [291, 229] width 44 height 39
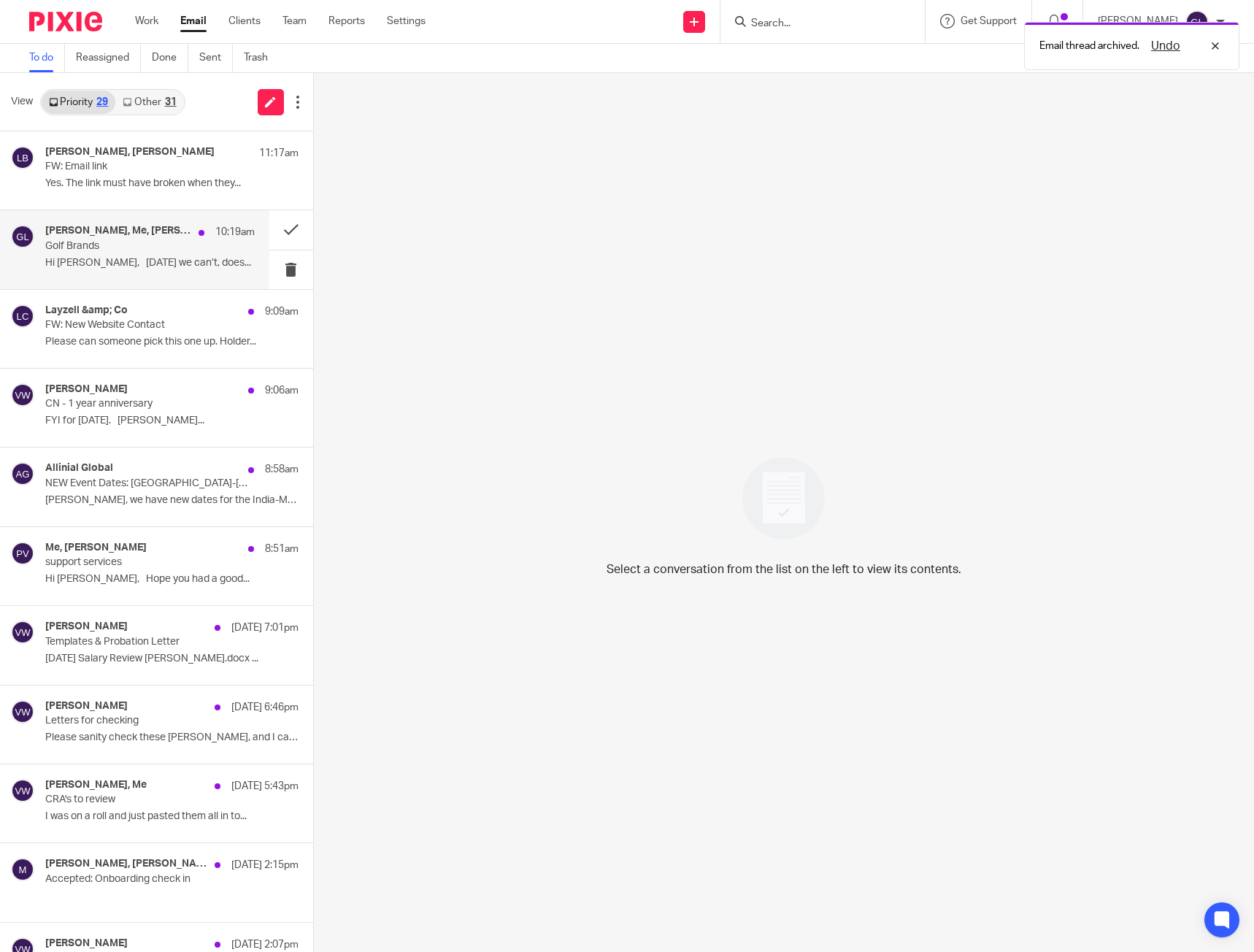
click at [138, 250] on p "Golf Brands" at bounding box center [128, 246] width 167 height 13
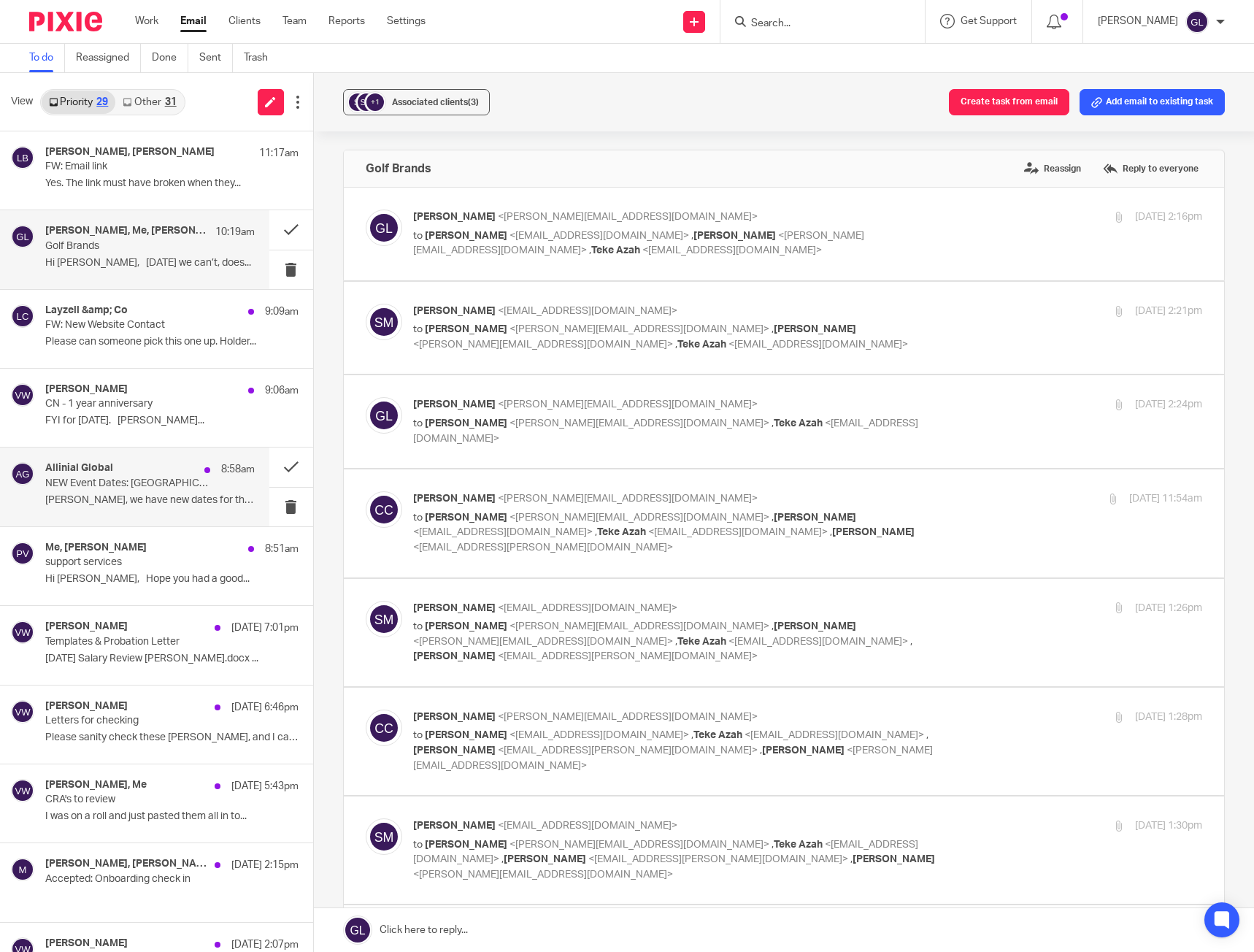
drag, startPoint x: 173, startPoint y: 485, endPoint x: 184, endPoint y: 488, distance: 11.4
click at [173, 485] on p "NEW Event Dates: [GEOGRAPHIC_DATA]-[GEOGRAPHIC_DATA] Business Forum 2025" at bounding box center [128, 483] width 167 height 13
click at [277, 465] on button at bounding box center [291, 467] width 44 height 39
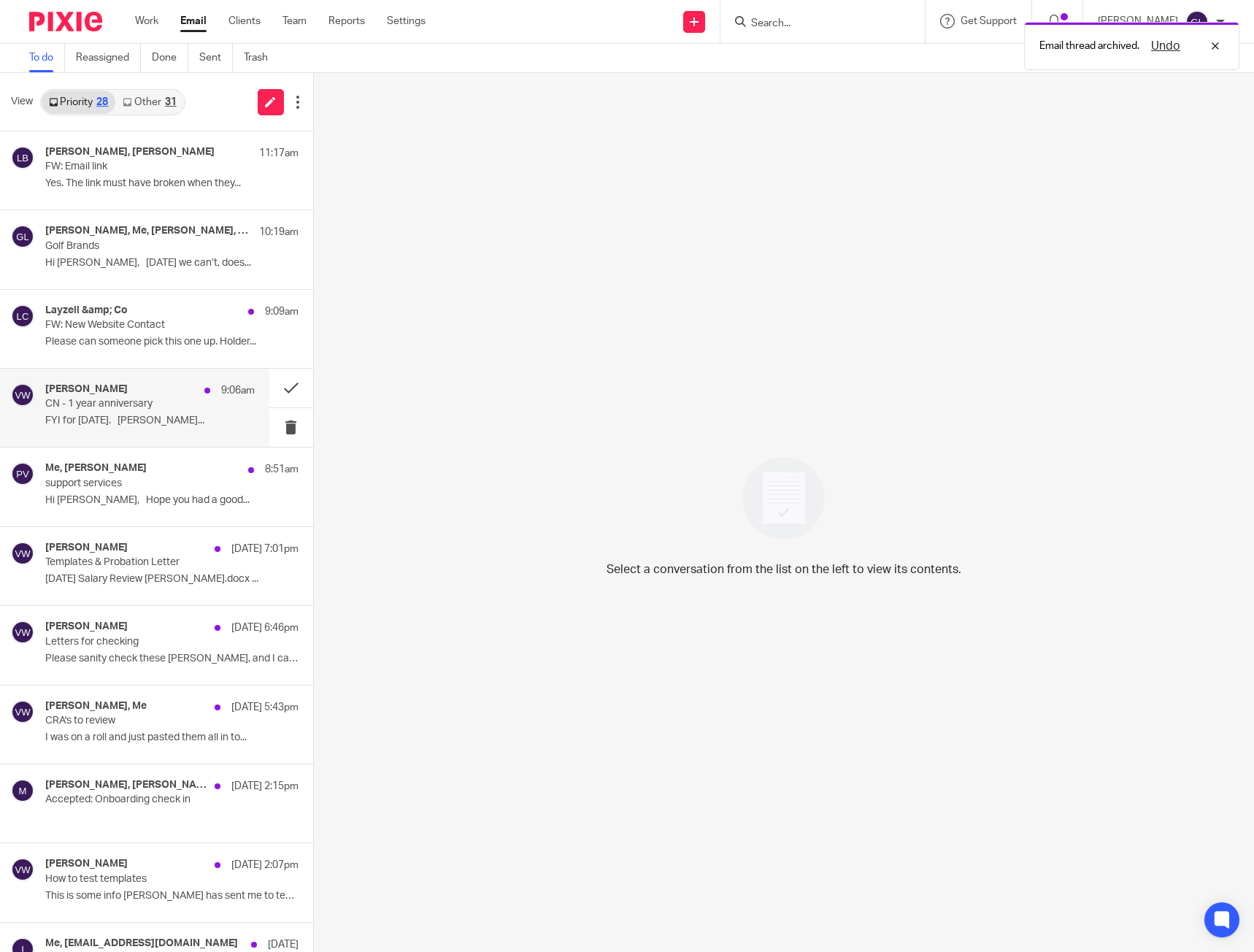
click at [144, 400] on p "CN - 1 year anniversary" at bounding box center [128, 403] width 167 height 13
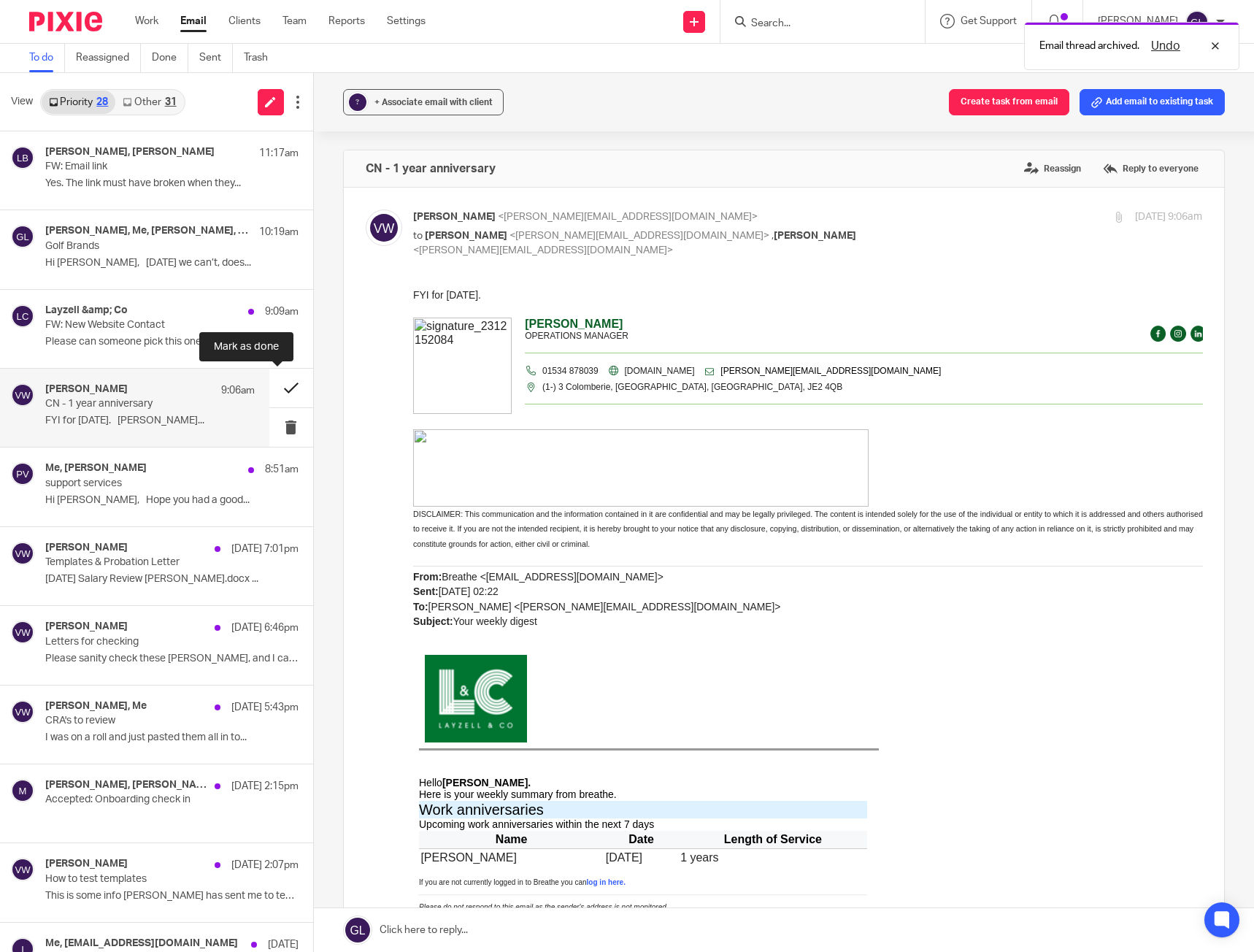
click at [282, 378] on button at bounding box center [291, 388] width 44 height 39
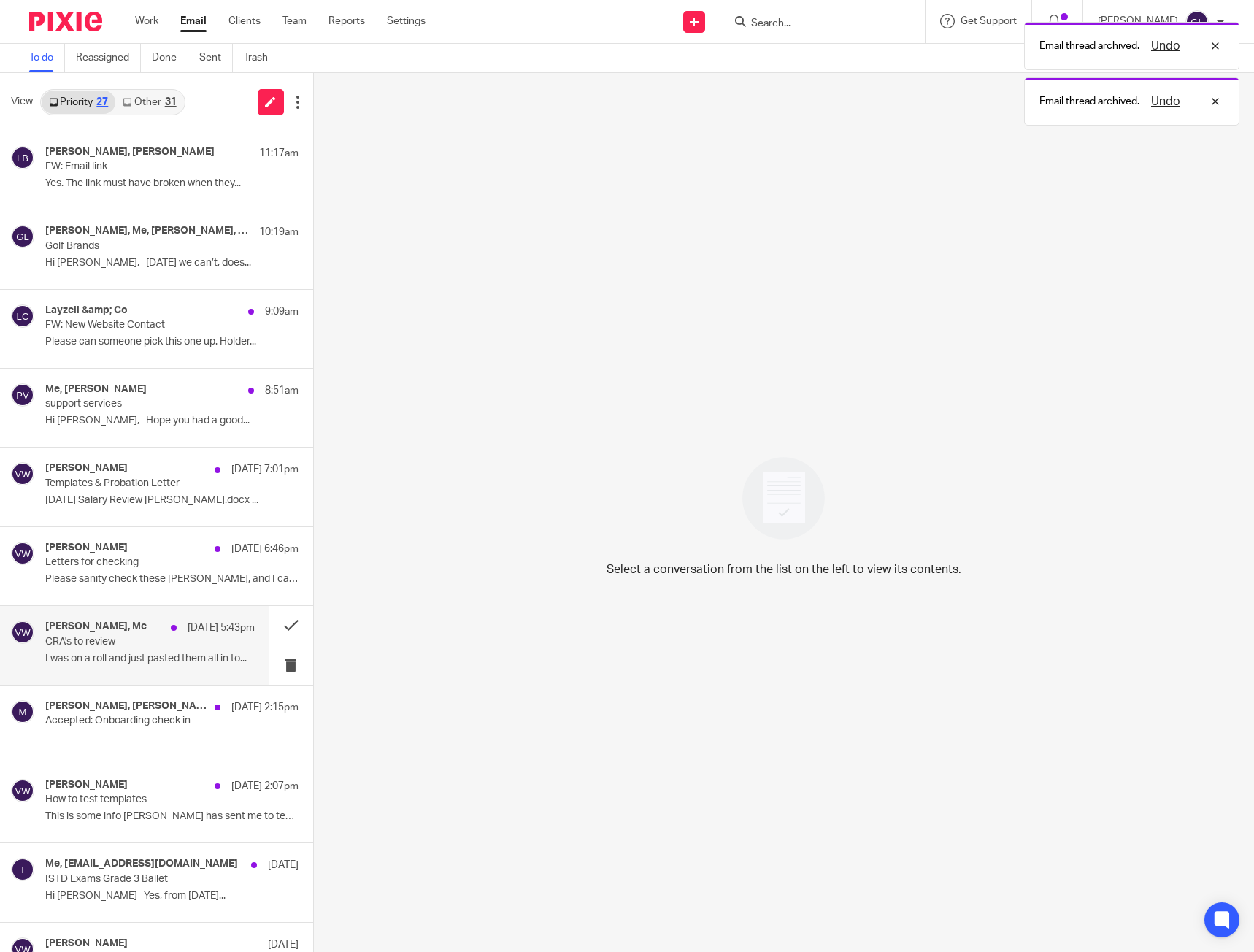
click at [244, 654] on div "[PERSON_NAME], Me [DATE] 5:43pm CRA's to review I was on a roll and just pasted…" at bounding box center [134, 645] width 269 height 78
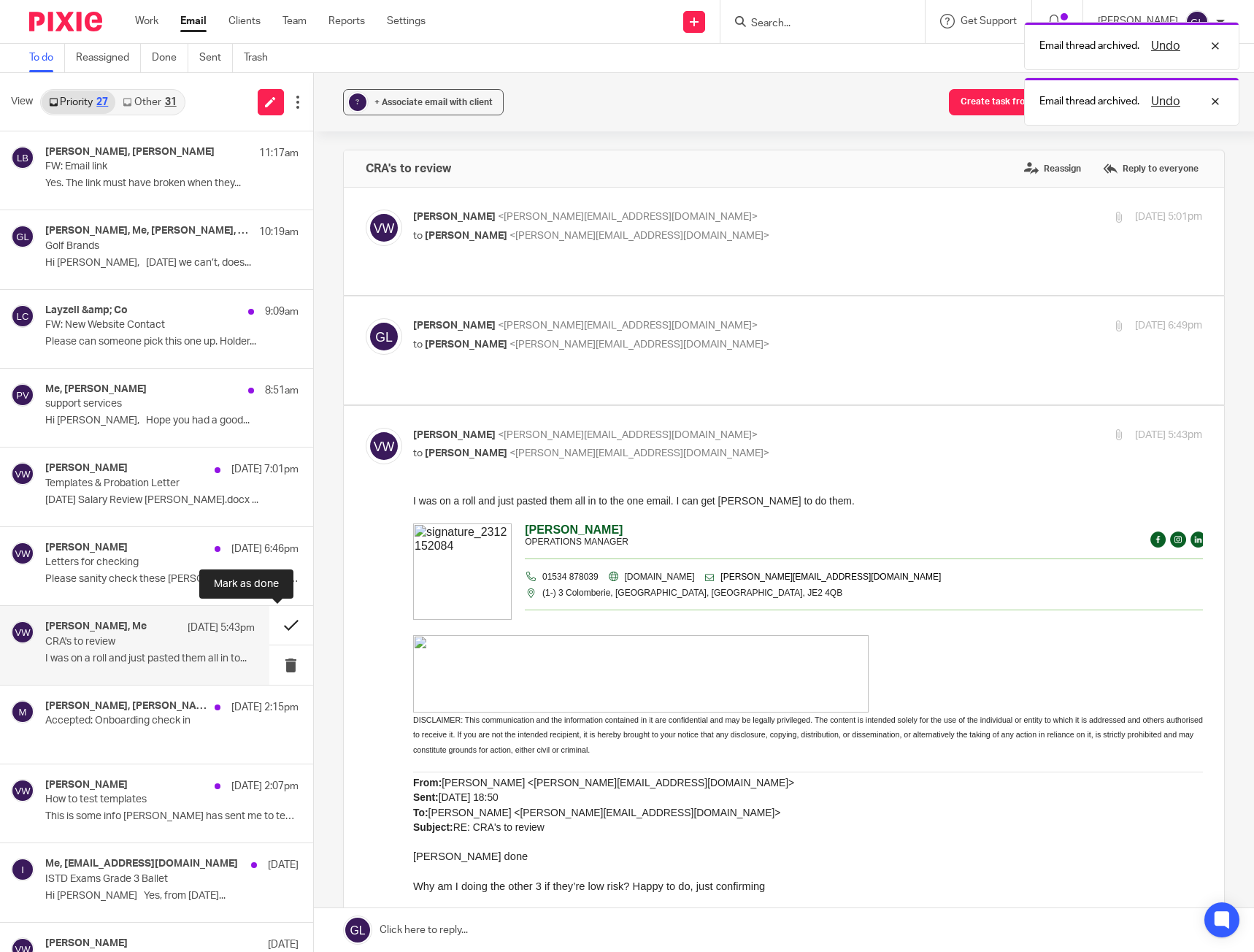
click at [282, 625] on button at bounding box center [291, 625] width 44 height 39
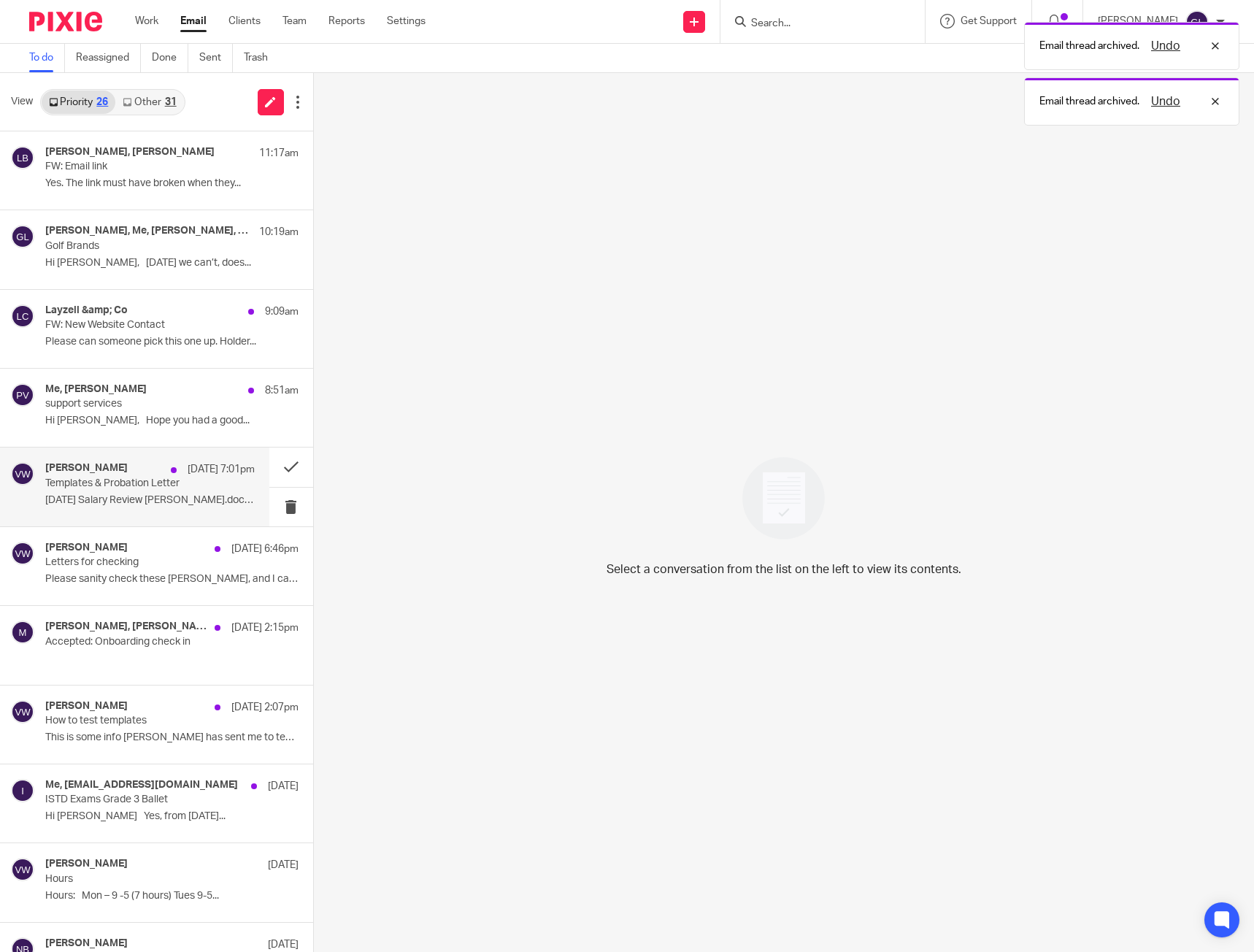
click at [108, 485] on p "Templates & Probation Letter" at bounding box center [128, 483] width 167 height 13
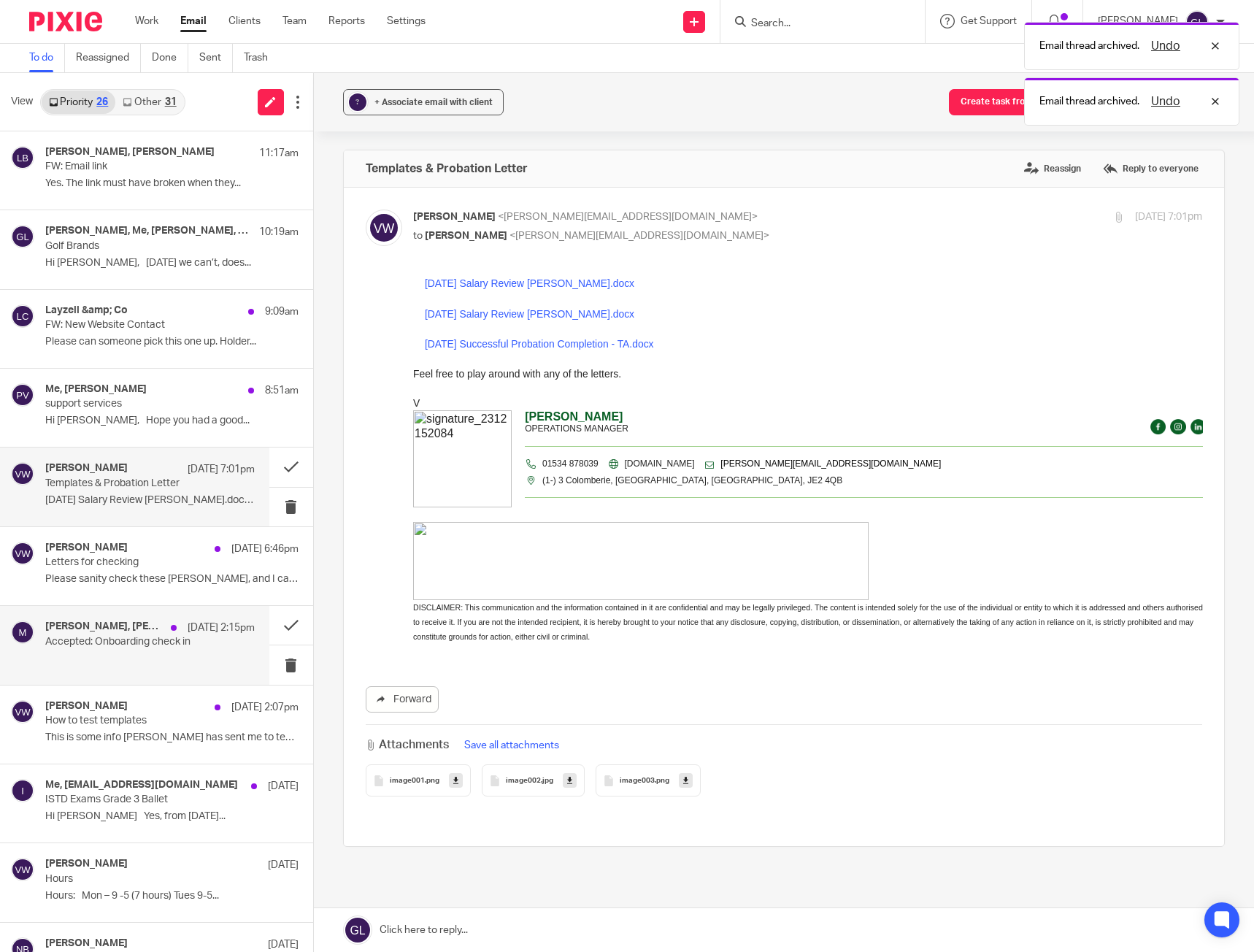
click at [185, 652] on p at bounding box center [150, 658] width 210 height 13
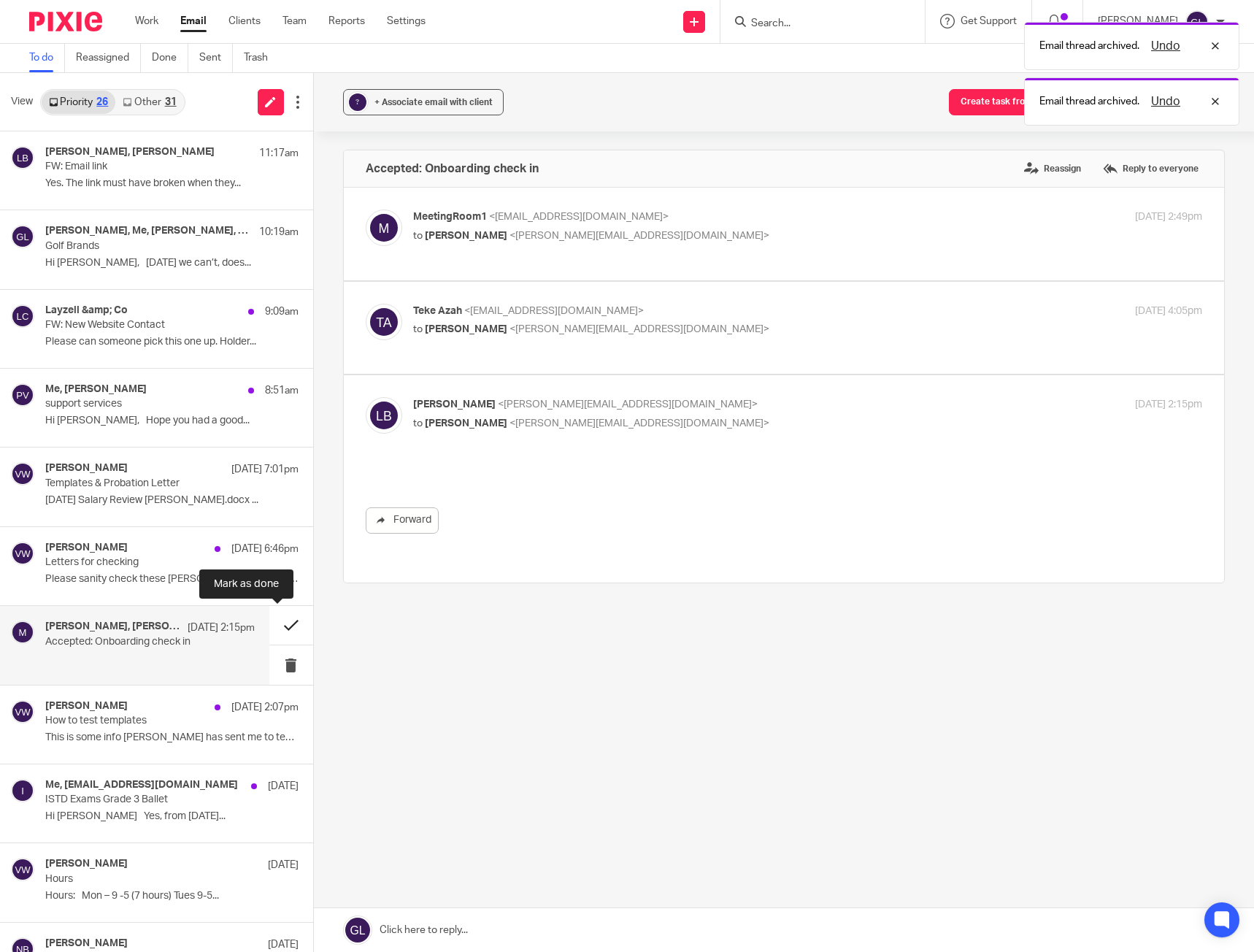
click at [282, 624] on button at bounding box center [291, 625] width 44 height 39
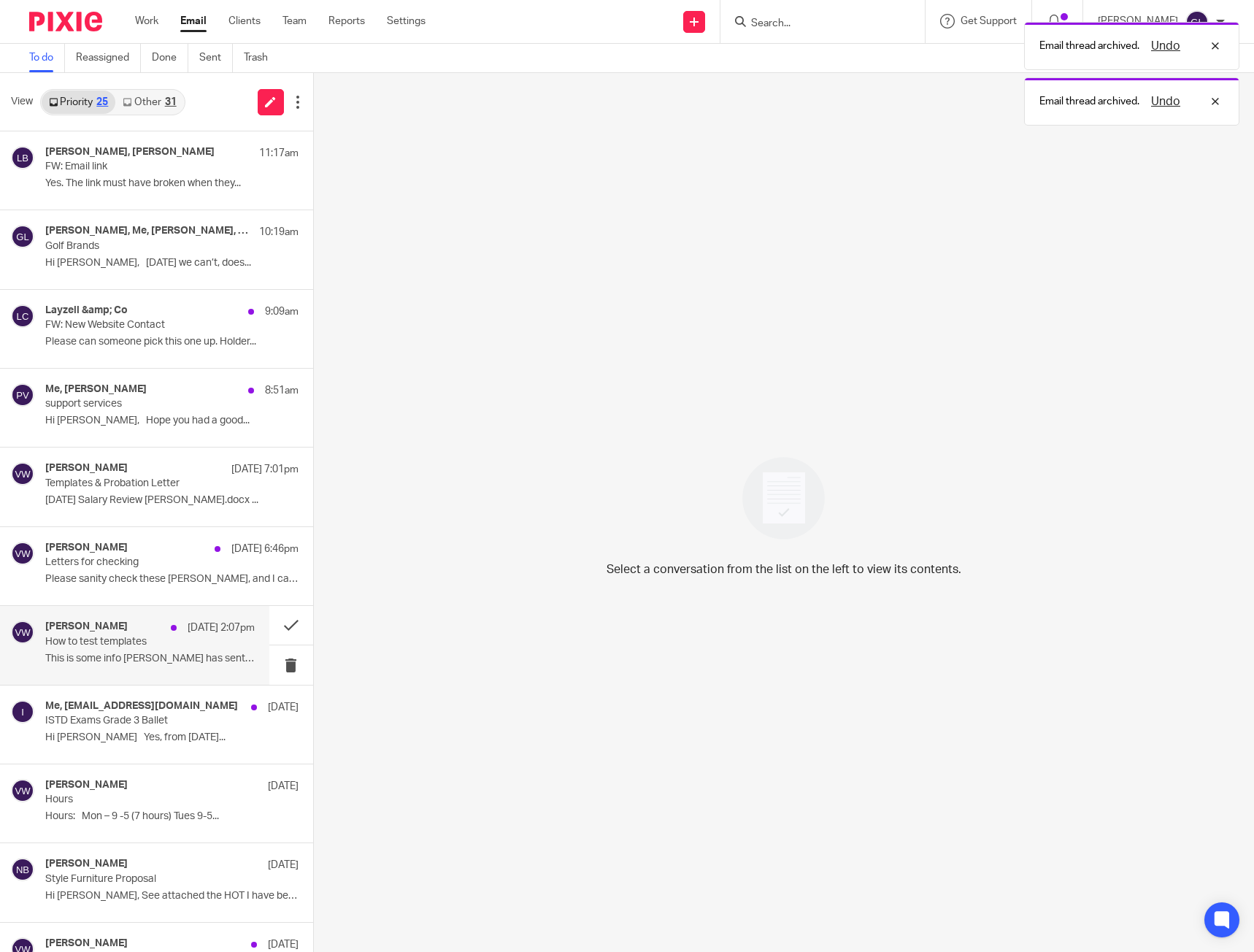
click at [111, 656] on p "This is some info [PERSON_NAME] has sent me to test the..." at bounding box center [150, 658] width 210 height 13
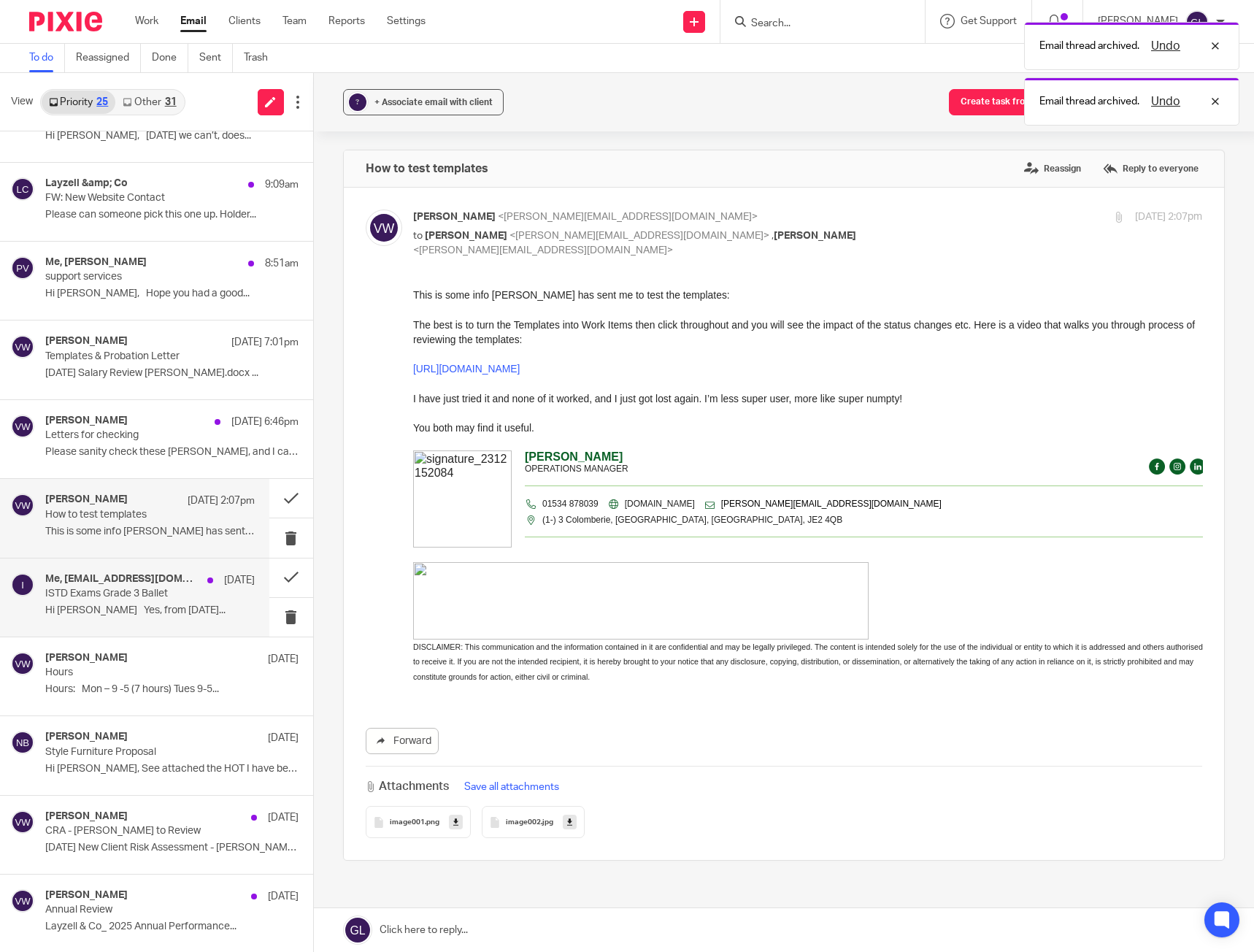
scroll to position [146, 0]
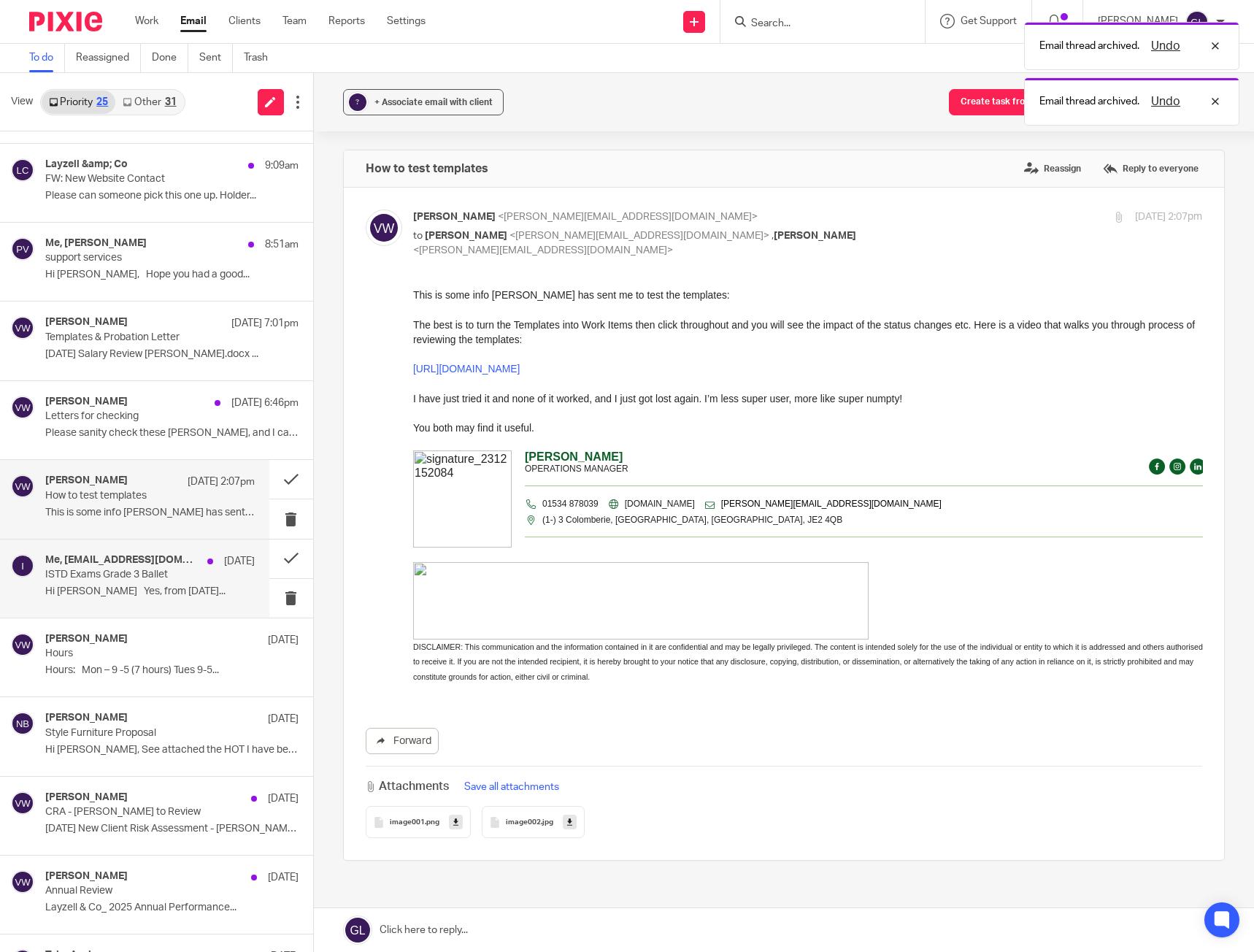
click at [88, 563] on h4 "Me, [EMAIL_ADDRESS][DOMAIN_NAME]" at bounding box center [122, 560] width 155 height 13
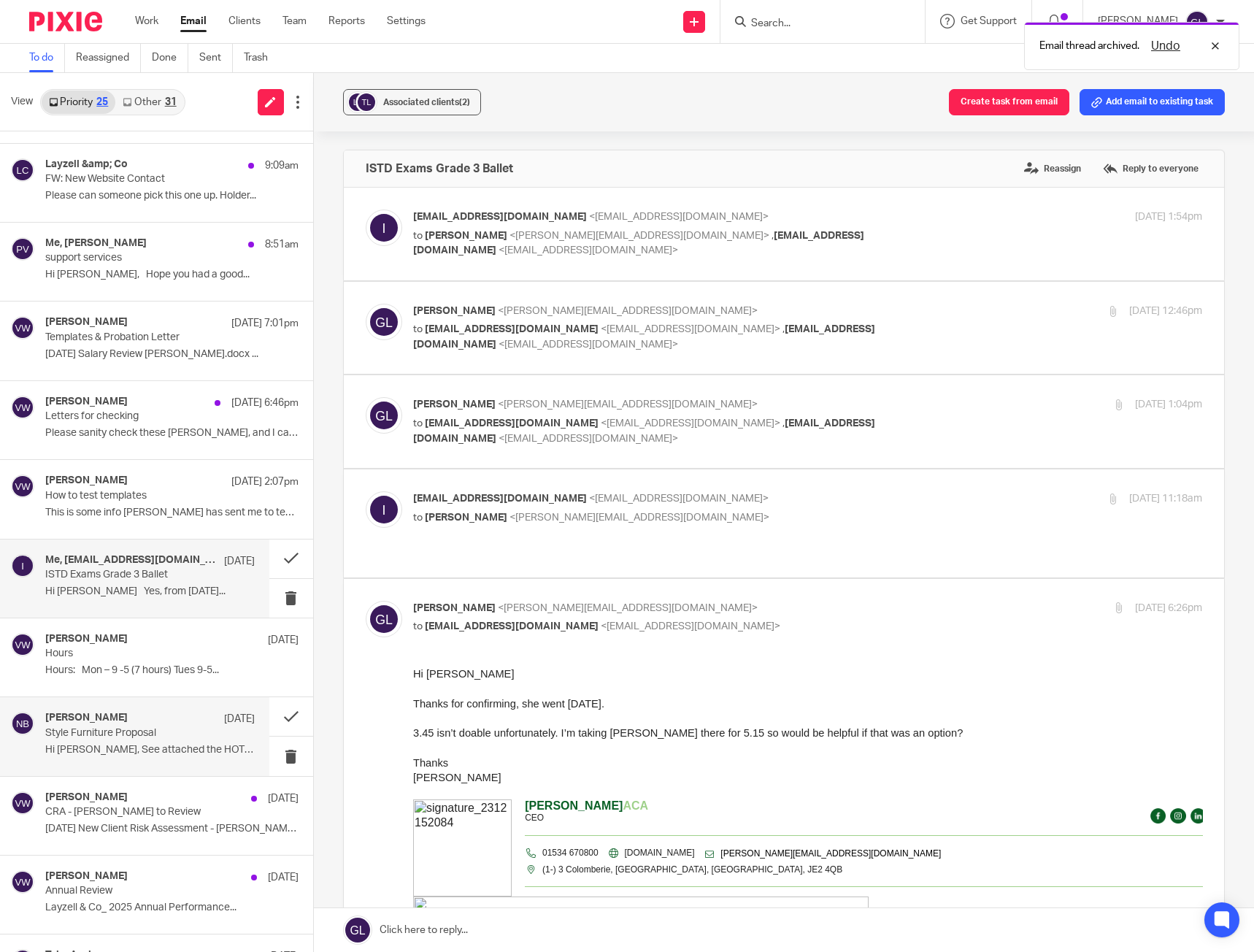
scroll to position [219, 0]
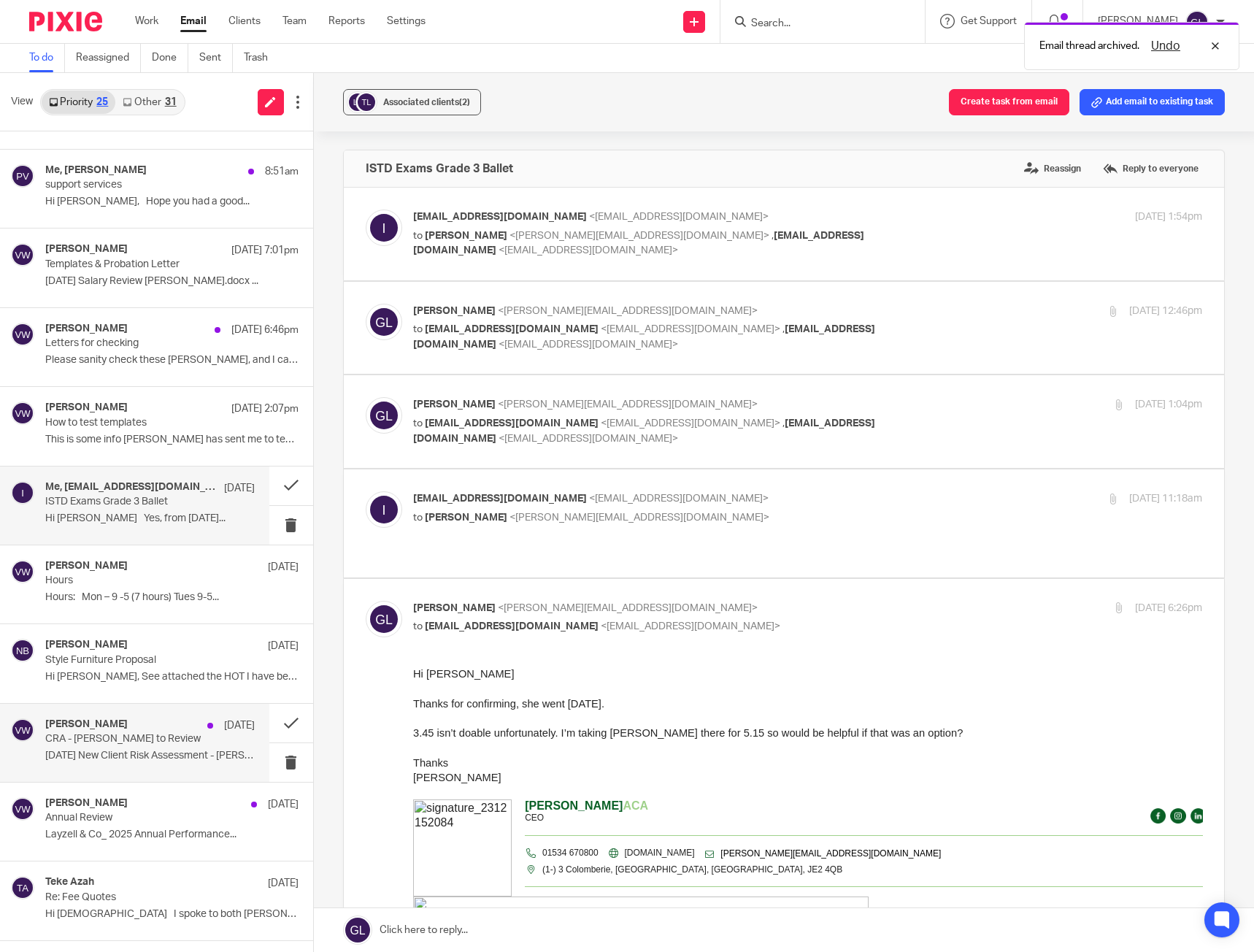
click at [148, 738] on p "CRA - [PERSON_NAME] to Review" at bounding box center [128, 739] width 167 height 13
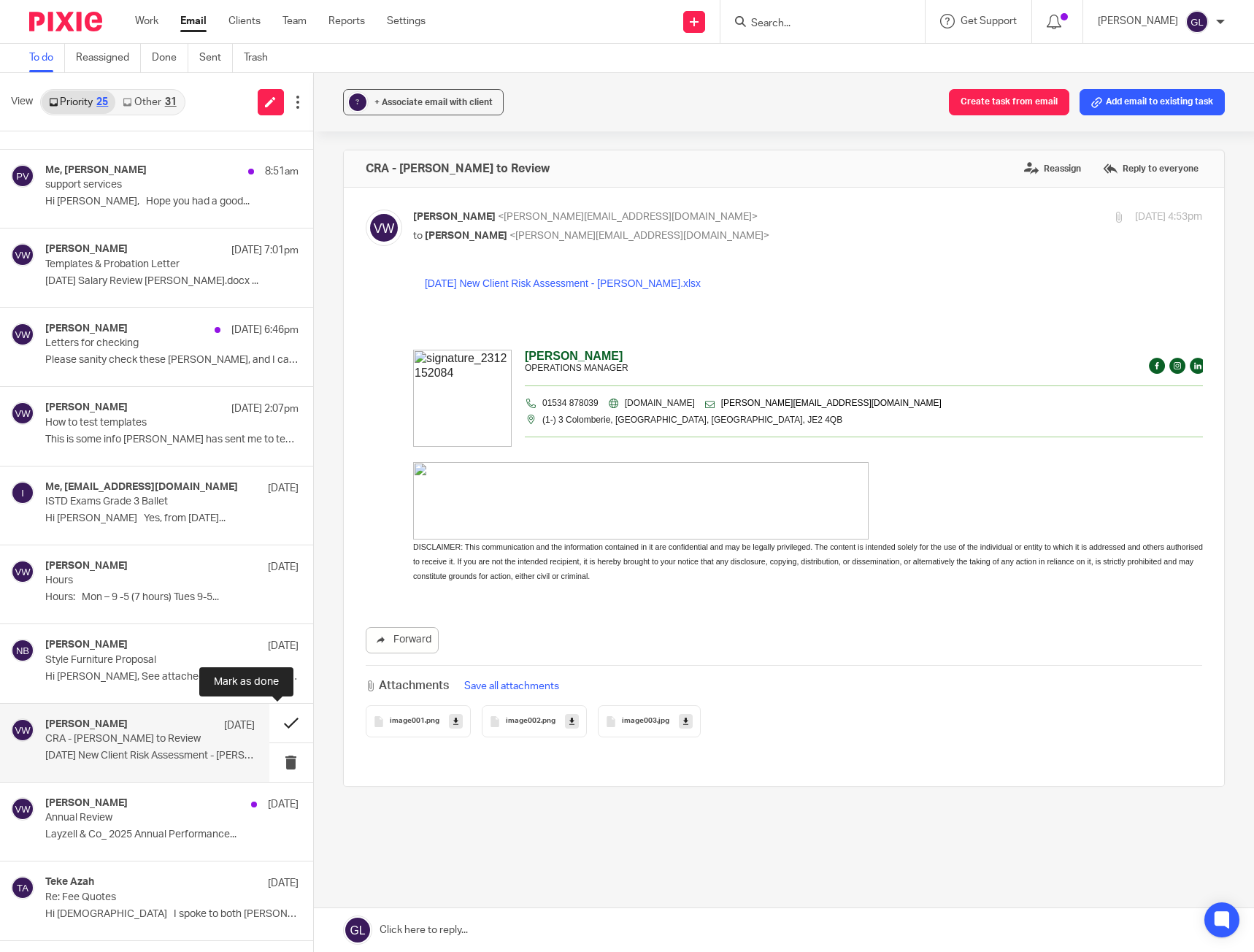
scroll to position [0, 0]
click at [274, 725] on button at bounding box center [291, 723] width 44 height 39
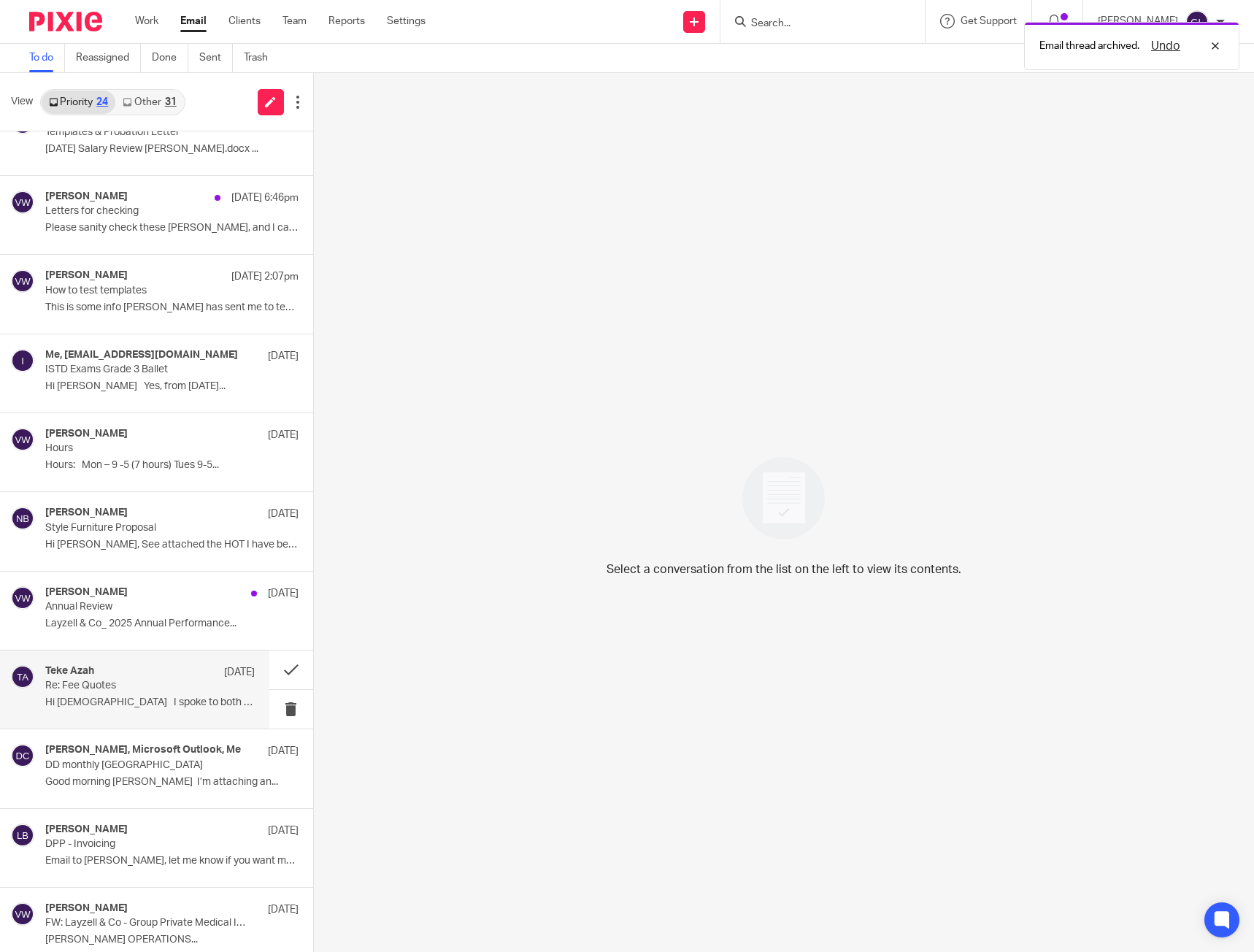
scroll to position [365, 0]
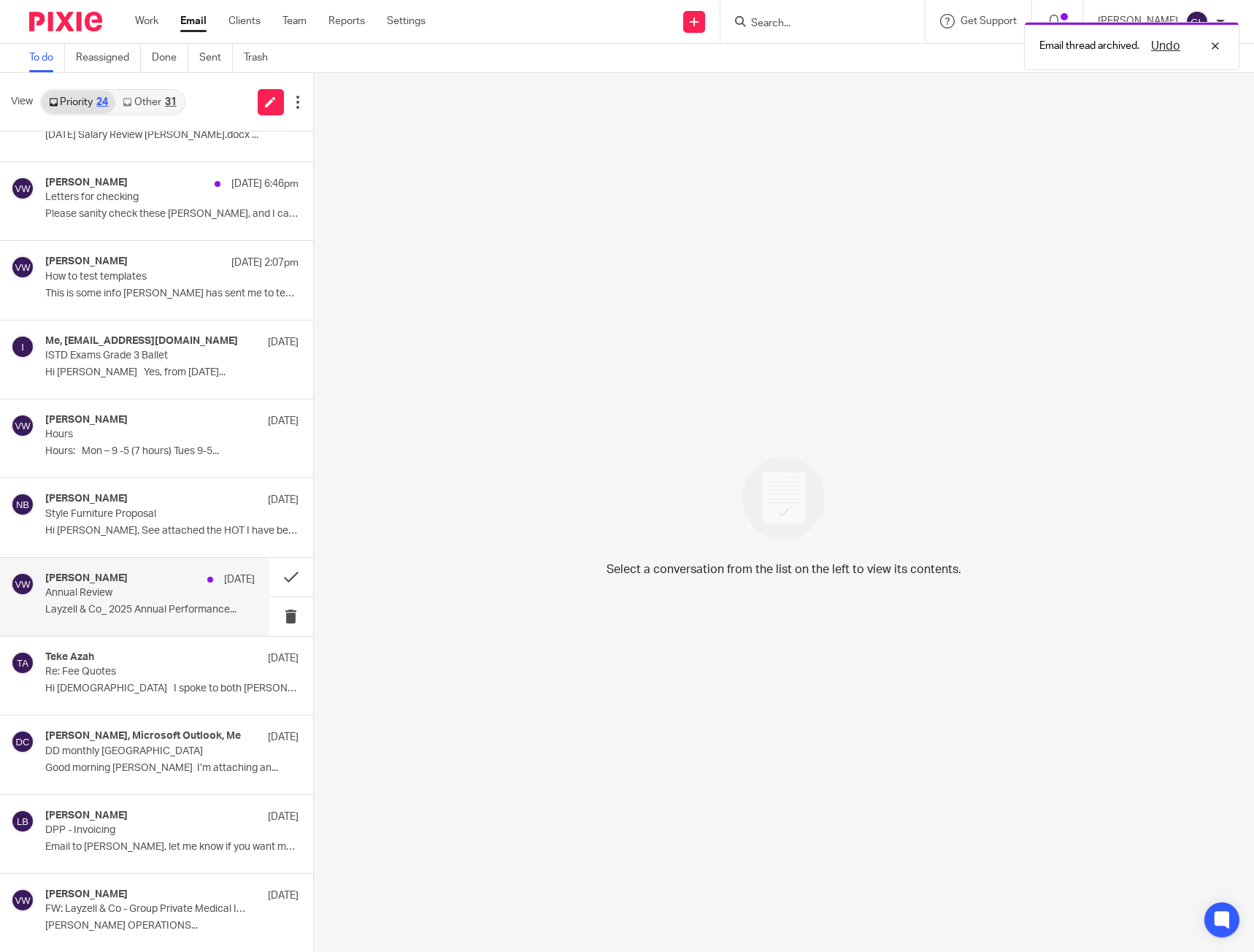
click at [104, 617] on div "[PERSON_NAME] [DATE] Annual Review Layzell & Co_ 2025 Annual Performance..." at bounding box center [150, 597] width 210 height 49
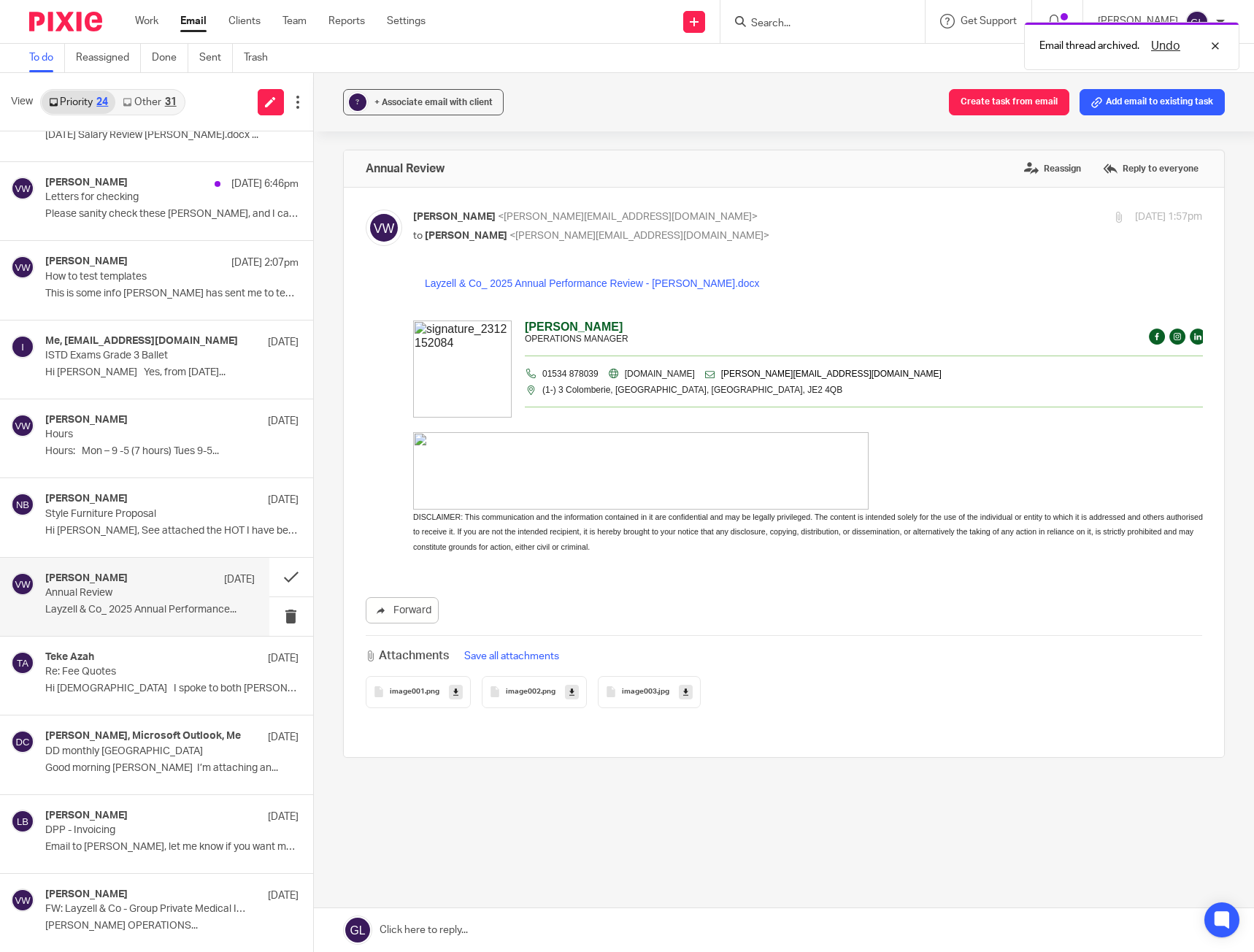
scroll to position [0, 0]
click at [165, 687] on p "Hi [DEMOGRAPHIC_DATA] I spoke to both [PERSON_NAME]..." at bounding box center [150, 688] width 210 height 13
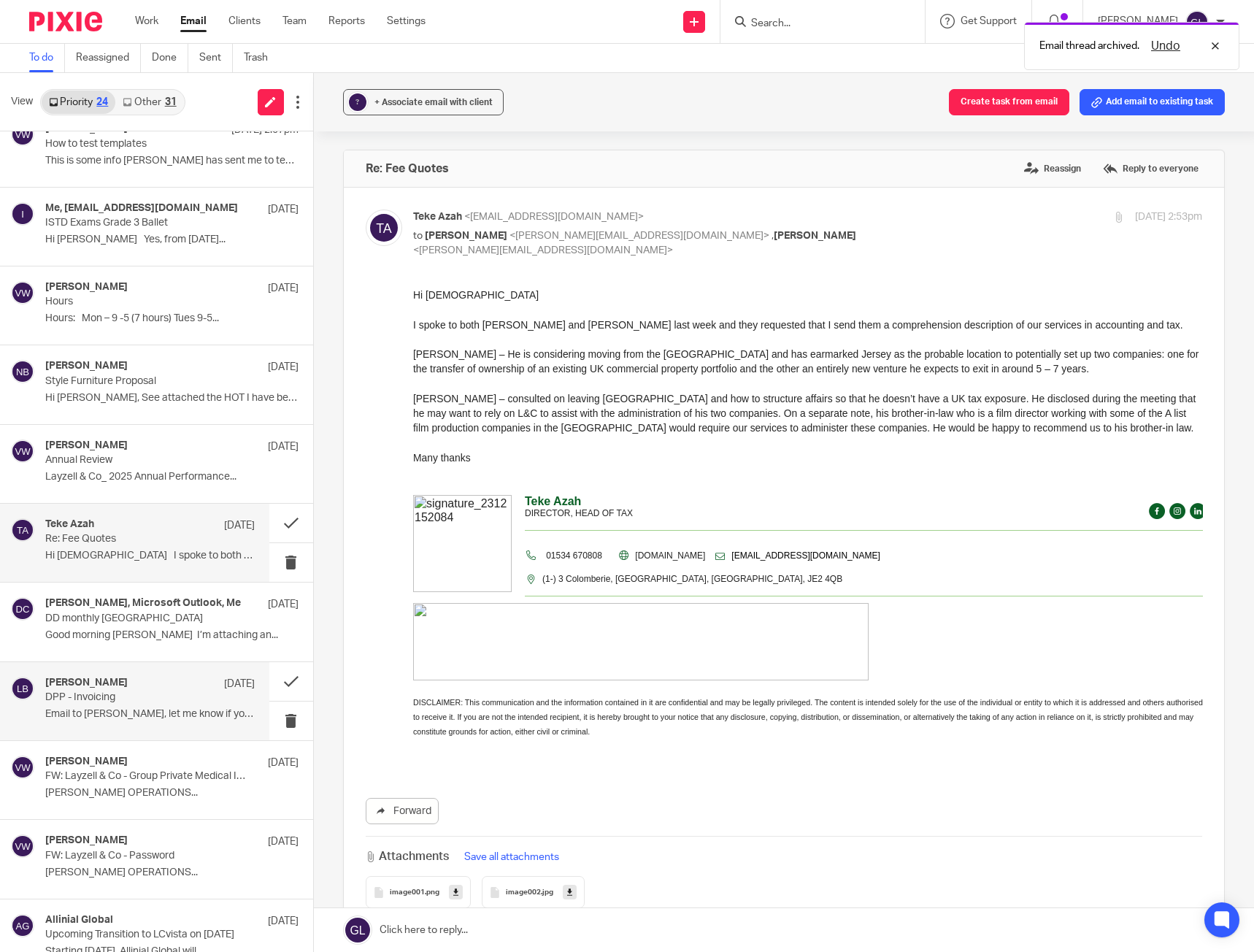
scroll to position [511, 0]
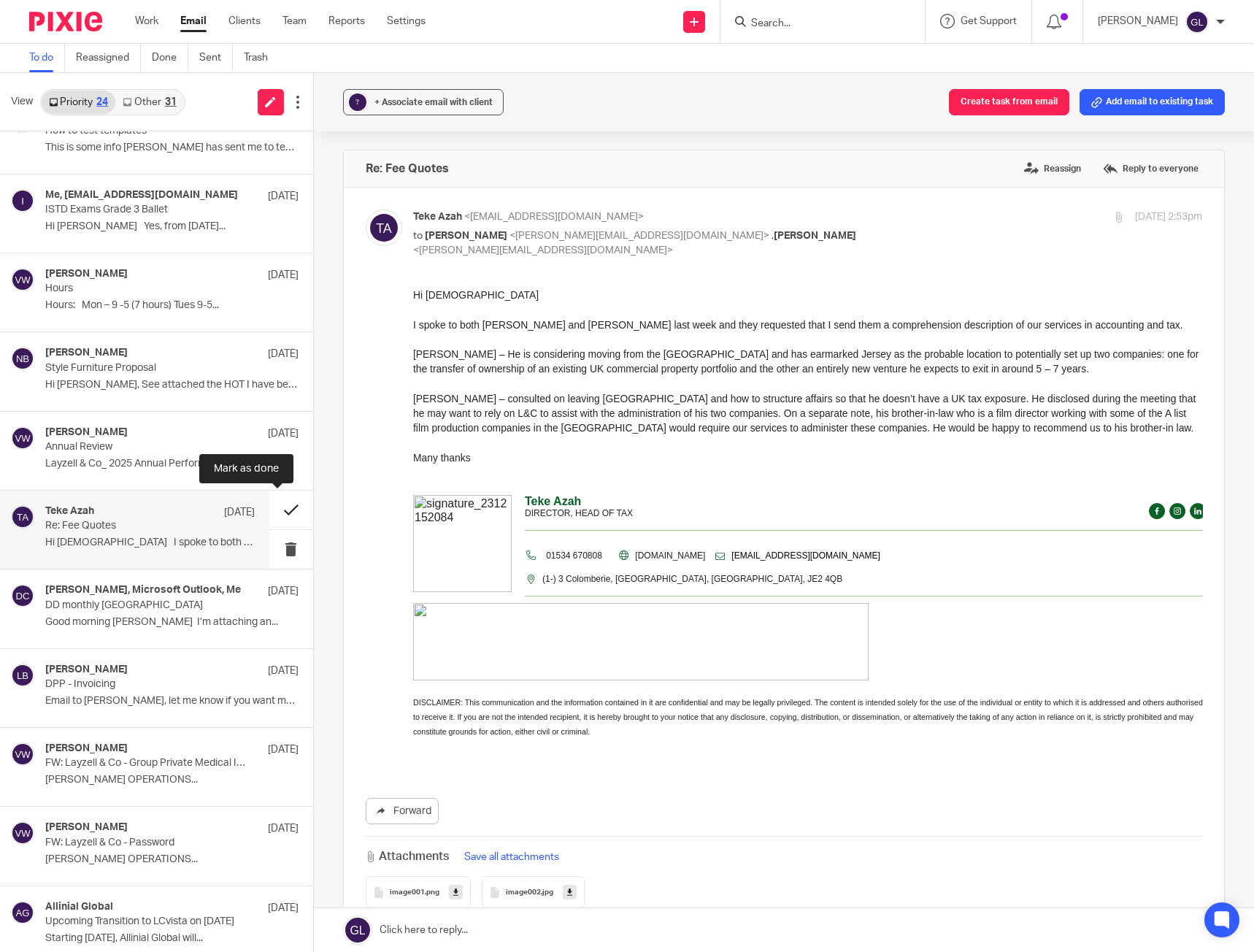
click at [273, 506] on button at bounding box center [291, 510] width 44 height 39
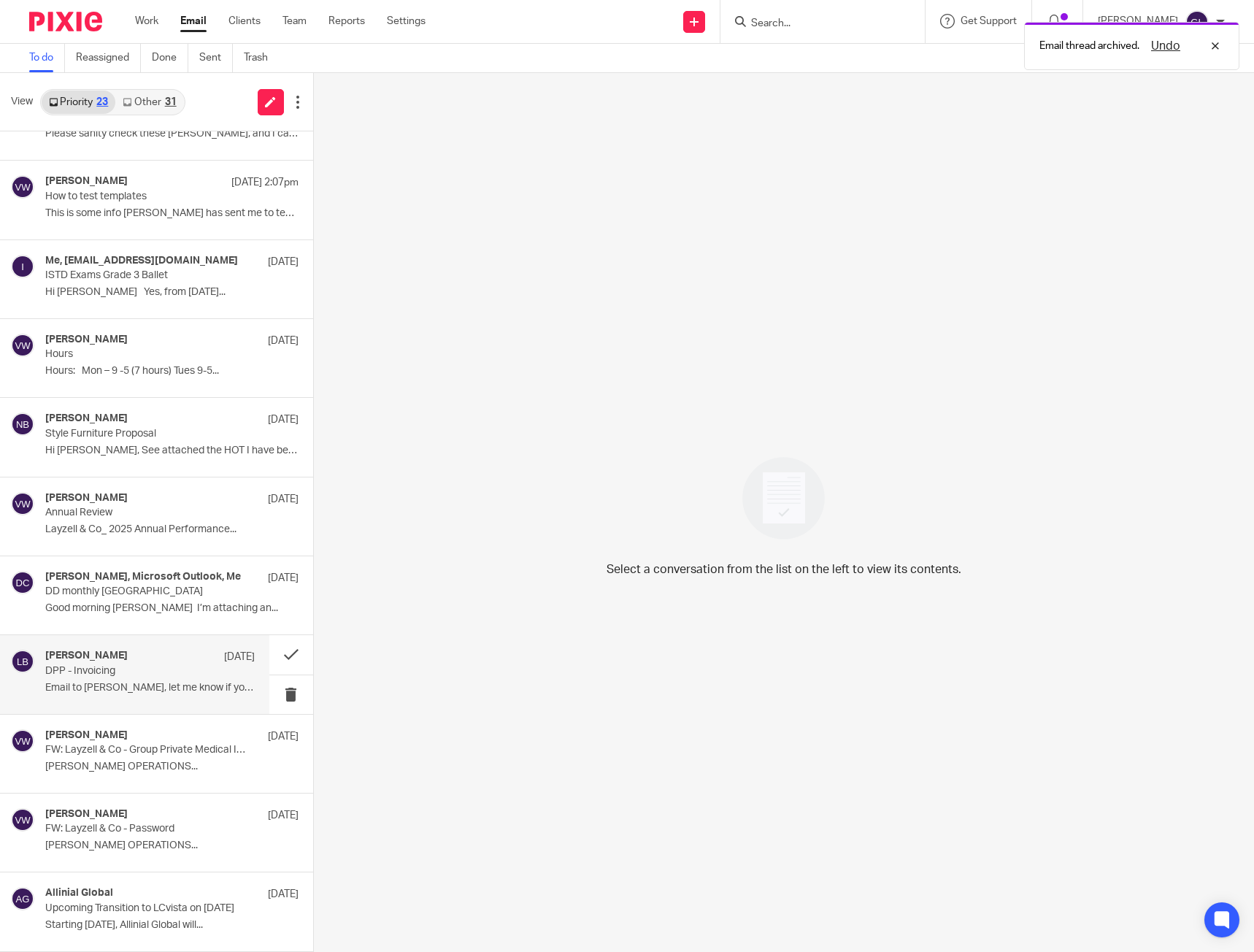
scroll to position [445, 0]
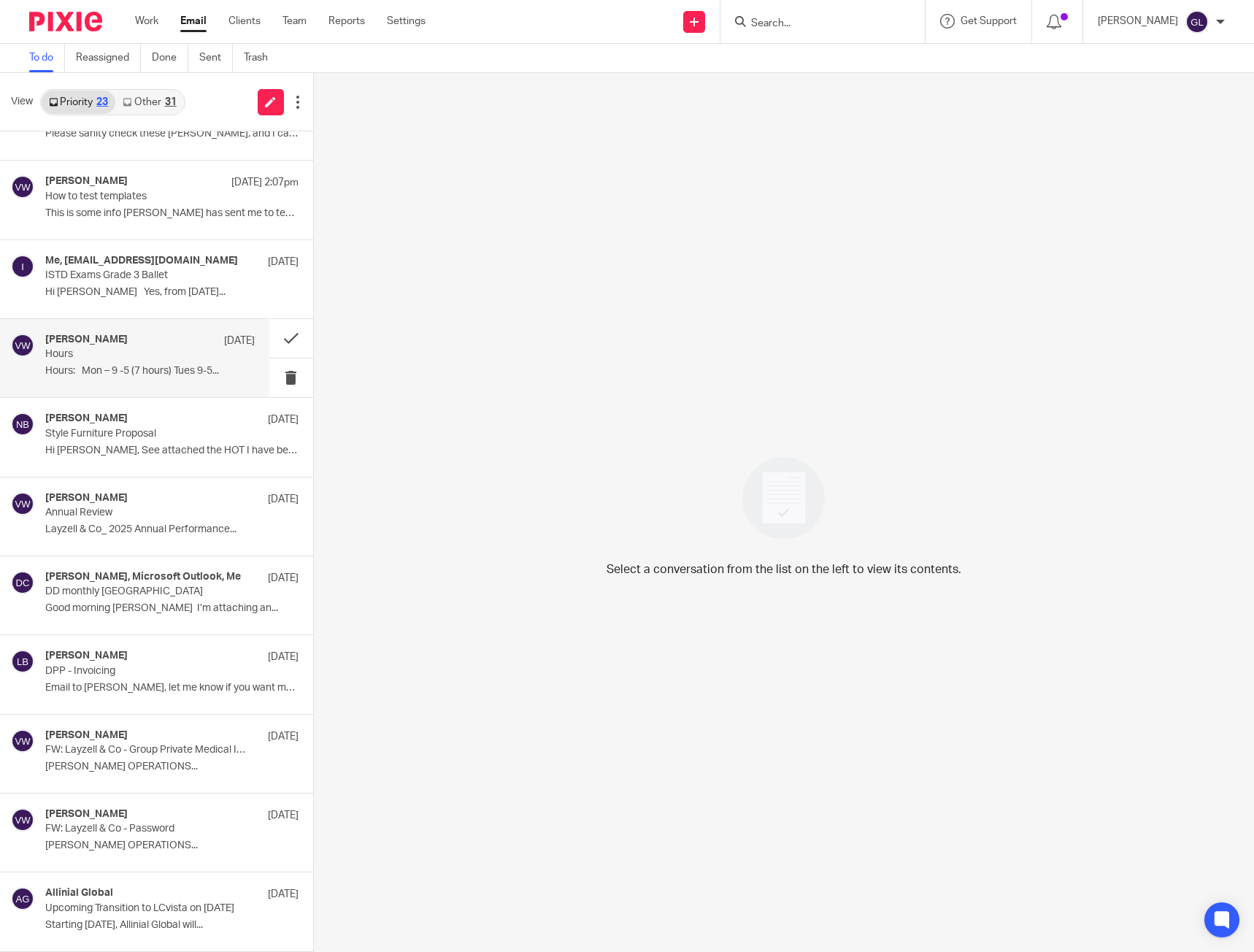
click at [159, 381] on div "[PERSON_NAME] [DATE] Hours Hours: Mon – 9 -5 (7 hours) Tues 9-5..." at bounding box center [150, 358] width 210 height 49
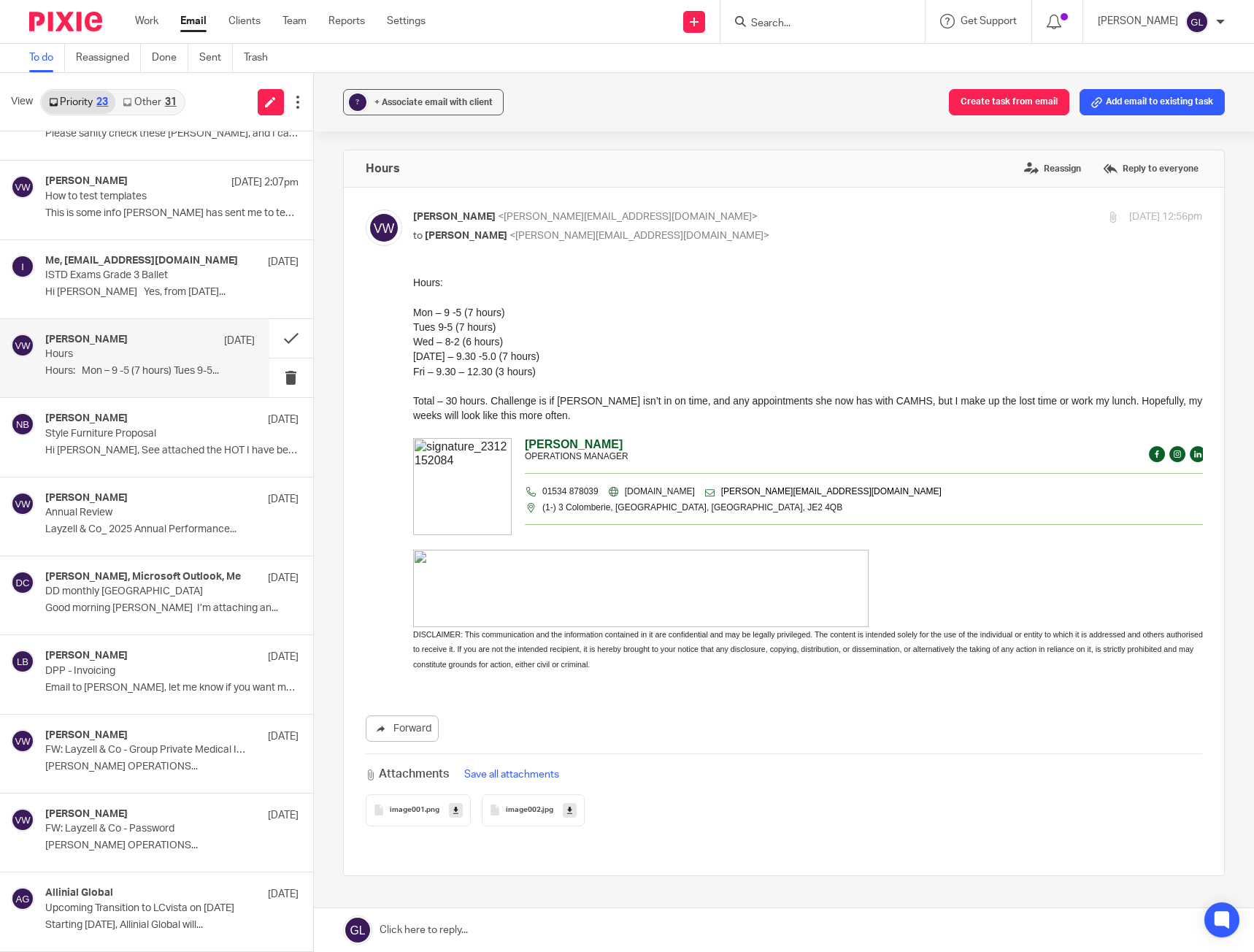
scroll to position [0, 0]
drag, startPoint x: 634, startPoint y: 374, endPoint x: 628, endPoint y: 368, distance: 8.5
click at [628, 368] on p "Fri – 9.30 – 12.30 (3 hours)" at bounding box center [808, 371] width 790 height 14
click at [280, 340] on button at bounding box center [291, 339] width 44 height 39
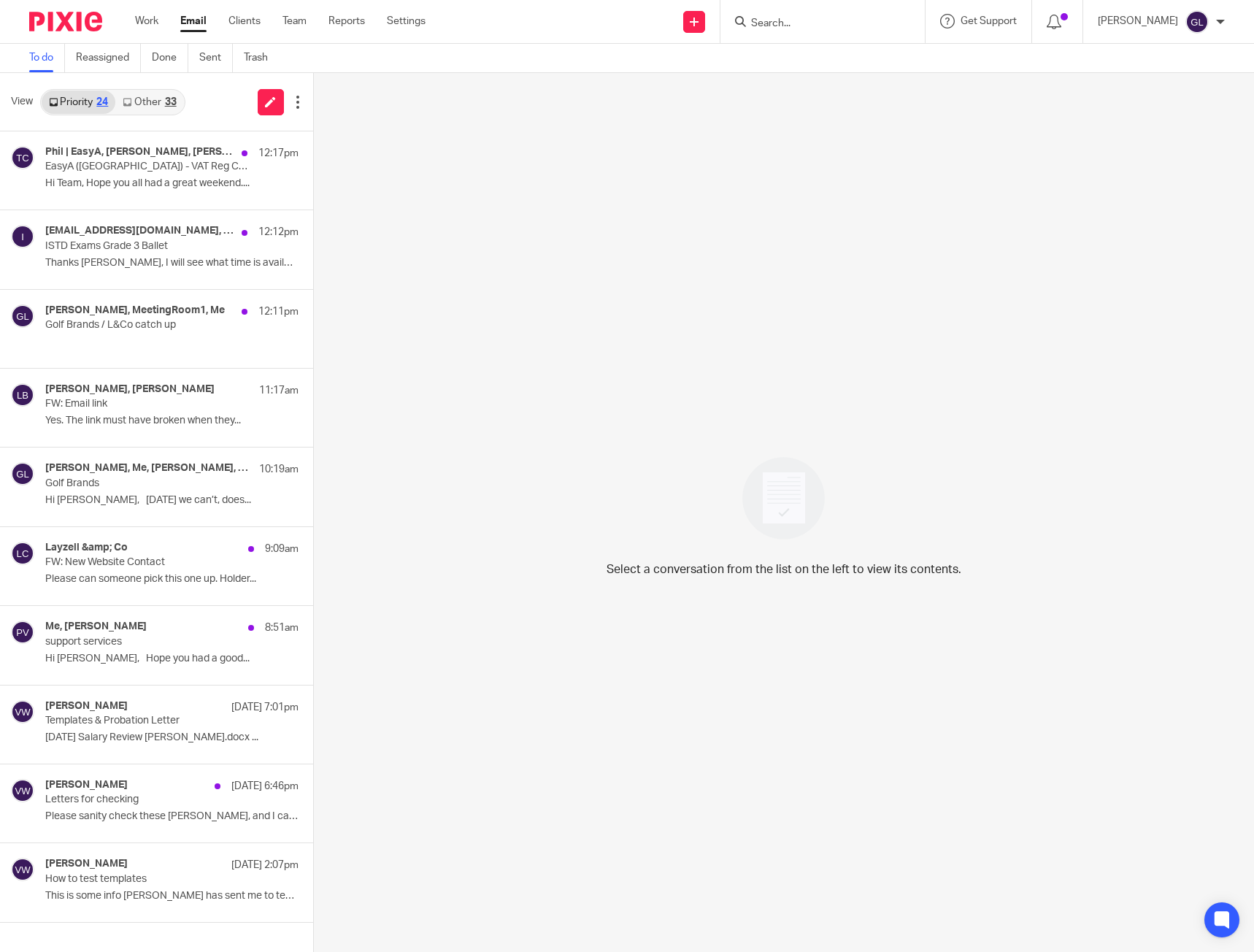
click at [145, 97] on link "Other 33" at bounding box center [150, 102] width 68 height 23
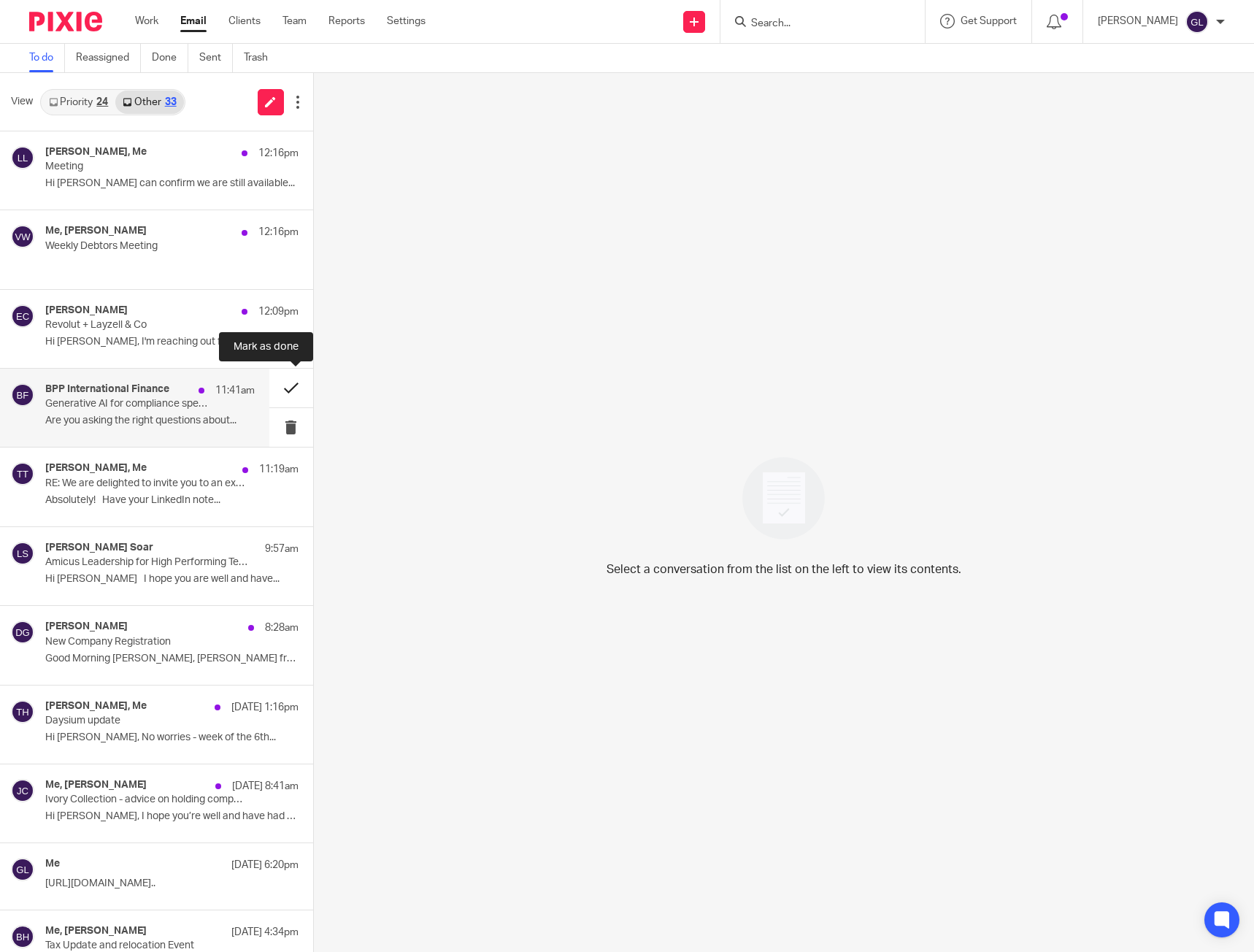
click at [294, 388] on button at bounding box center [291, 388] width 44 height 39
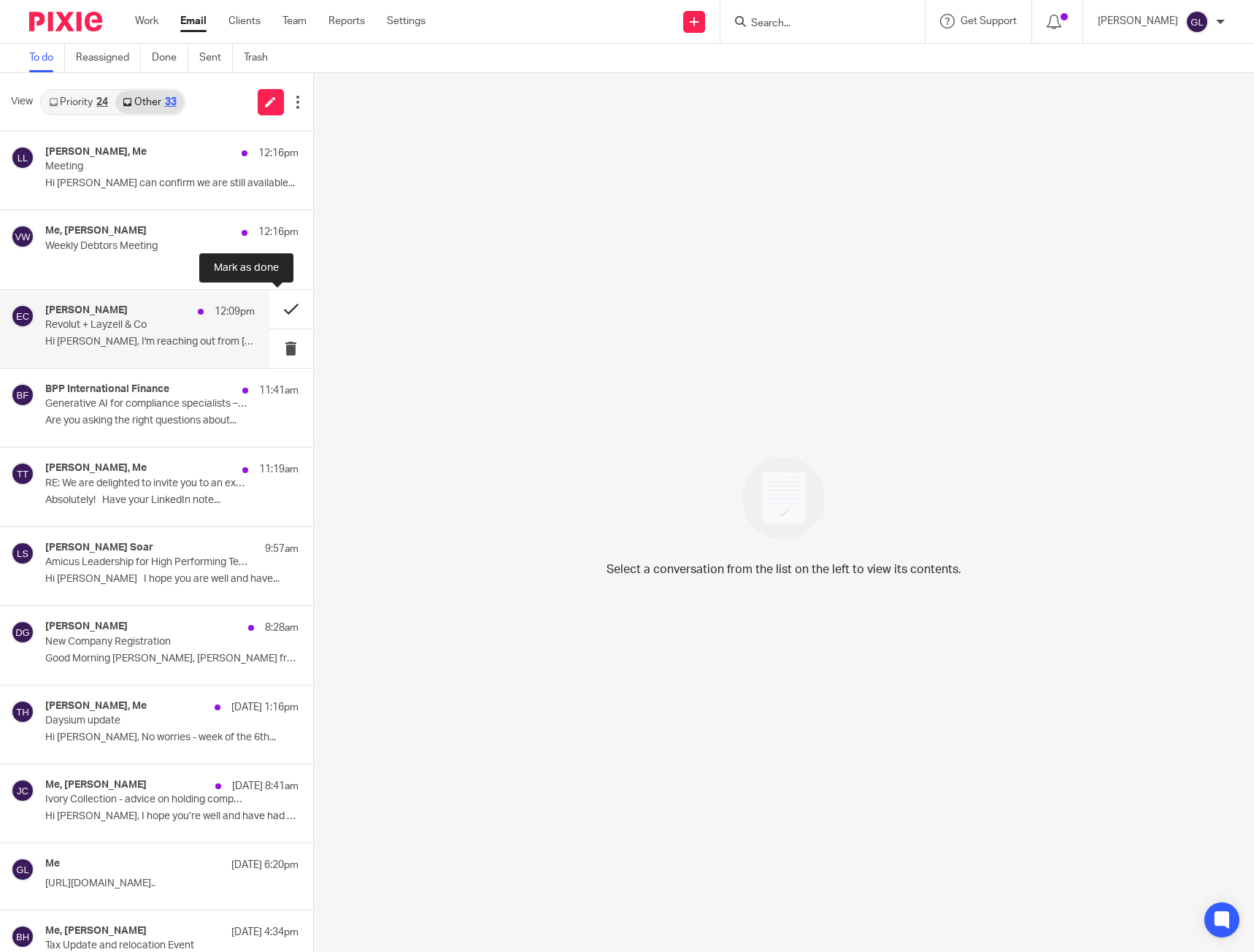
click at [274, 311] on button at bounding box center [291, 309] width 44 height 39
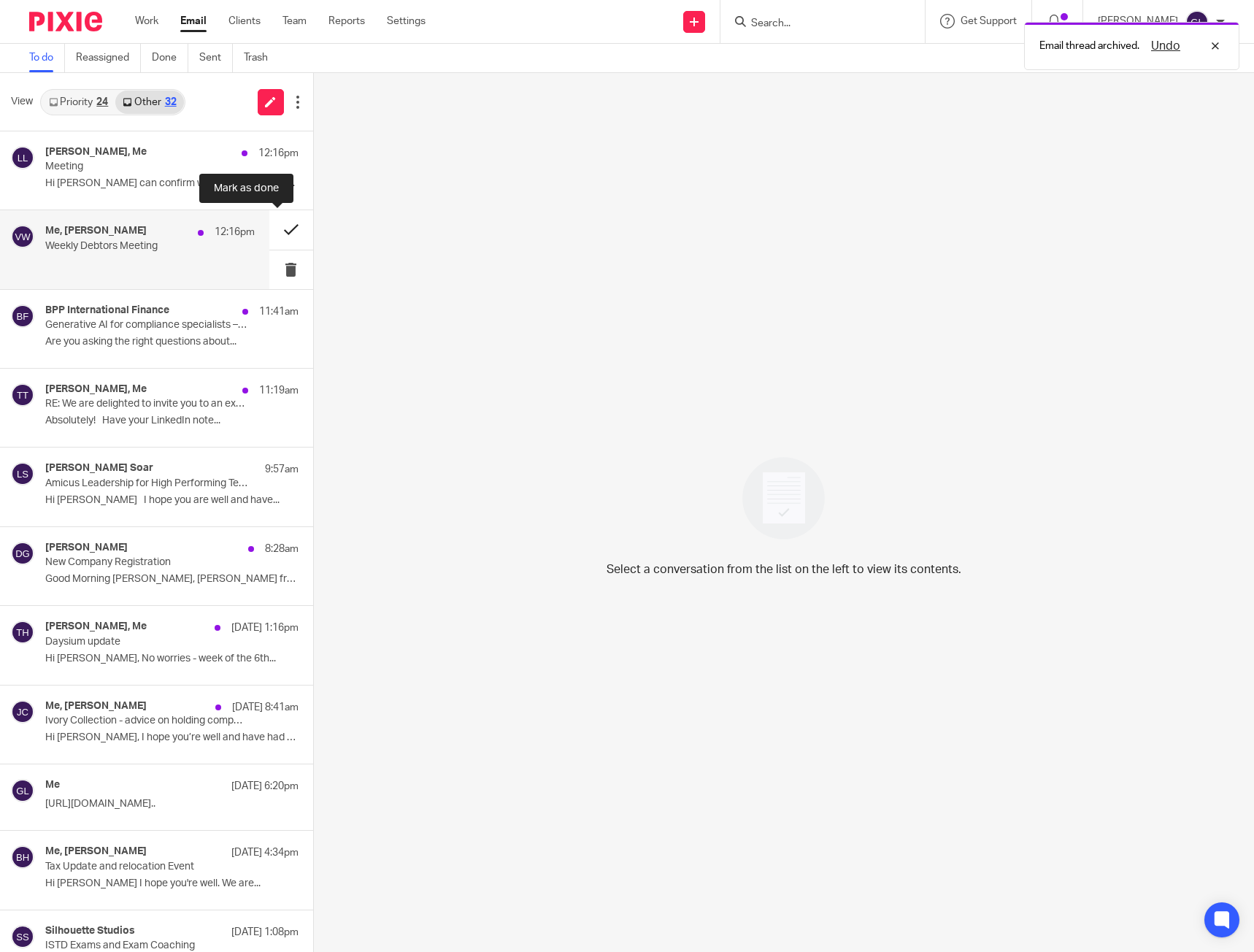
click at [269, 230] on button at bounding box center [291, 229] width 44 height 39
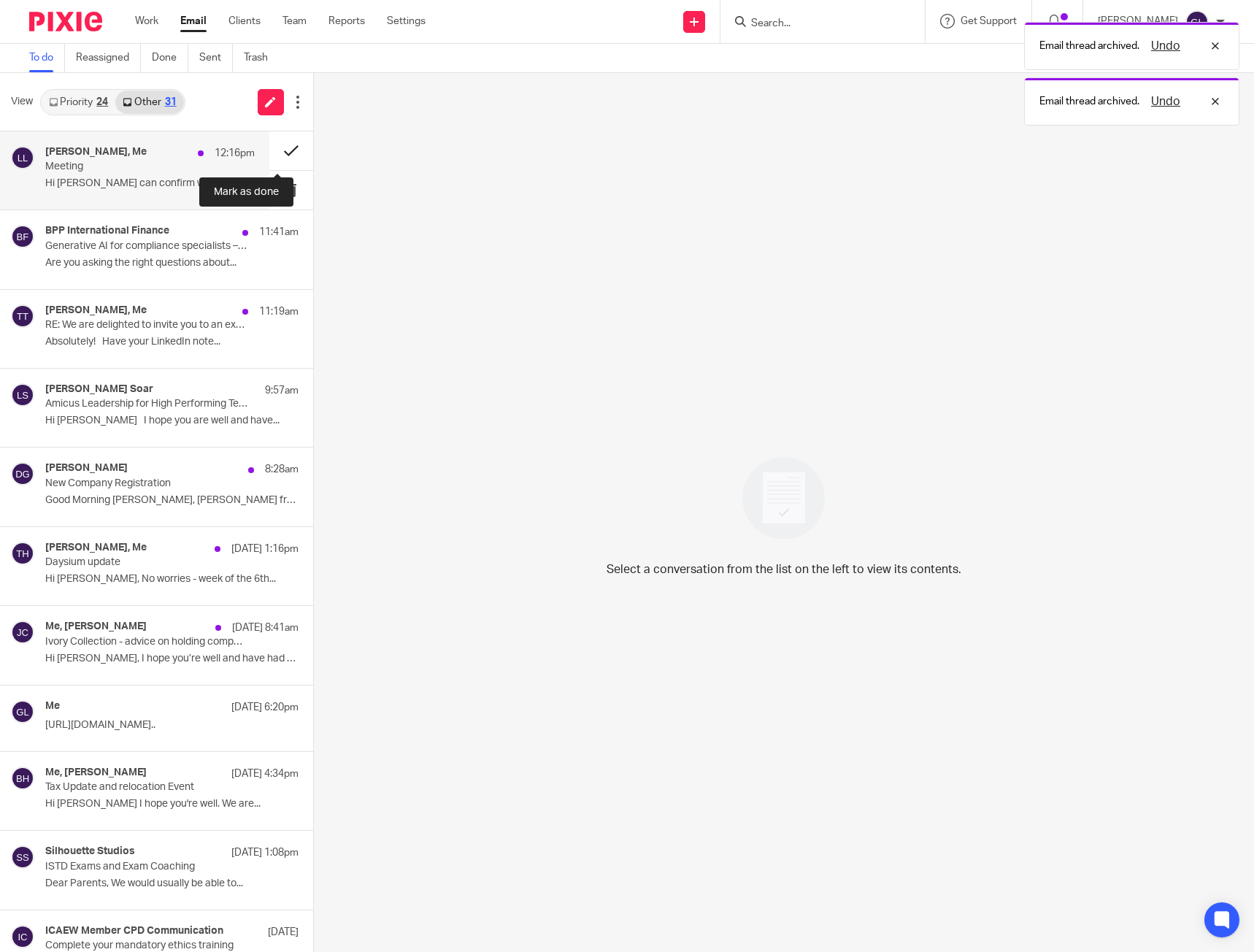
click at [278, 153] on button at bounding box center [291, 151] width 44 height 39
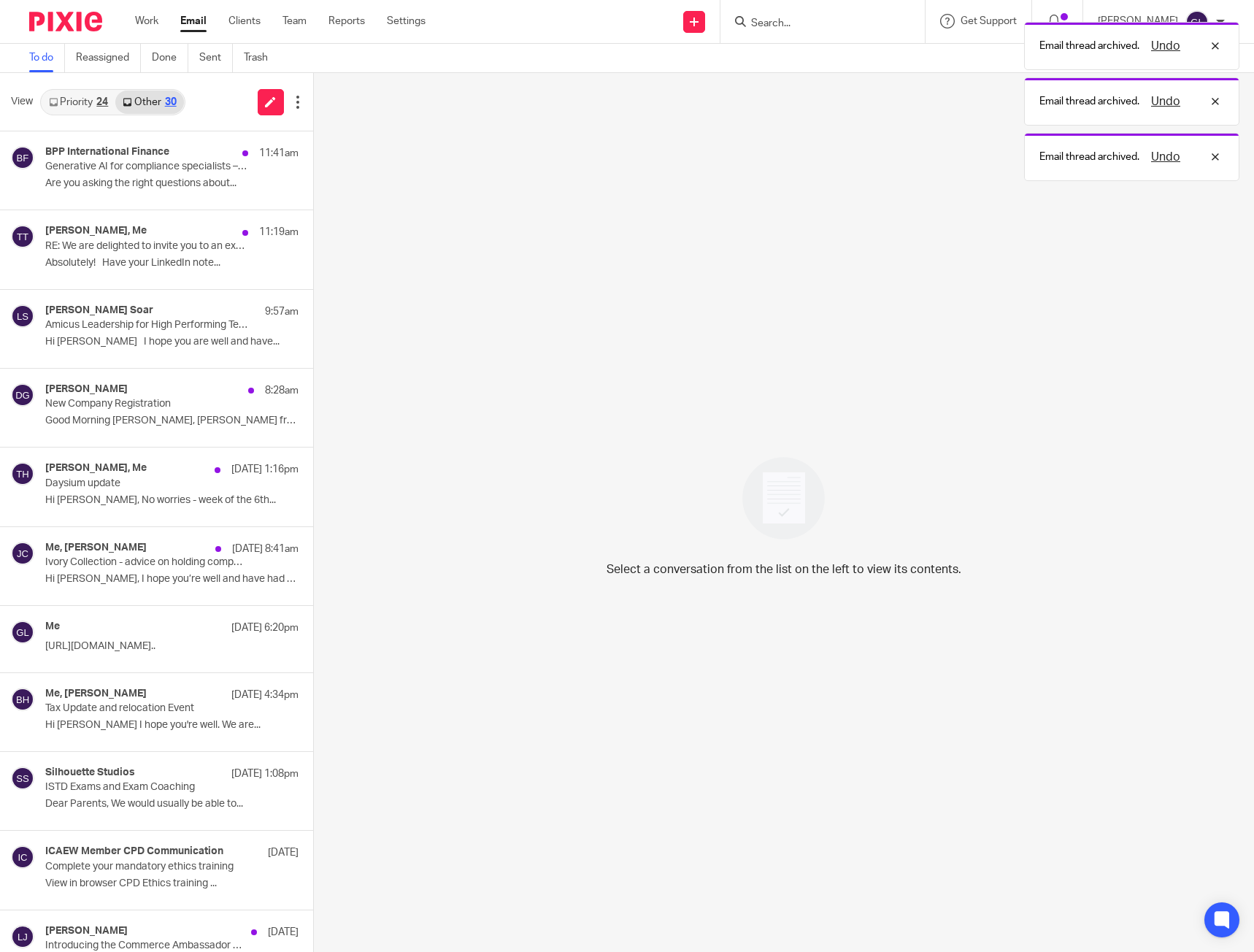
click at [97, 102] on div "24" at bounding box center [102, 102] width 12 height 10
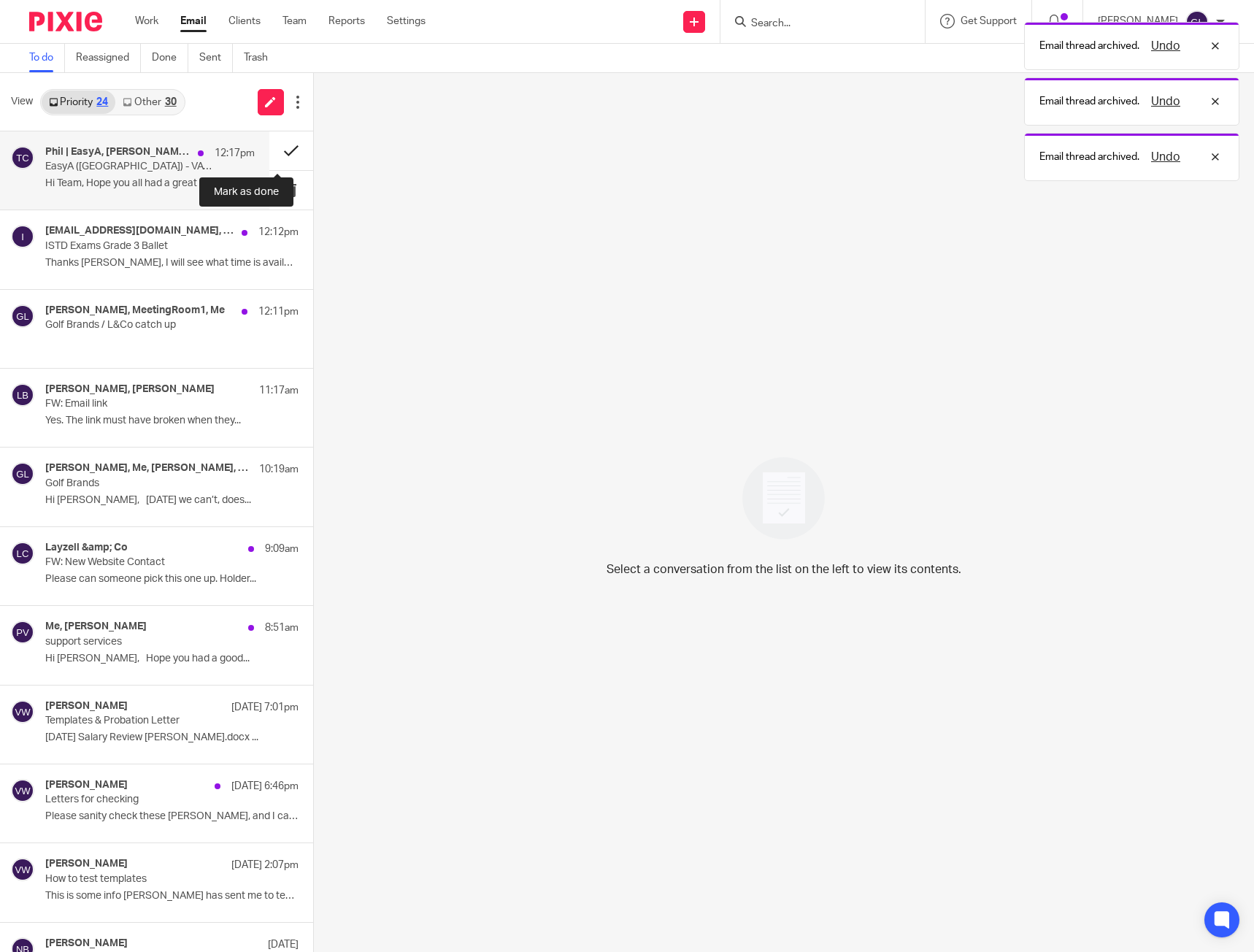
click at [295, 151] on button at bounding box center [291, 151] width 44 height 39
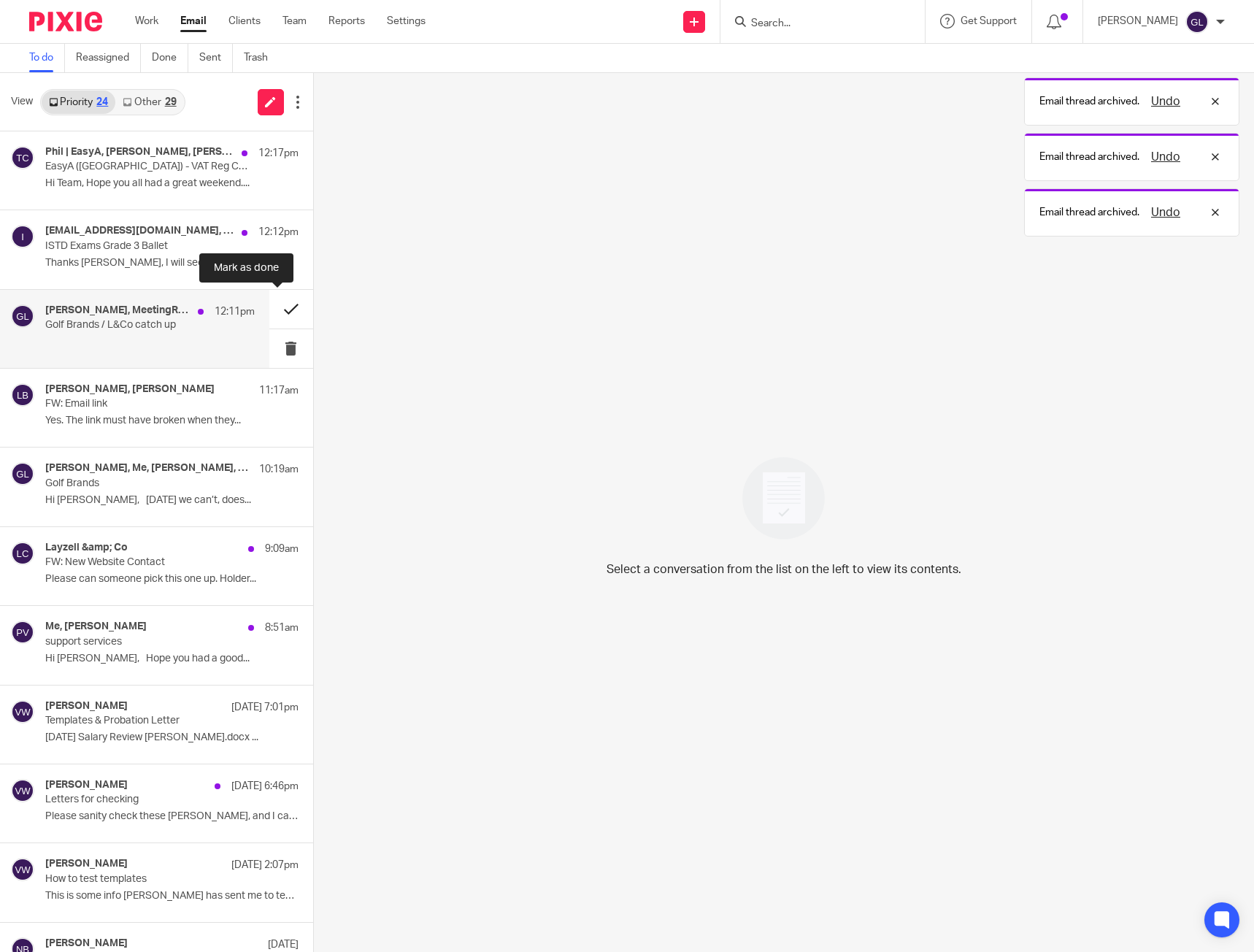
click at [273, 369] on div "Vanessa Walmsley, Lawrence Boleat 11:17am FW: Email link Yes. The link must hav…" at bounding box center [156, 408] width 314 height 79
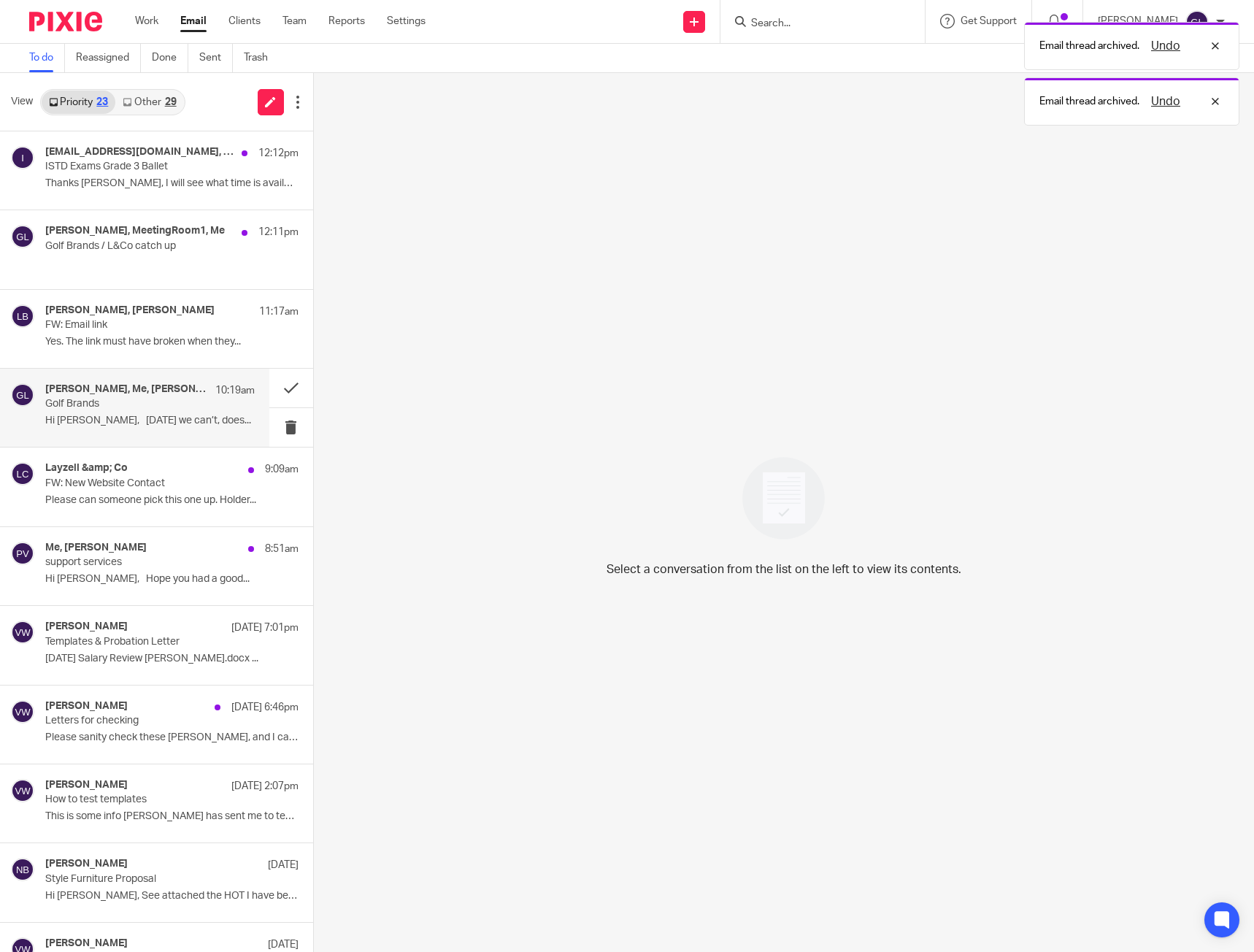
click at [168, 418] on p "Hi [PERSON_NAME], [DATE] we can’t, does..." at bounding box center [150, 420] width 210 height 13
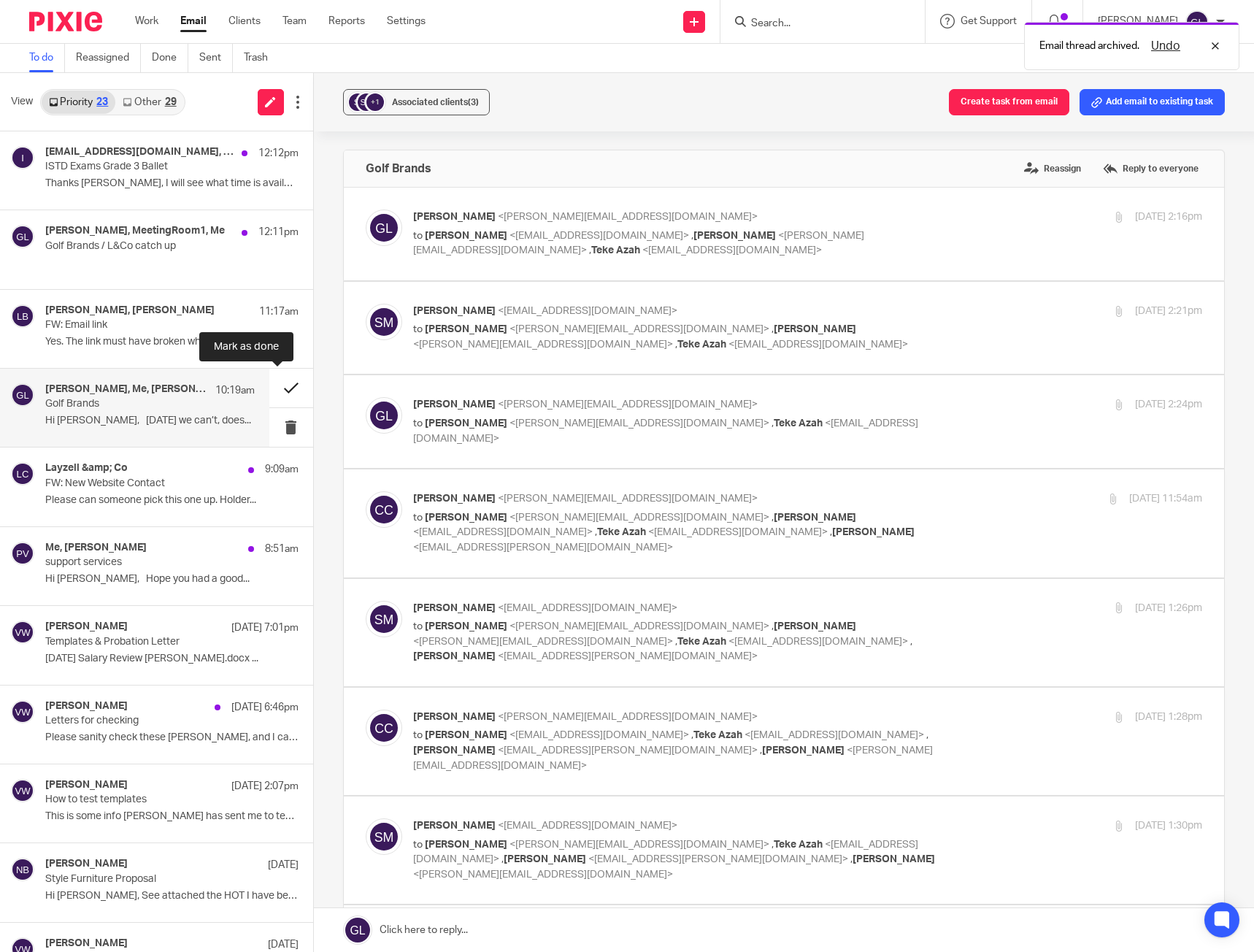
click at [276, 392] on button at bounding box center [291, 388] width 44 height 39
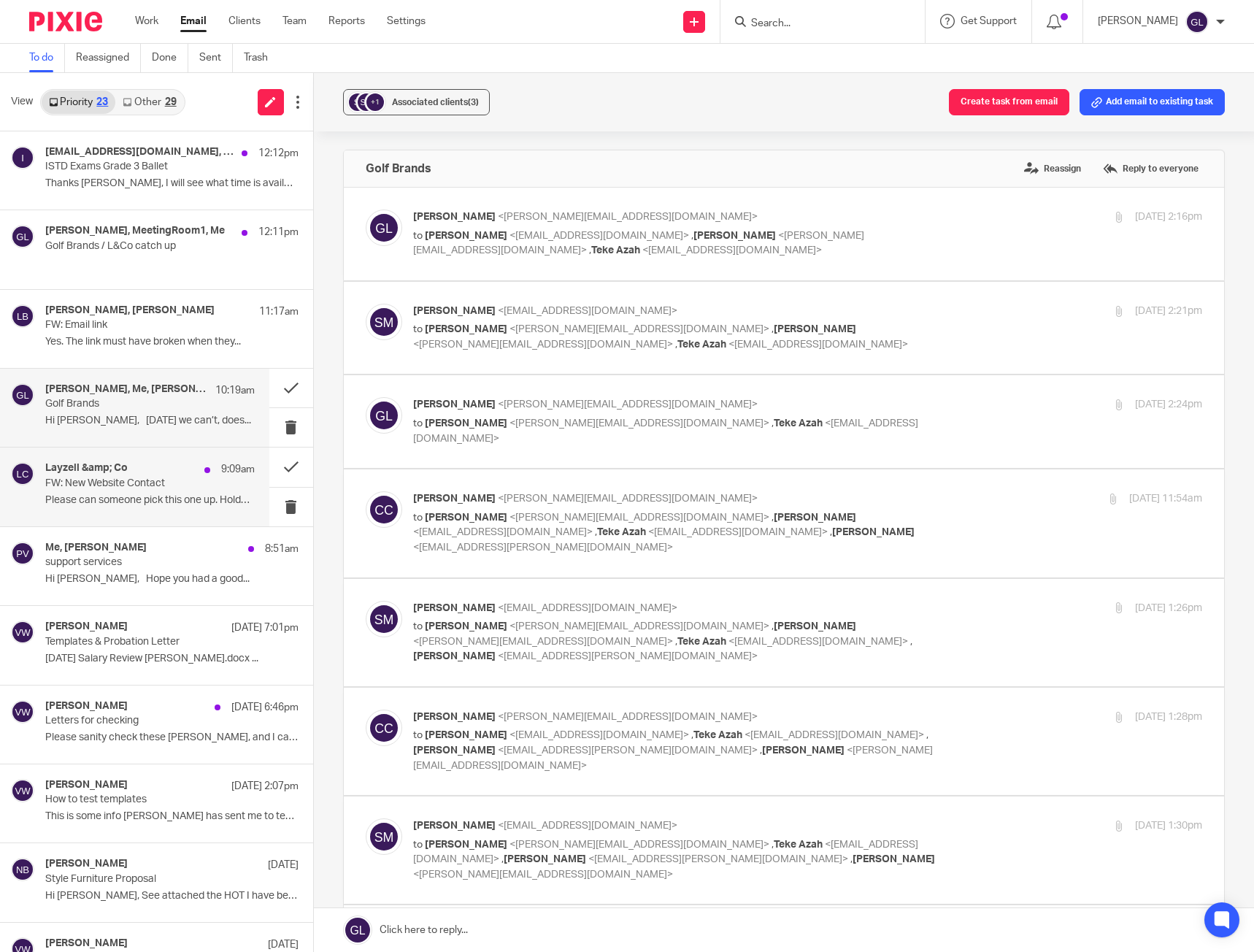
click at [118, 459] on div "Layzell &amp; Co 9:09am FW: New Website Contact Please can someone pick this on…" at bounding box center [134, 487] width 269 height 78
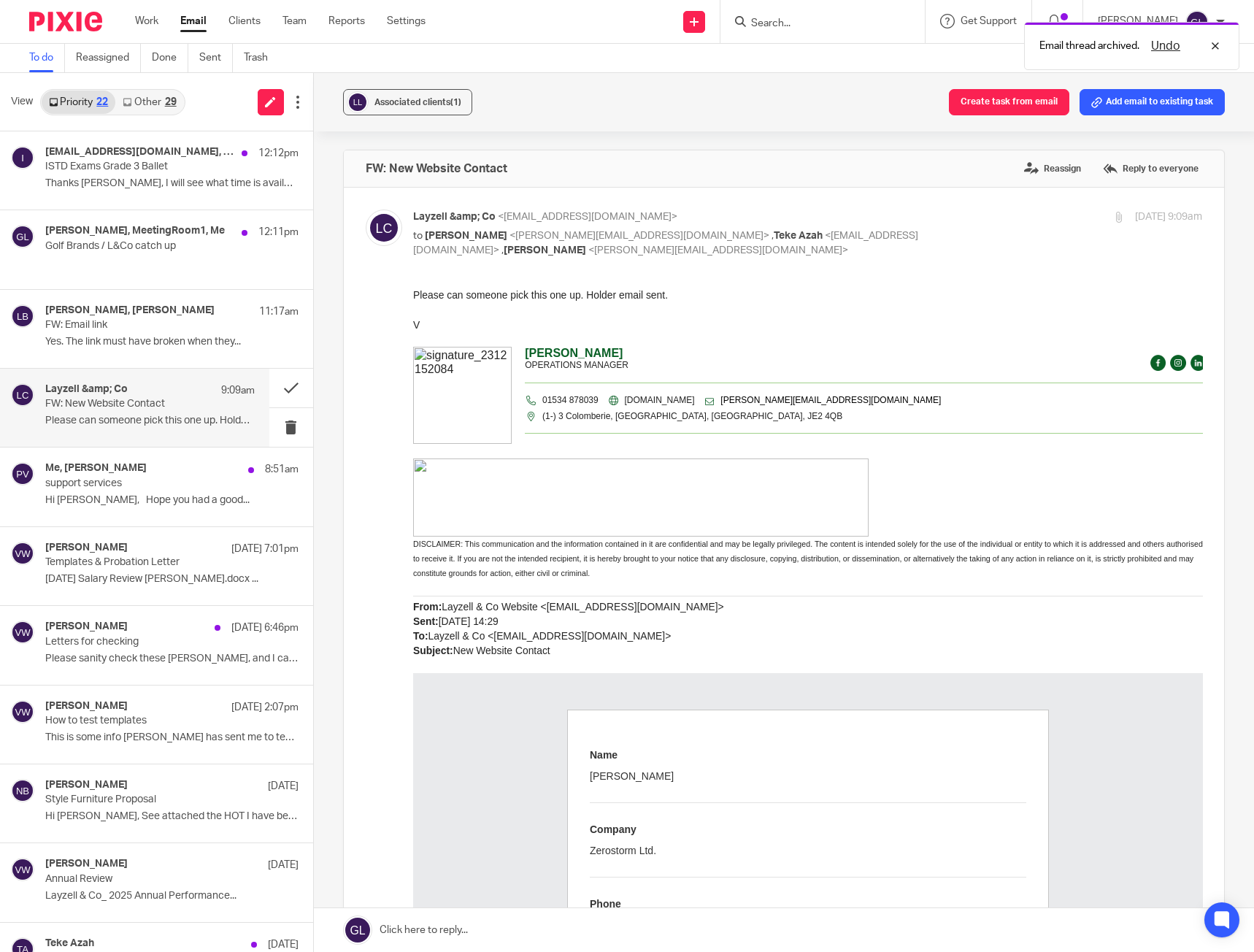
click at [210, 403] on div "Layzell &amp; Co 9:09am FW: New Website Contact Please can someone pick this on…" at bounding box center [150, 408] width 210 height 49
click at [277, 386] on button at bounding box center [291, 388] width 44 height 39
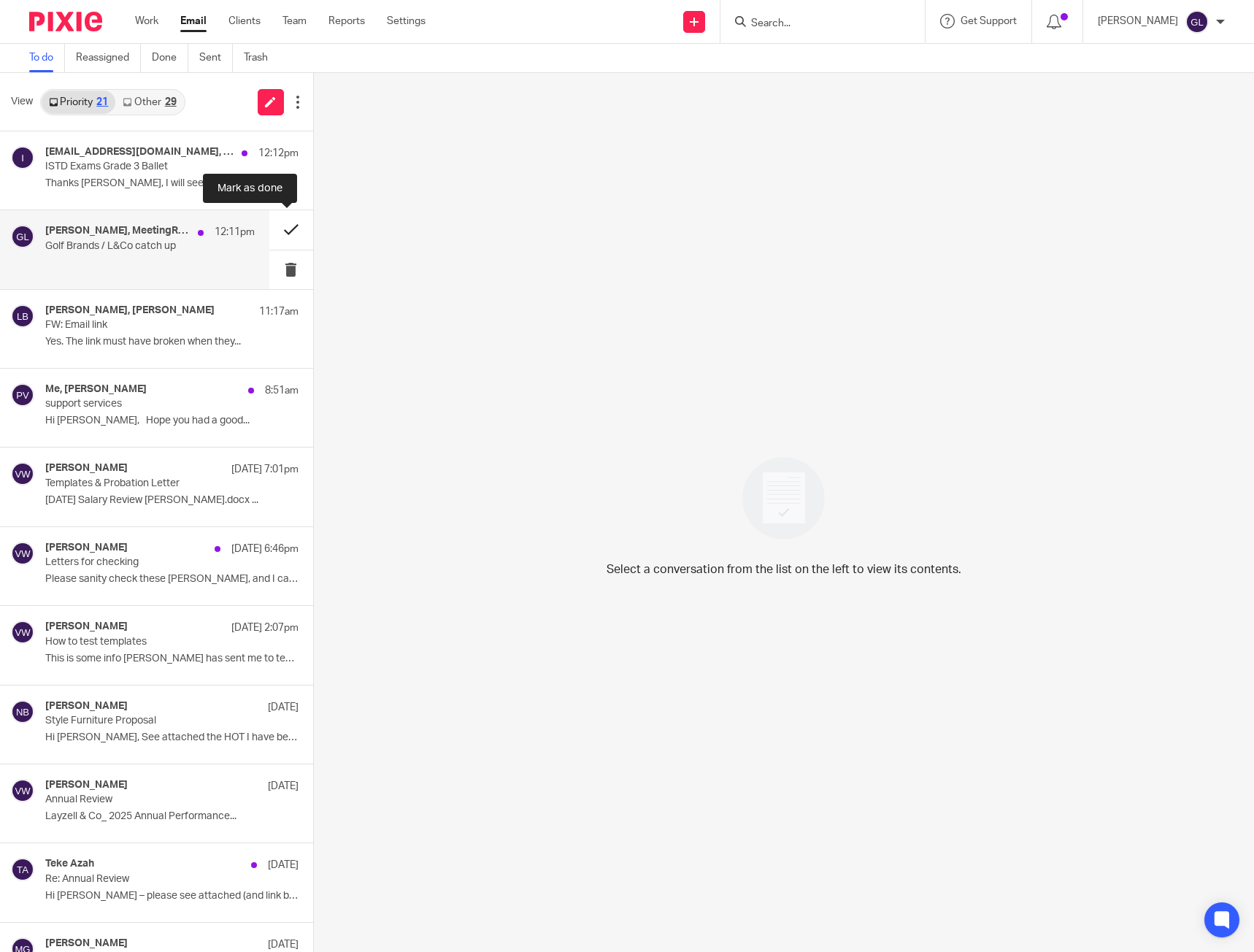
click at [282, 228] on button at bounding box center [291, 229] width 44 height 39
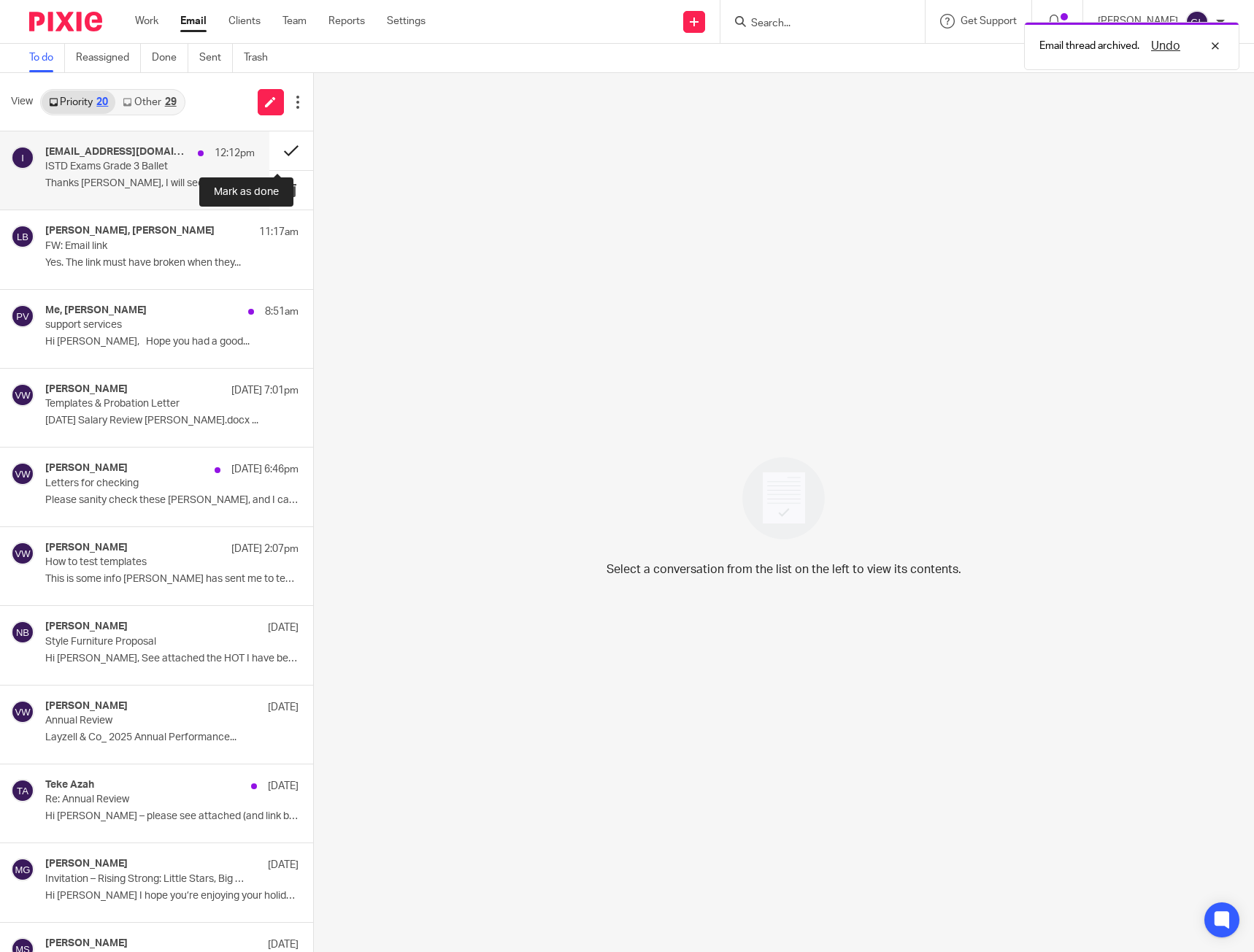
click at [273, 153] on button at bounding box center [291, 151] width 44 height 39
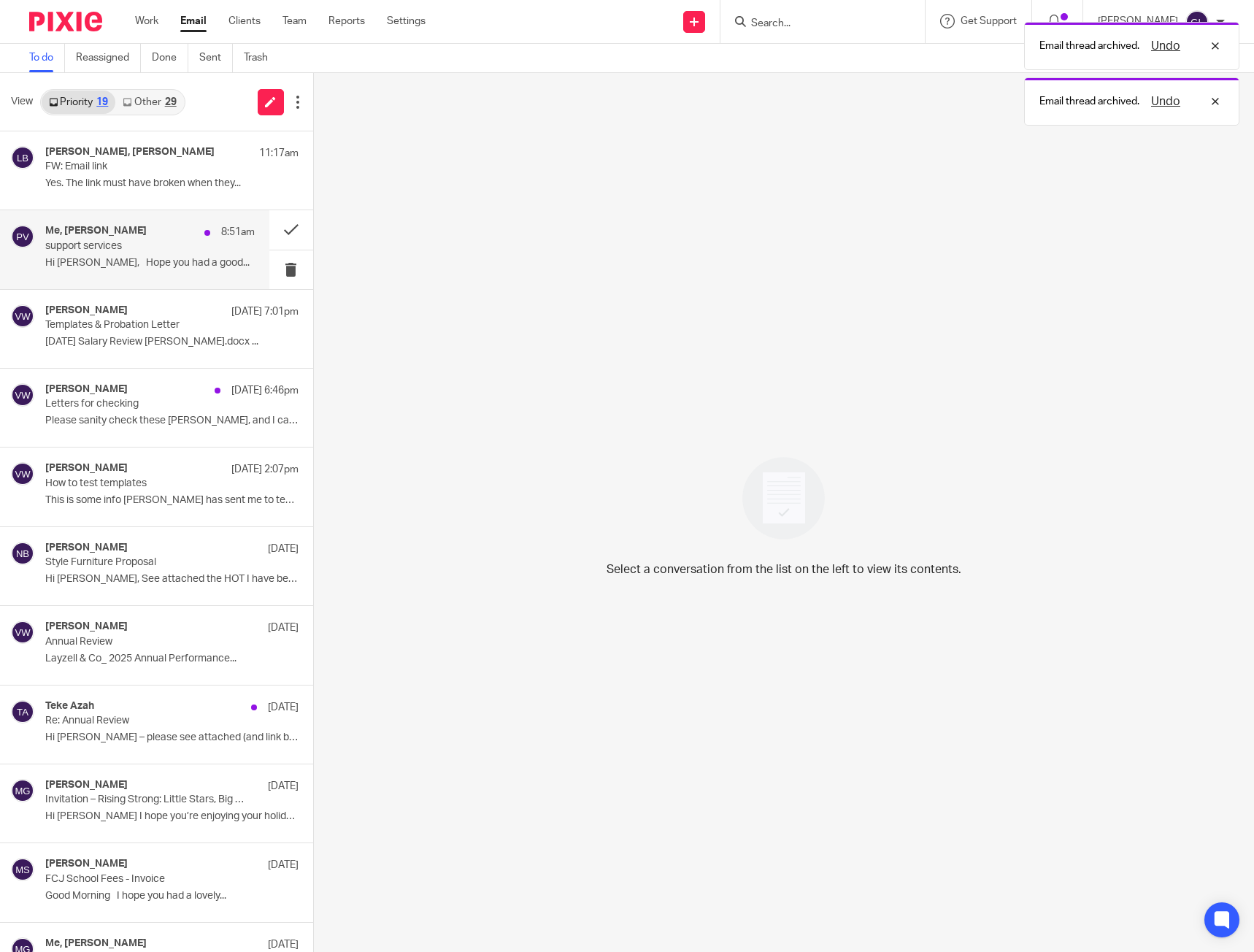
click at [153, 242] on p "support services" at bounding box center [128, 246] width 167 height 13
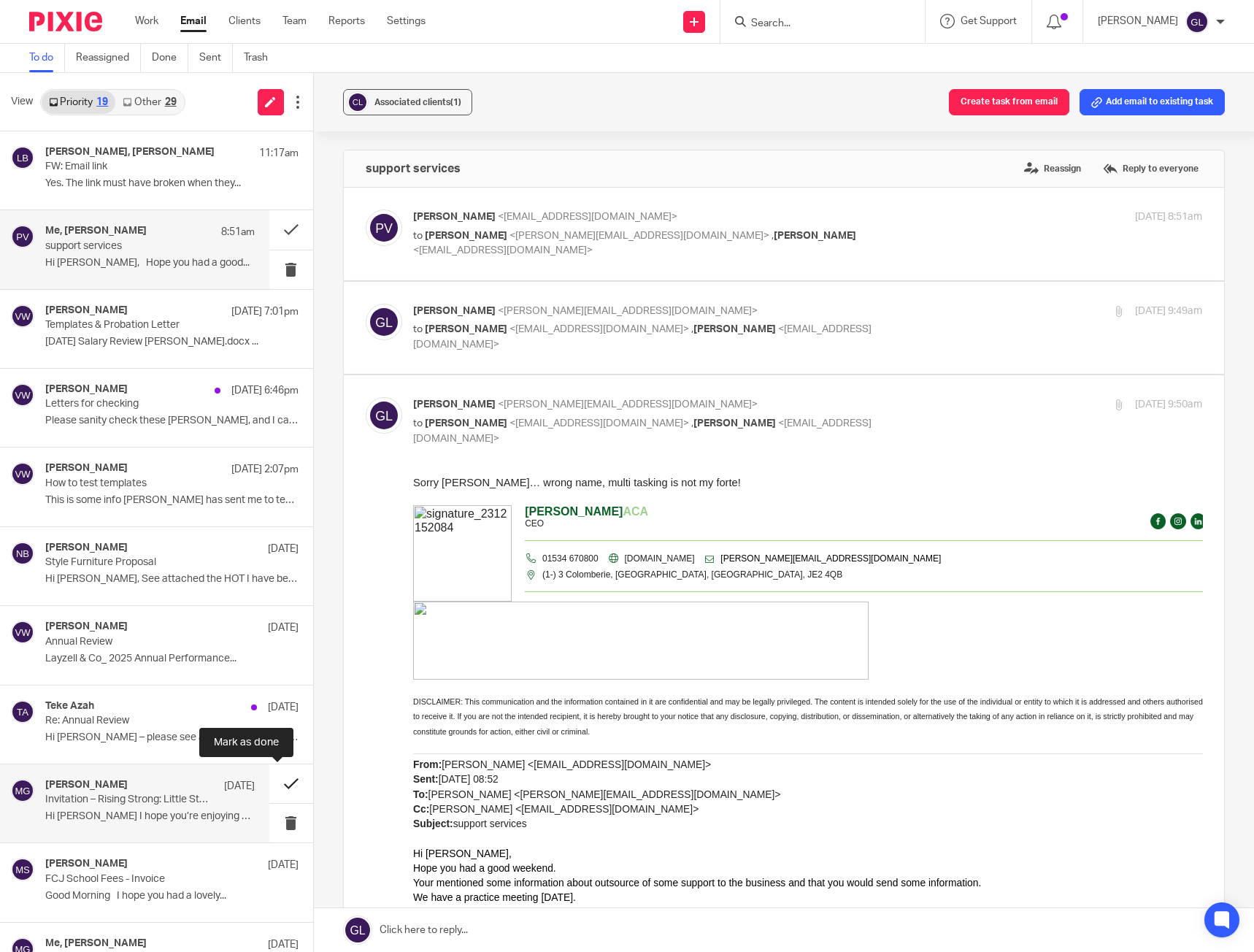
click at [279, 780] on button at bounding box center [291, 784] width 44 height 39
